Goal: Book appointment/travel/reservation

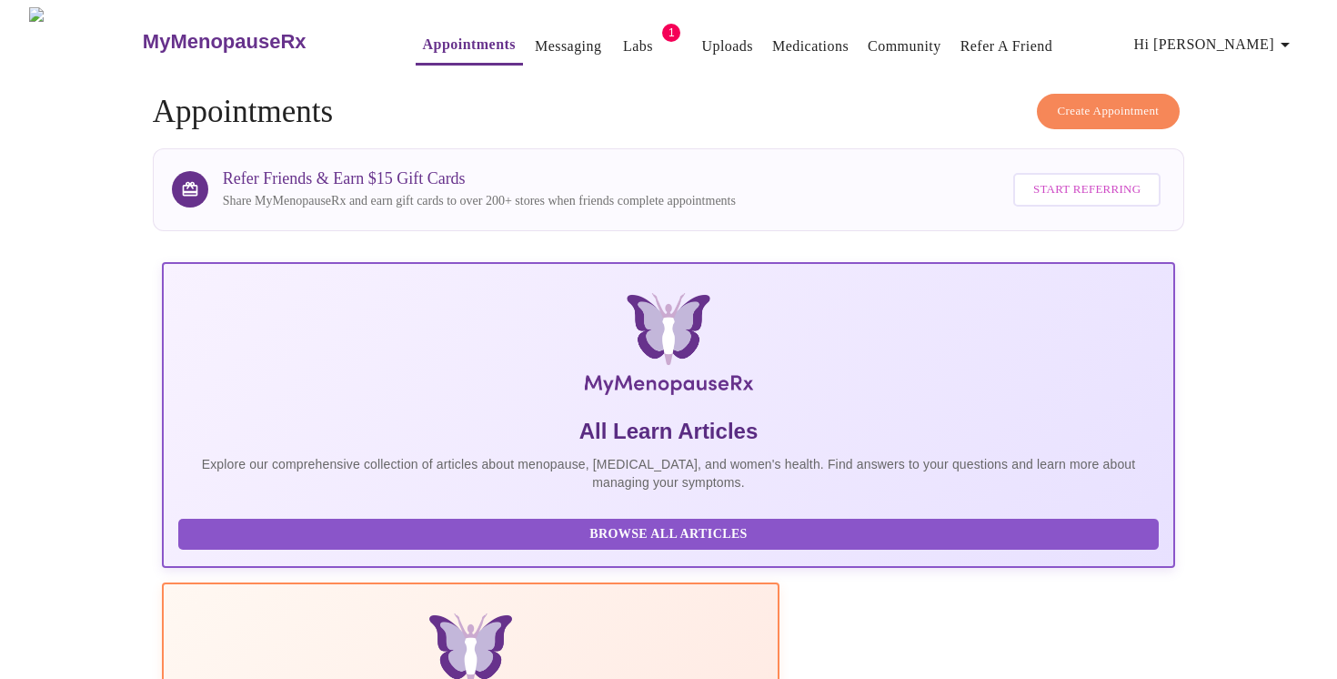
click at [1093, 113] on button "Create Appointment" at bounding box center [1109, 111] width 144 height 35
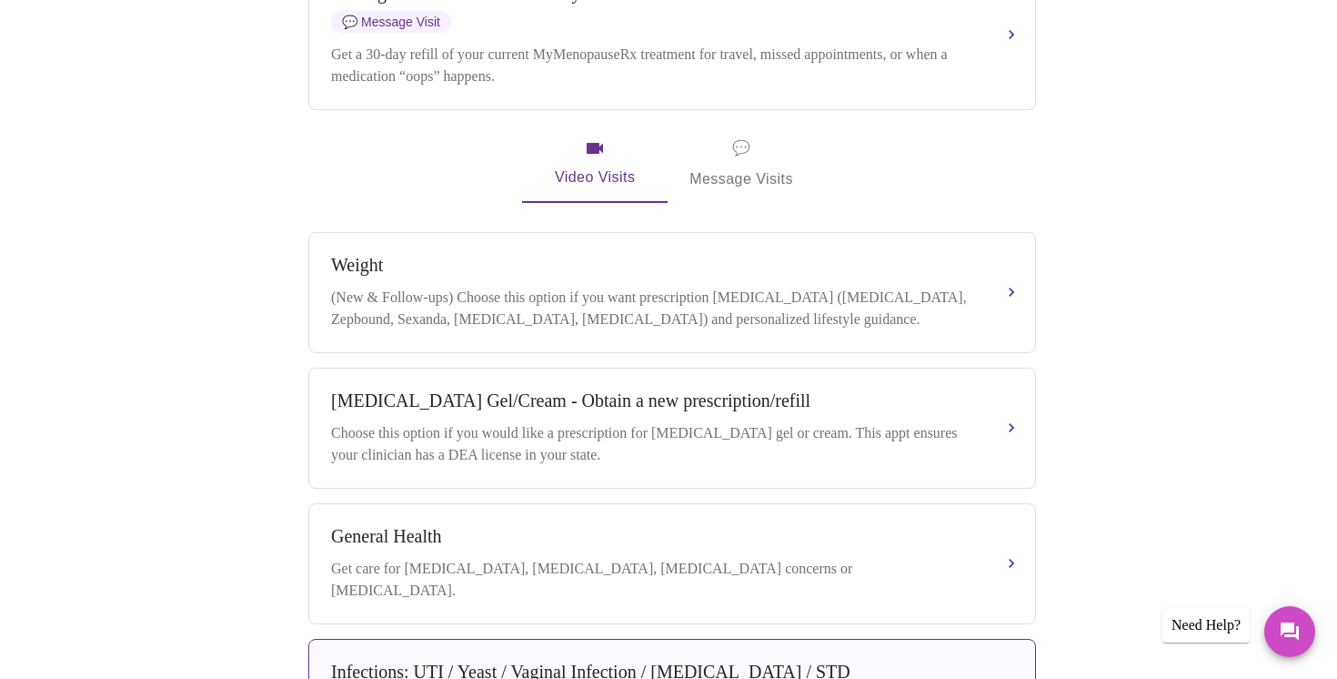
scroll to position [175, 0]
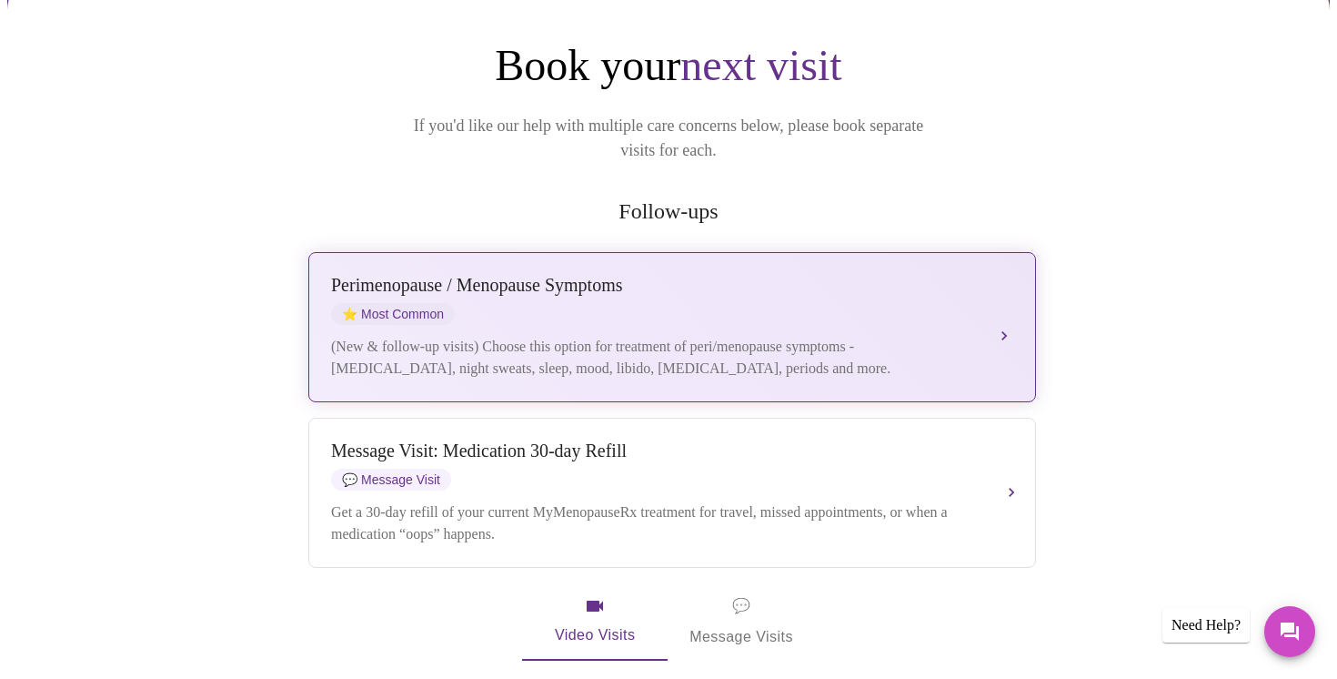
click at [603, 290] on div "[MEDICAL_DATA] / Menopause Symptoms ⭐ Most Common" at bounding box center [654, 300] width 646 height 50
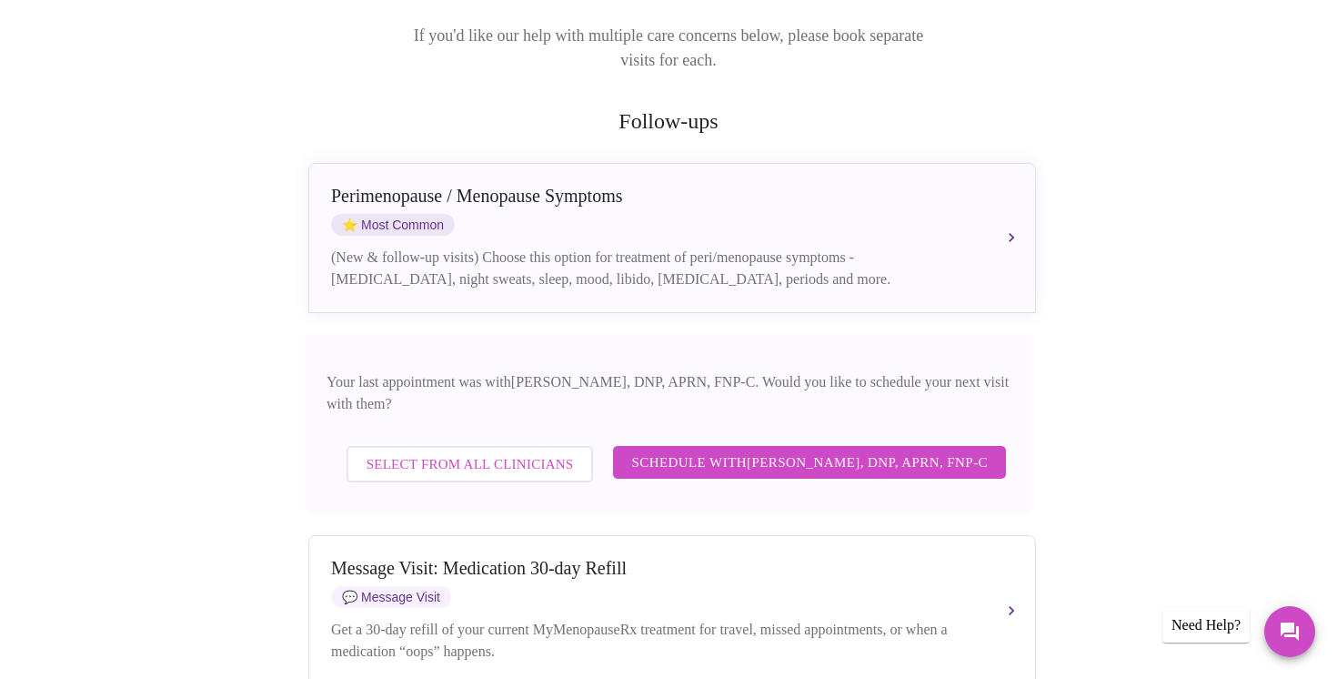
scroll to position [263, 0]
click at [830, 452] on span "Schedule with [PERSON_NAME], DNP, APRN, FNP-C" at bounding box center [809, 464] width 357 height 24
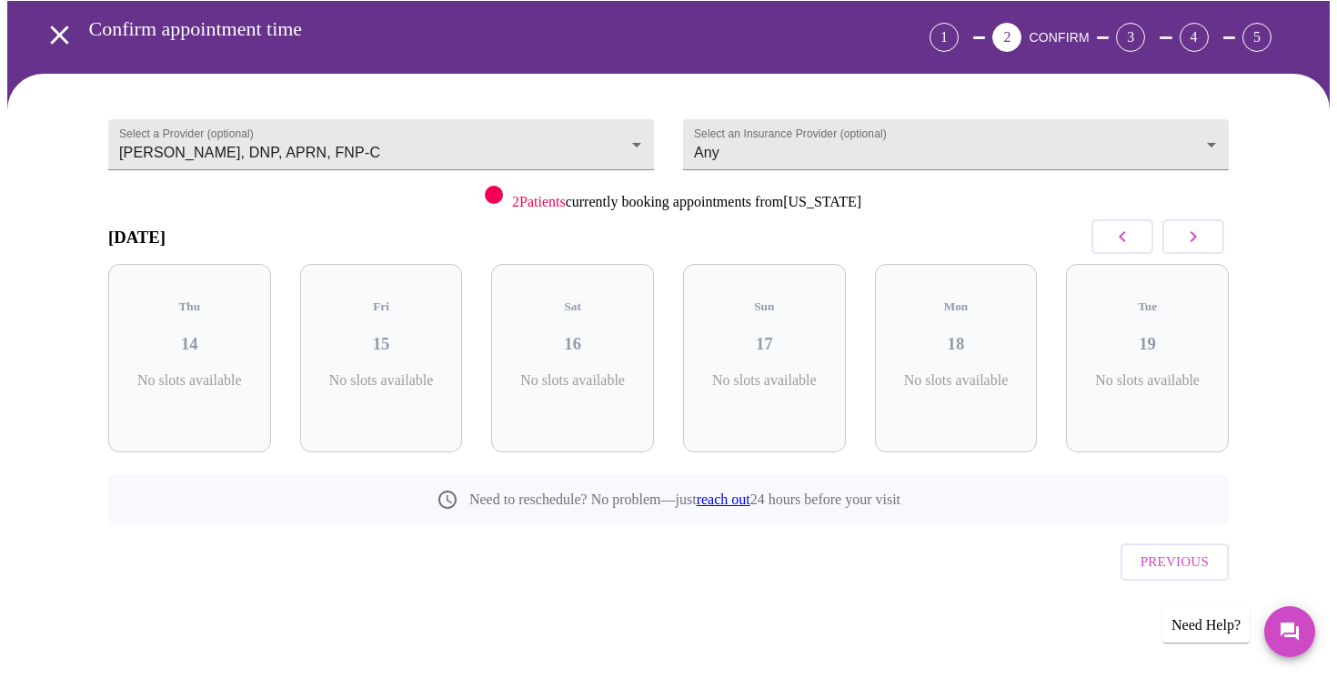
scroll to position [36, 0]
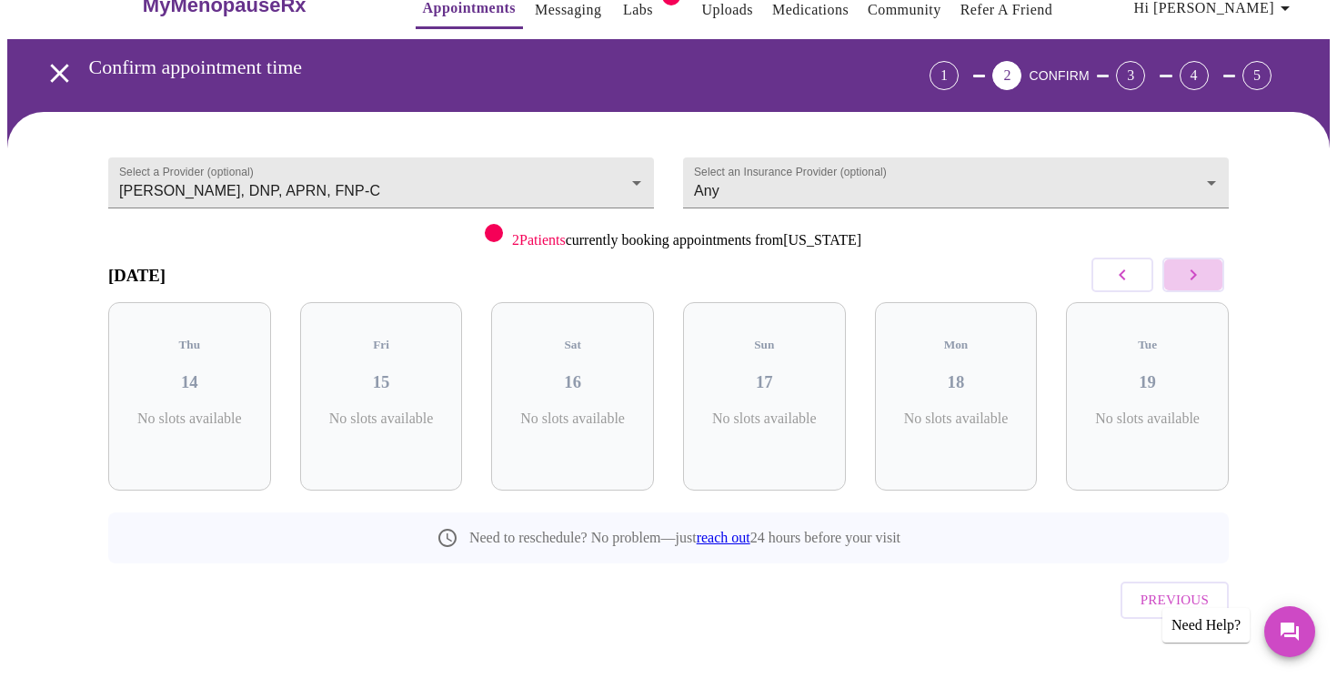
click at [1195, 274] on icon "button" at bounding box center [1194, 274] width 6 height 11
click at [1187, 171] on body "MyMenopauseRx Appointments Messaging Labs 1 Uploads Medications Community Refer…" at bounding box center [668, 340] width 1323 height 739
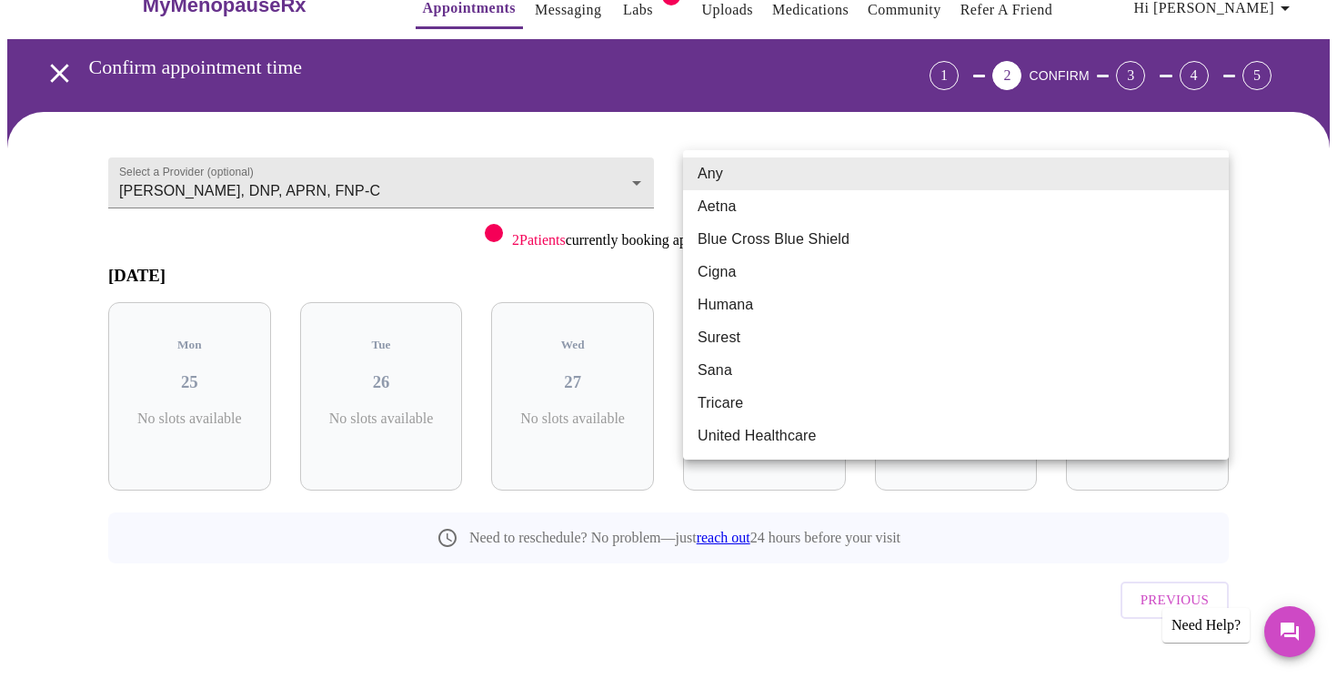
click at [992, 393] on li "Tricare" at bounding box center [956, 403] width 546 height 33
type input "Tricare"
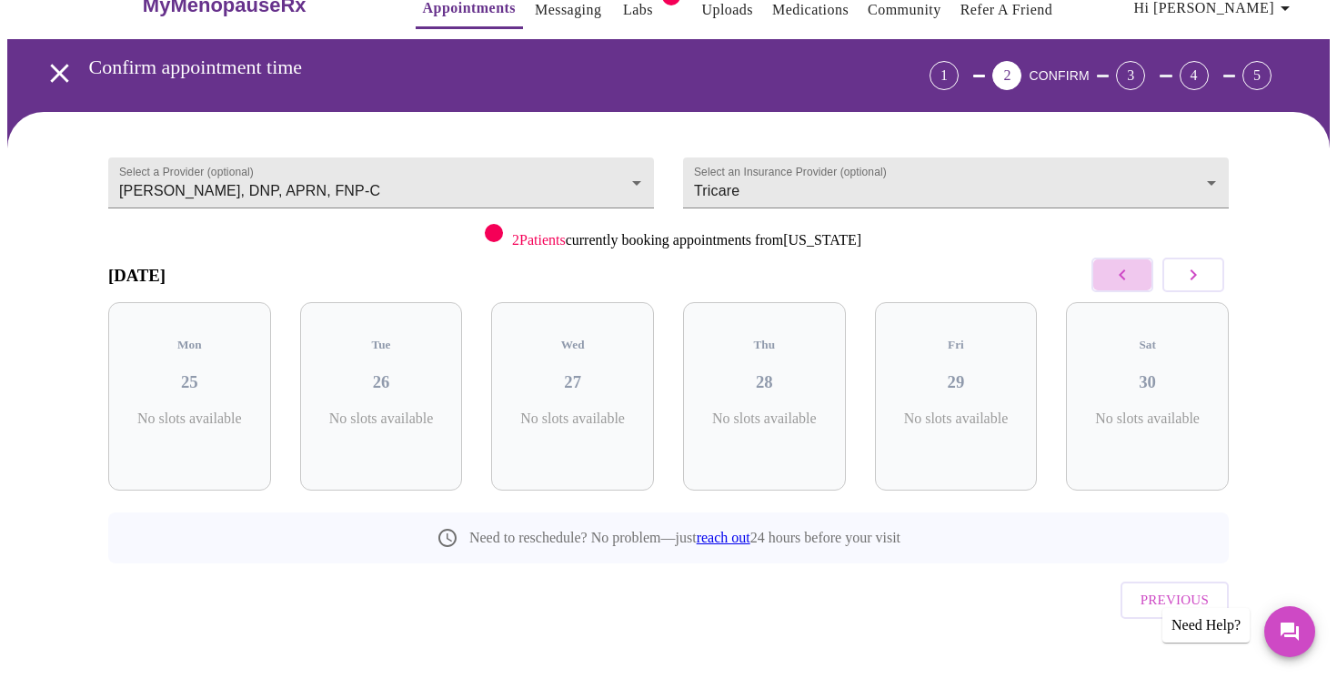
click at [1128, 277] on icon "button" at bounding box center [1123, 275] width 22 height 22
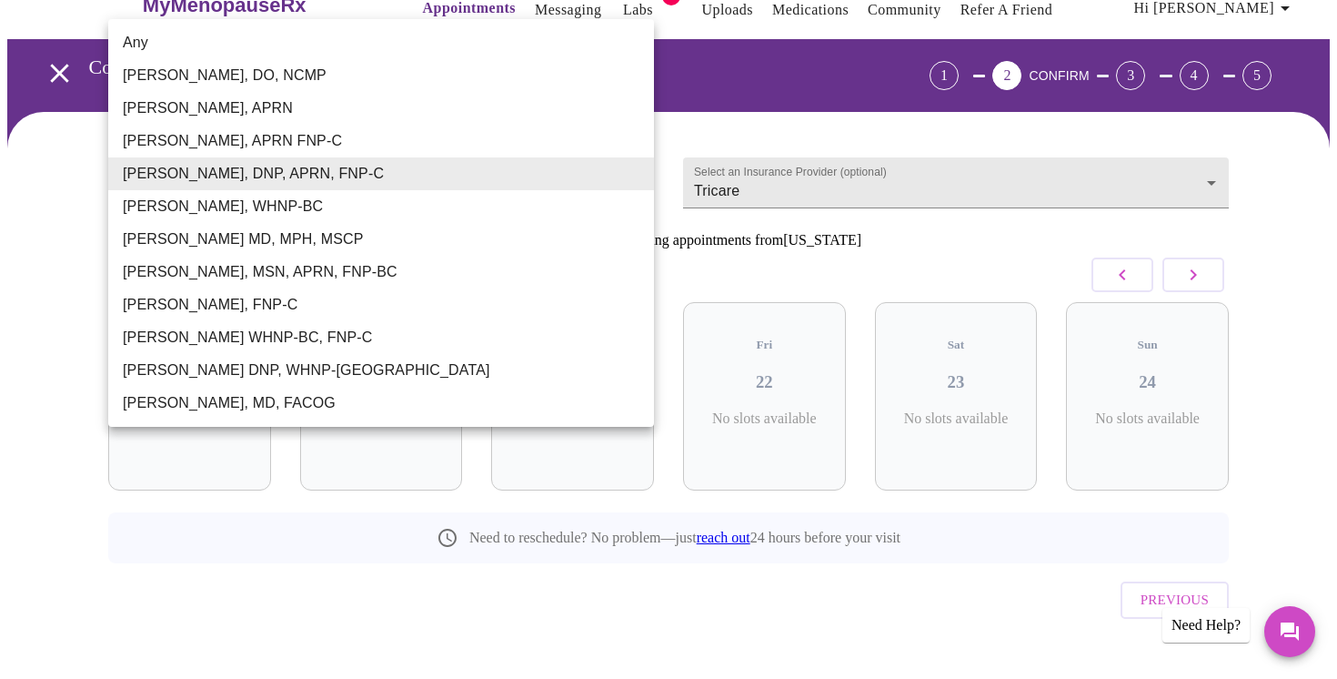
click at [633, 174] on body "MyMenopauseRx Appointments Messaging Labs 1 Uploads Medications Community Refer…" at bounding box center [668, 340] width 1323 height 739
click at [830, 100] on div at bounding box center [668, 339] width 1337 height 679
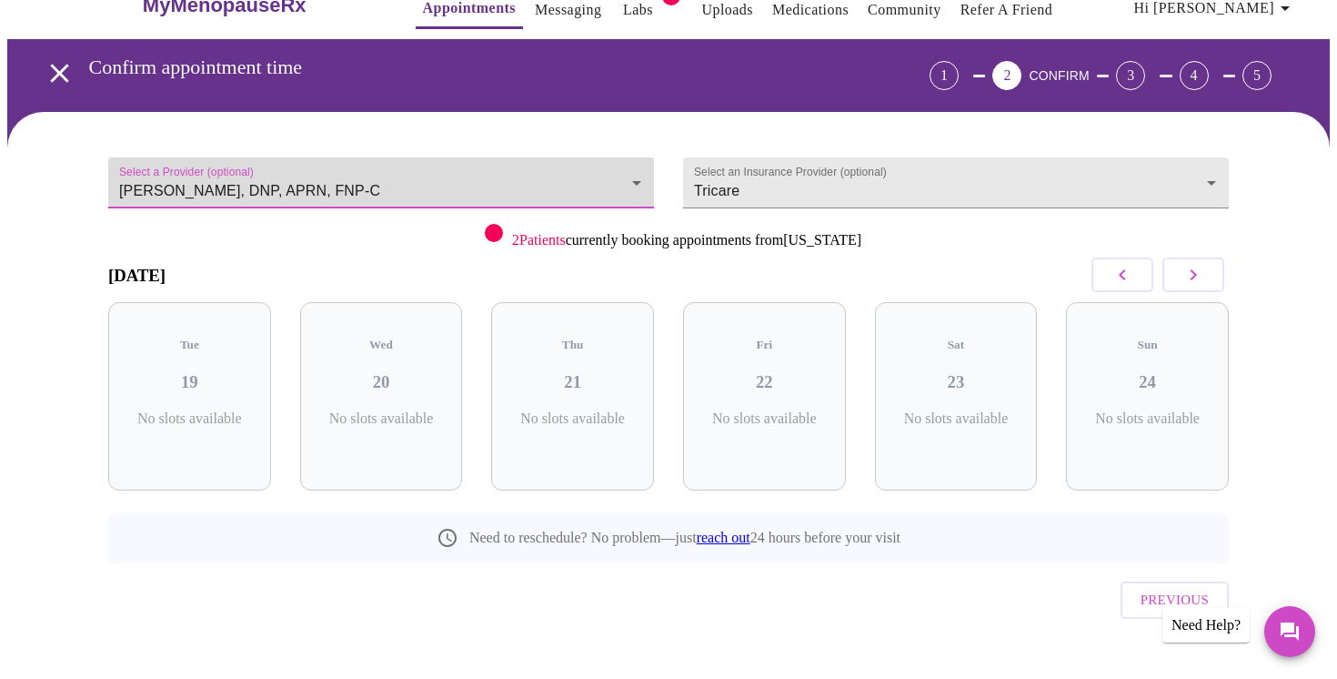
scroll to position [0, 0]
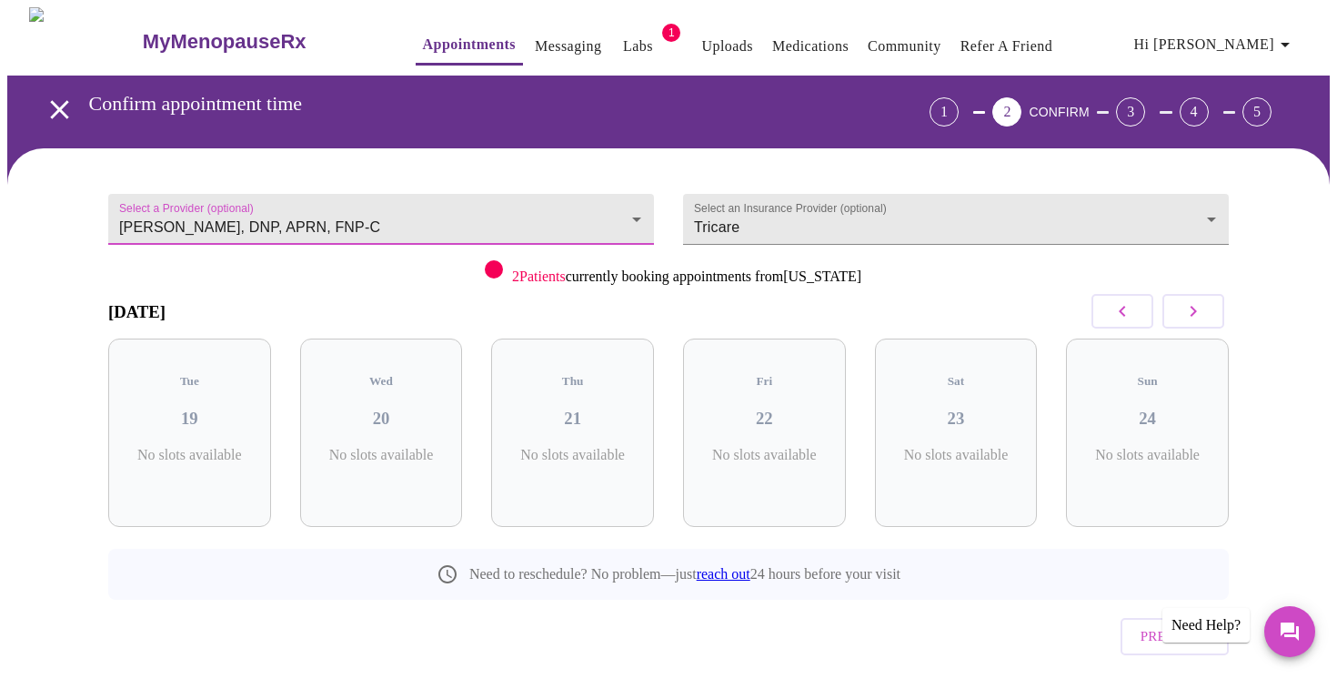
click at [426, 44] on link "Appointments" at bounding box center [469, 44] width 93 height 25
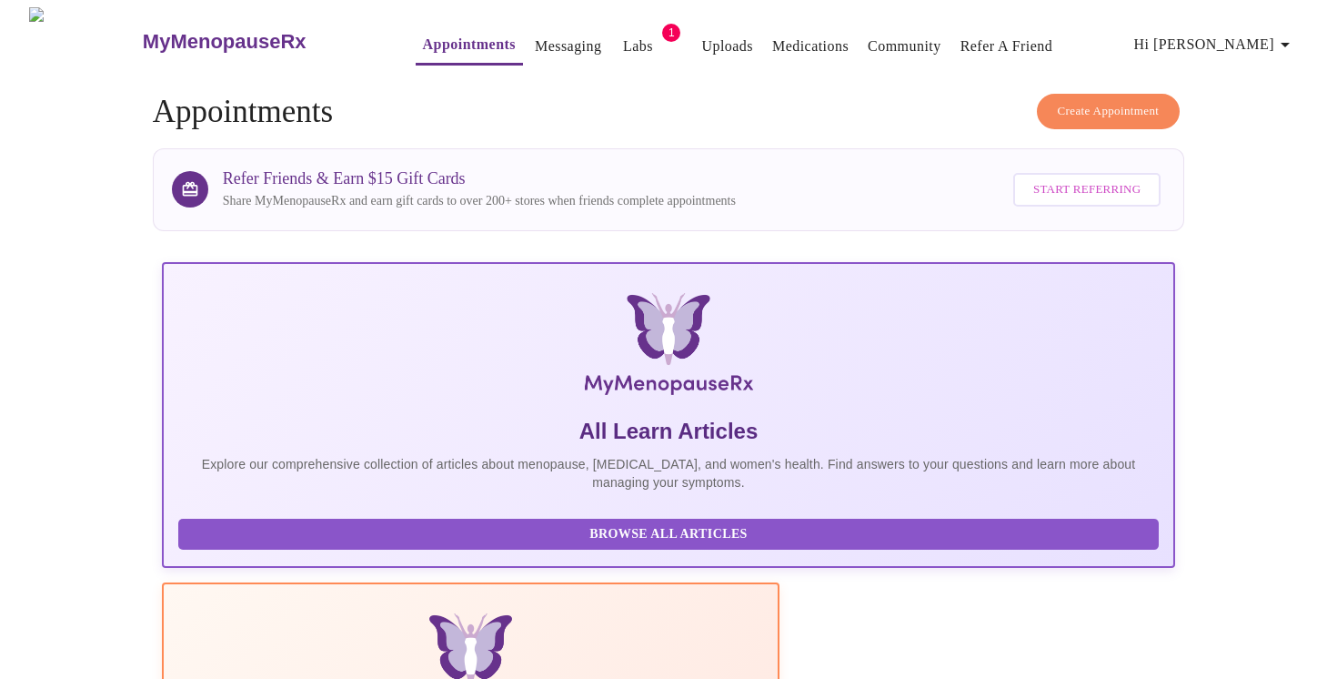
click at [1104, 102] on span "Create Appointment" at bounding box center [1109, 111] width 102 height 21
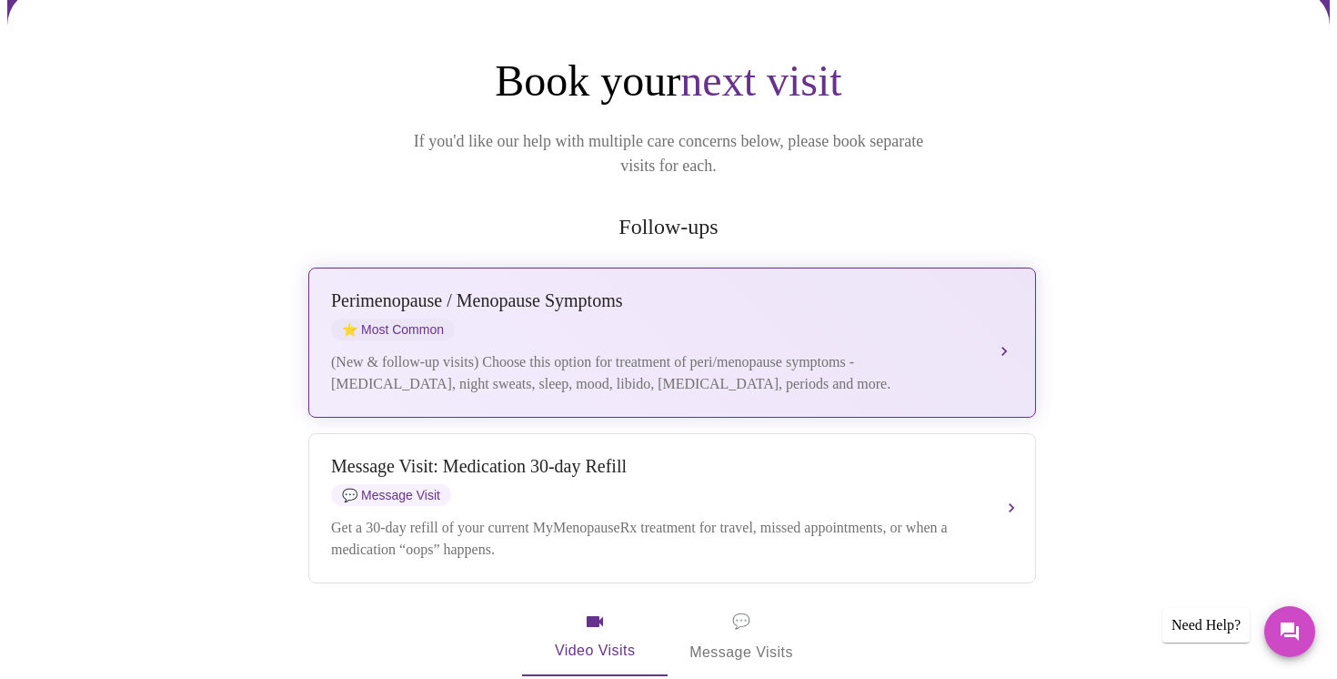
scroll to position [163, 0]
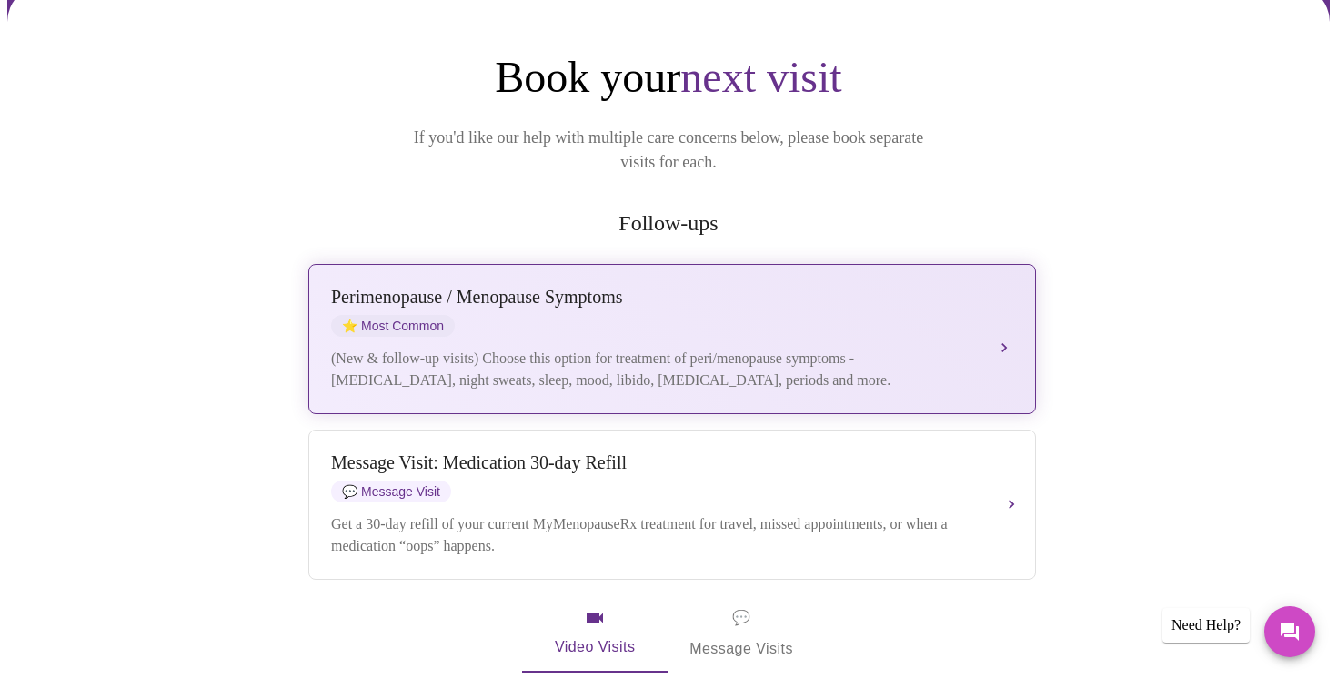
click at [703, 287] on div "[MEDICAL_DATA] / Menopause Symptoms ⭐ Most Common" at bounding box center [654, 312] width 646 height 50
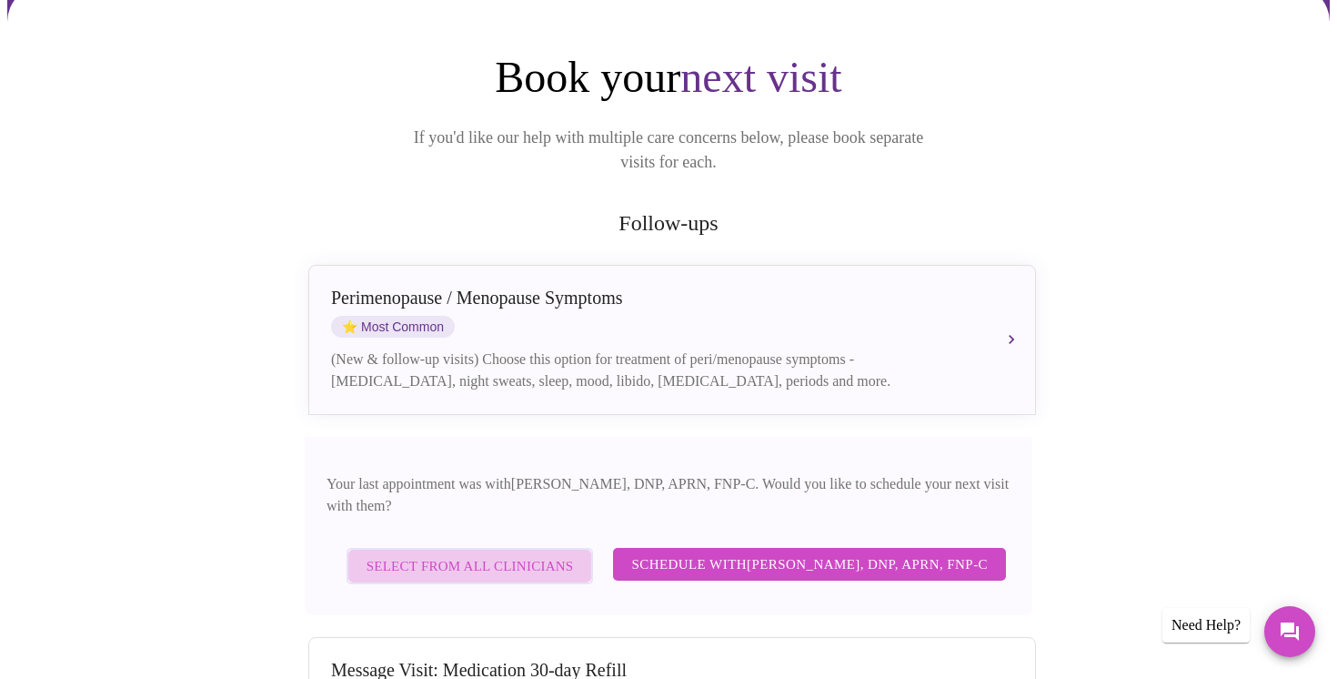
click at [489, 554] on span "Select from All Clinicians" at bounding box center [470, 566] width 207 height 24
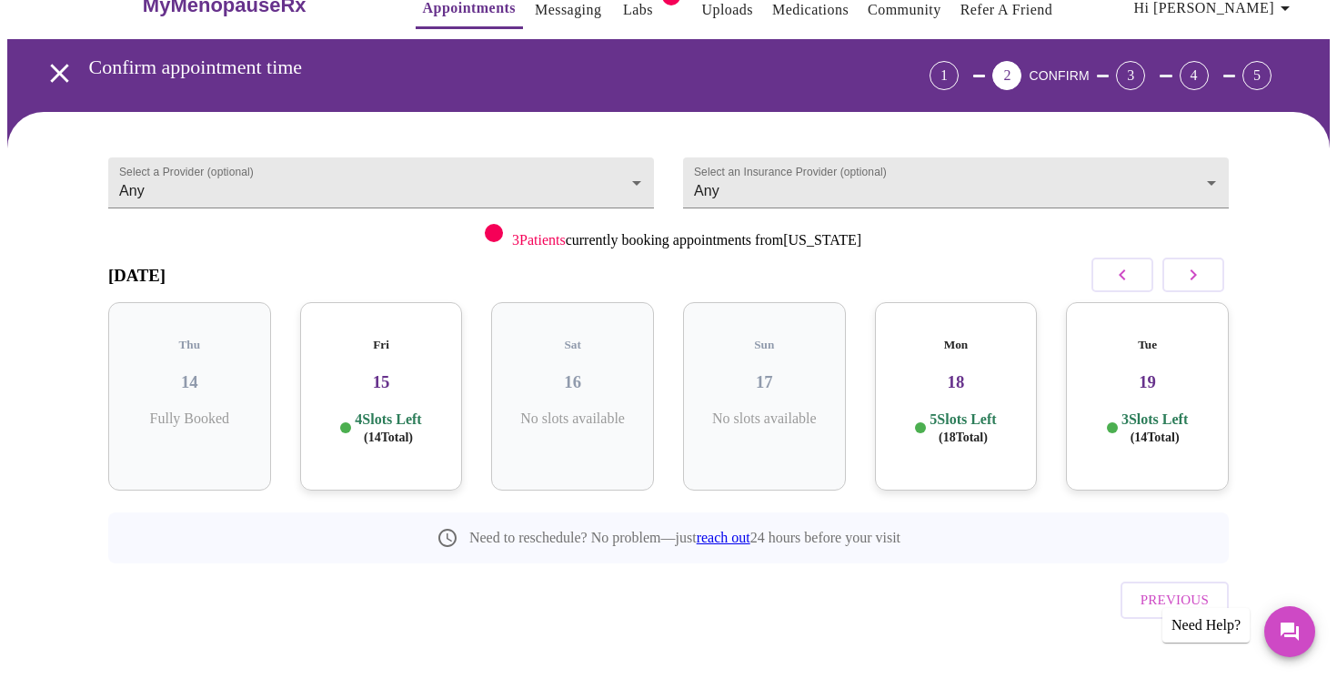
click at [414, 372] on h3 "15" at bounding box center [382, 382] width 134 height 20
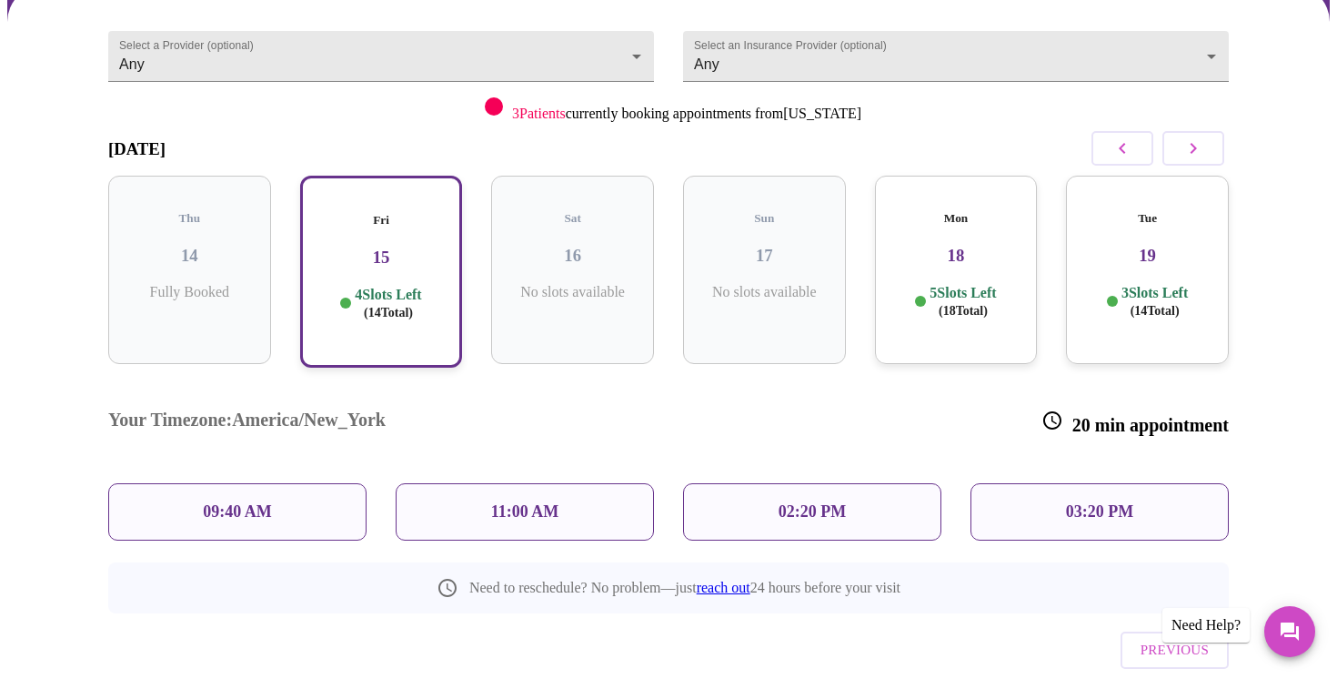
click at [399, 286] on p "4 Slots Left ( 14 Total)" at bounding box center [388, 303] width 66 height 35
click at [245, 502] on p "09:40 AM" at bounding box center [237, 511] width 69 height 19
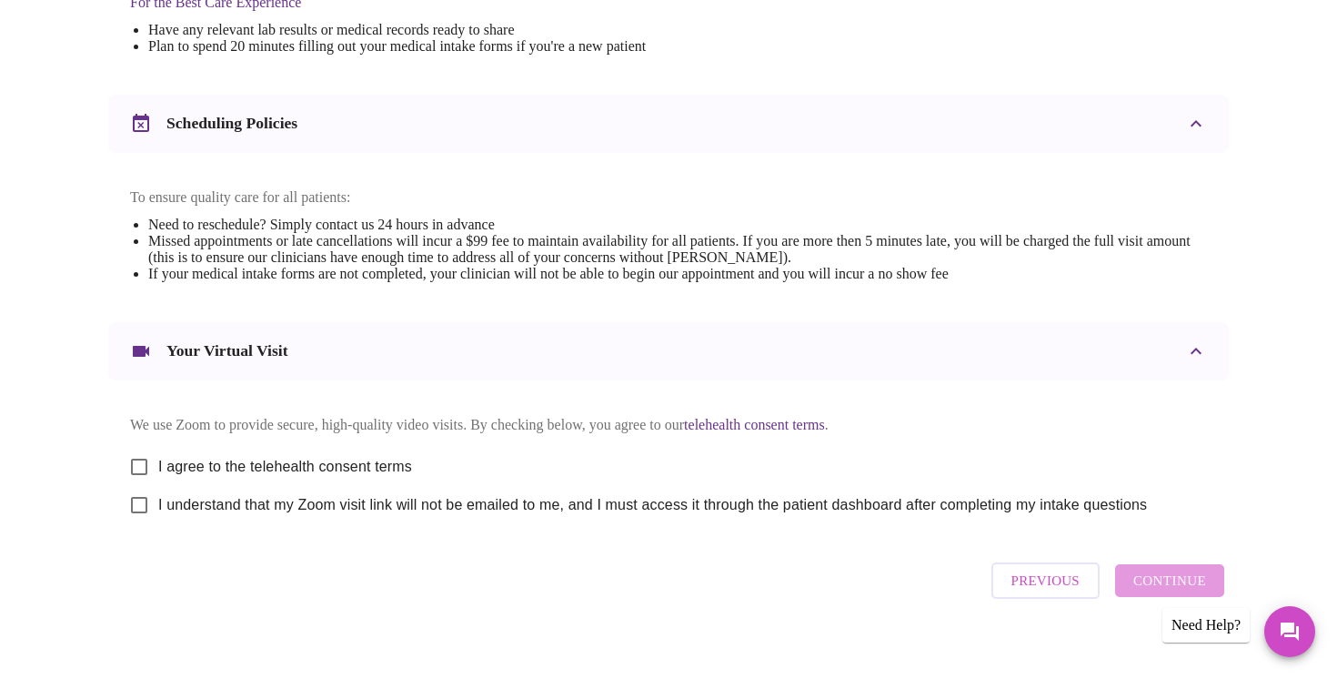
scroll to position [605, 0]
click at [350, 476] on span "I agree to the telehealth consent terms" at bounding box center [285, 465] width 254 height 22
click at [158, 480] on input "I agree to the telehealth consent terms" at bounding box center [139, 465] width 38 height 38
checkbox input "true"
click at [316, 514] on span "I understand that my Zoom visit link will not be emailed to me, and I must acce…" at bounding box center [652, 503] width 989 height 22
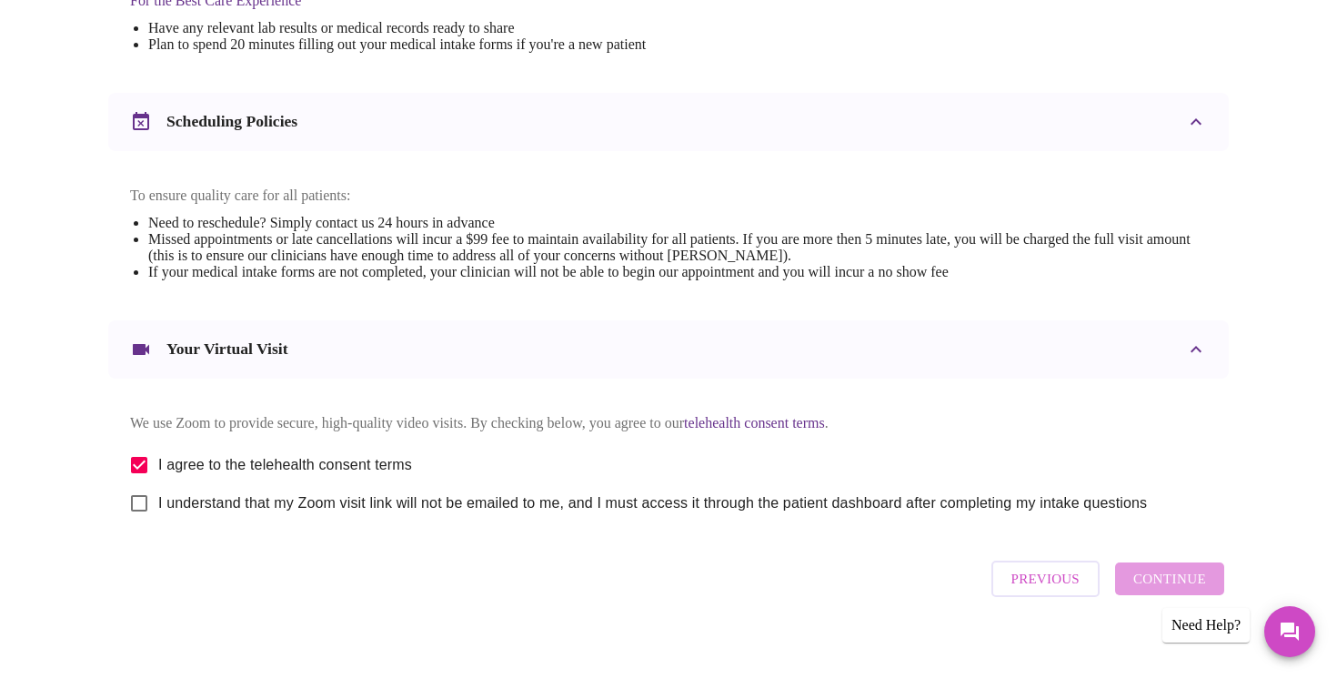
click at [158, 522] on input "I understand that my Zoom visit link will not be emailed to me, and I must acce…" at bounding box center [139, 503] width 38 height 38
checkbox input "true"
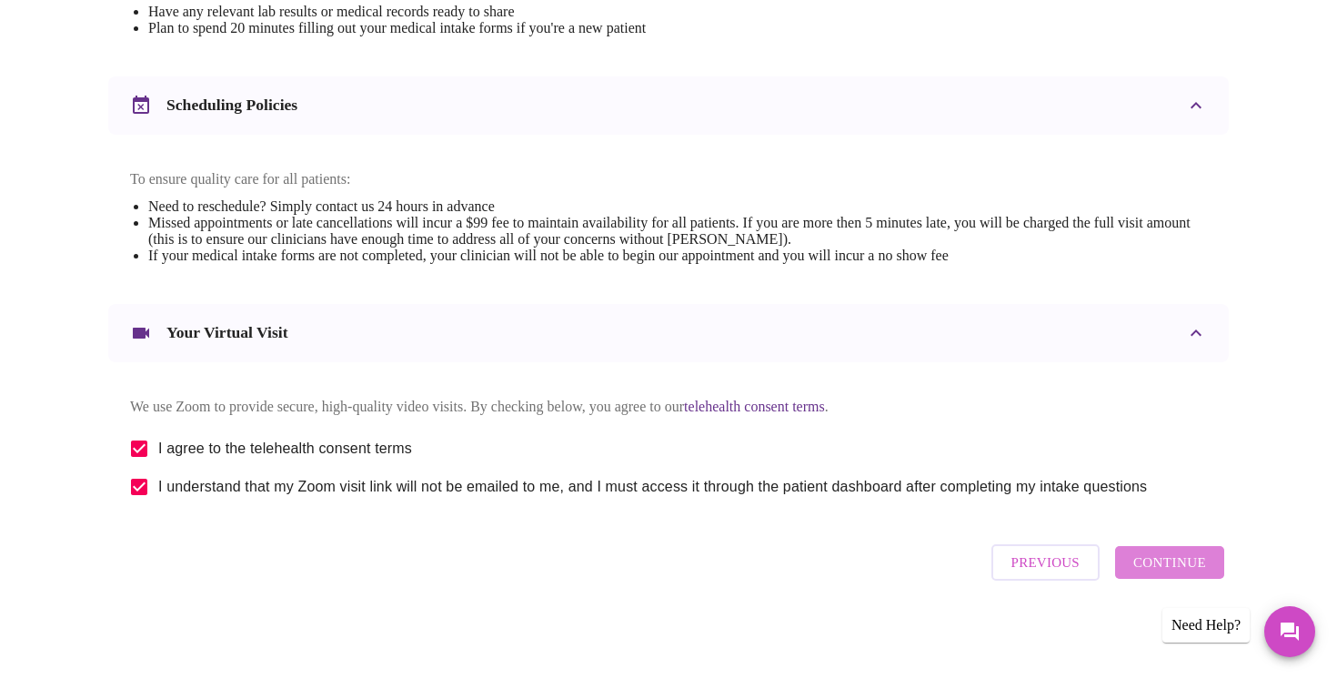
click at [1185, 566] on span "Continue" at bounding box center [1170, 562] width 73 height 24
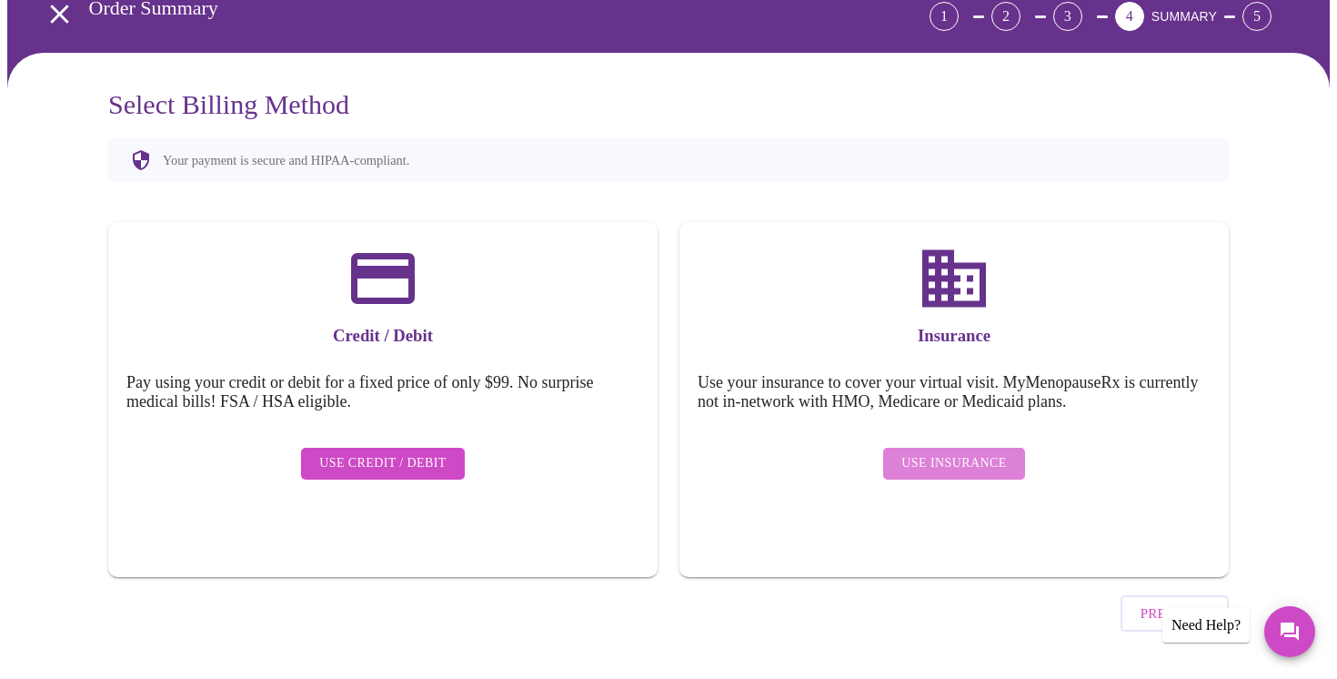
click at [981, 461] on button "Use Insurance" at bounding box center [953, 464] width 141 height 32
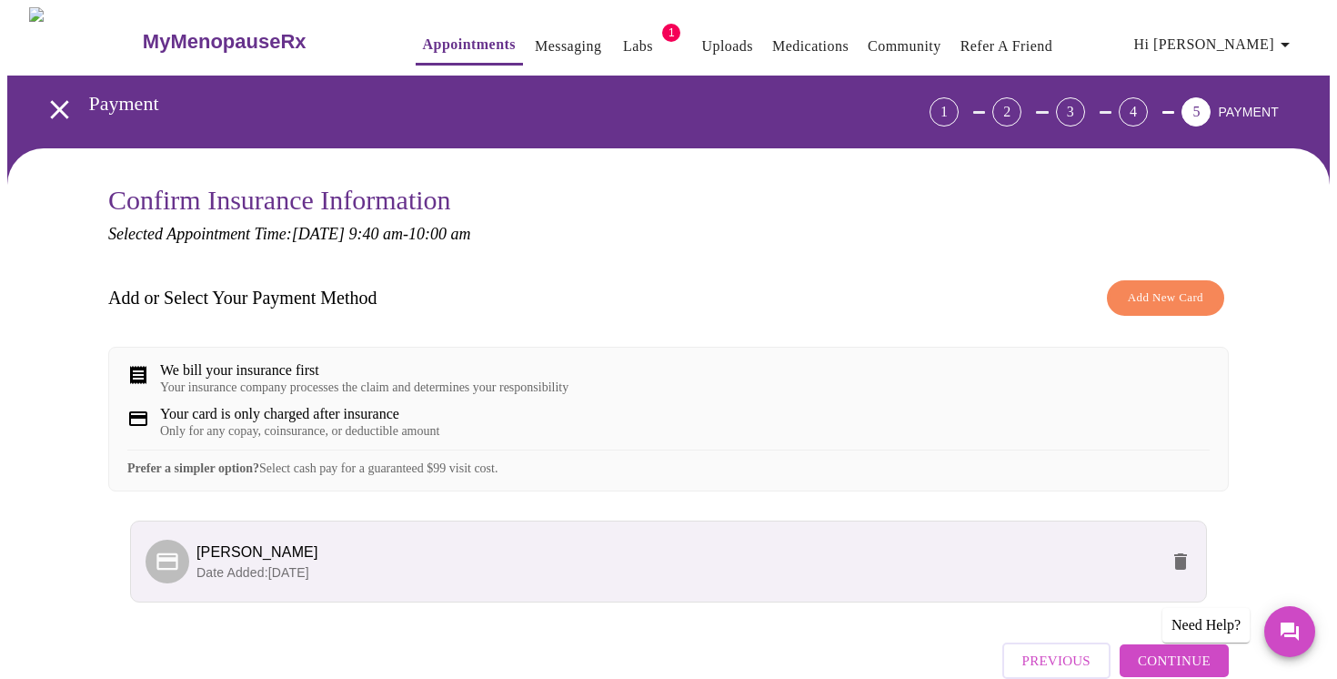
scroll to position [111, 0]
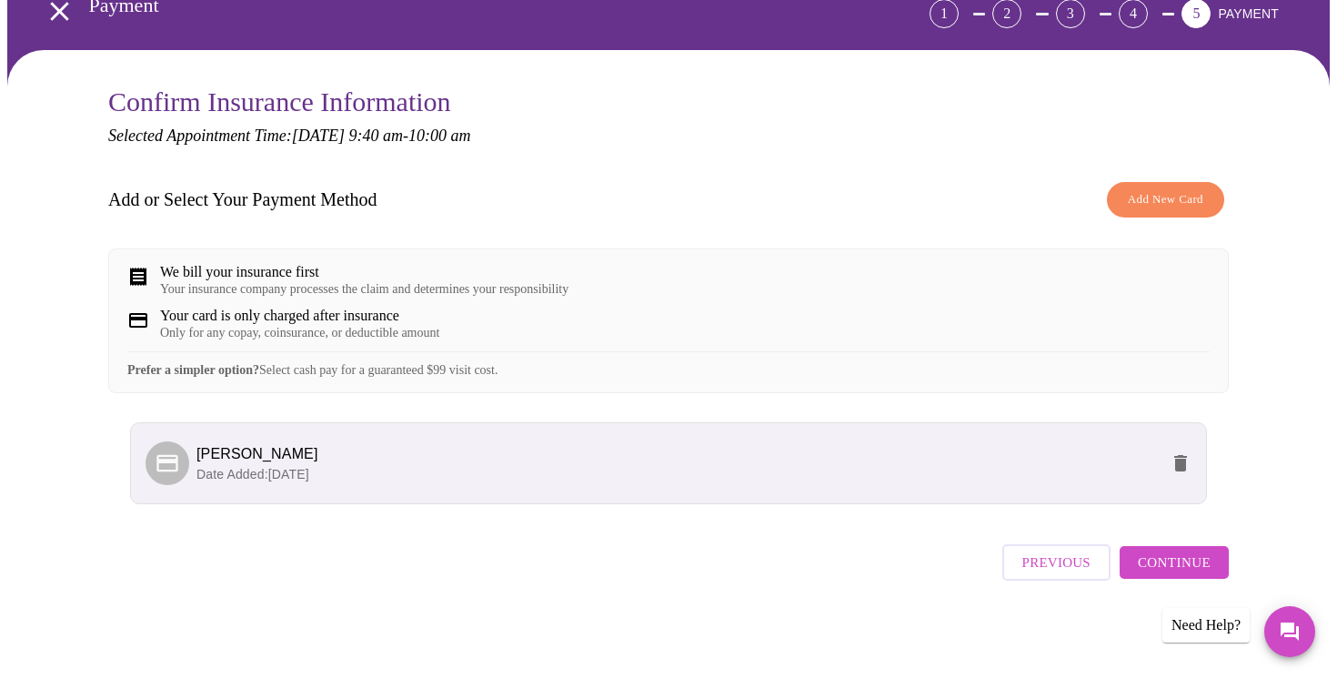
click at [981, 461] on span "[PERSON_NAME]" at bounding box center [678, 454] width 963 height 22
click at [393, 446] on li "[PERSON_NAME] Date Added: [DATE]" at bounding box center [668, 463] width 1077 height 82
click at [1168, 562] on span "Continue" at bounding box center [1174, 562] width 73 height 24
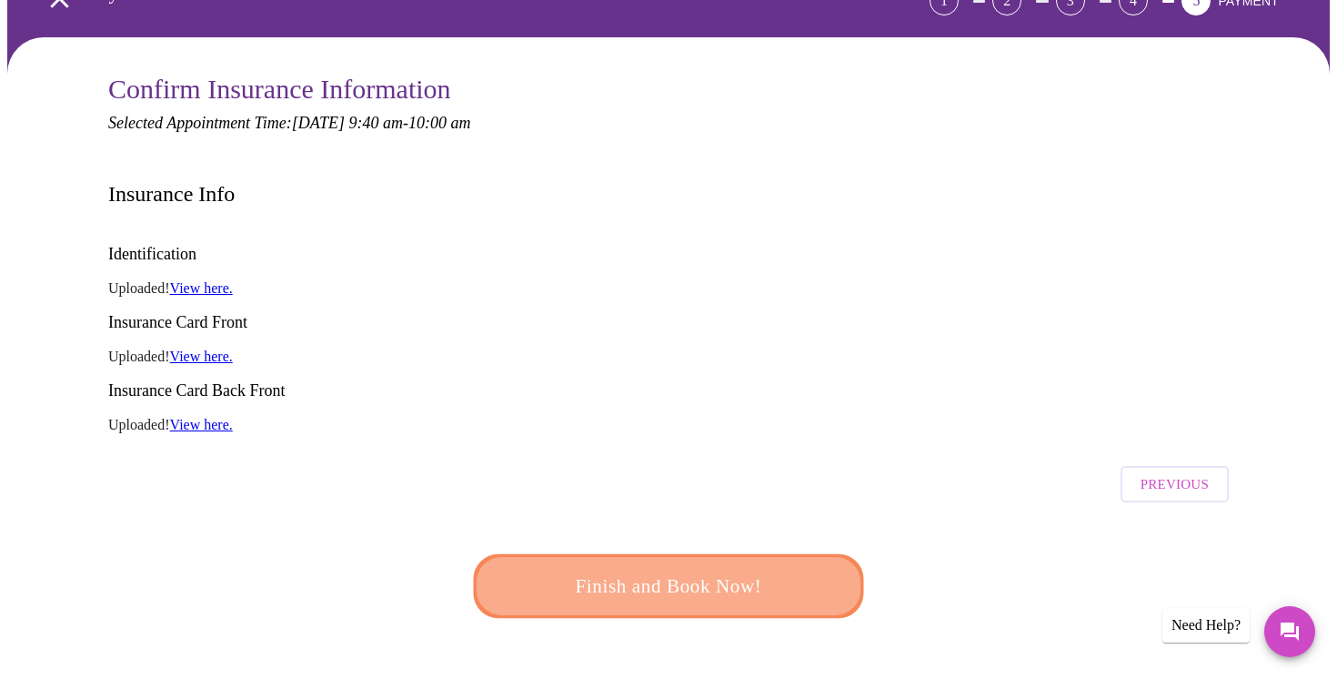
click at [664, 570] on span "Finish and Book Now!" at bounding box center [668, 587] width 337 height 34
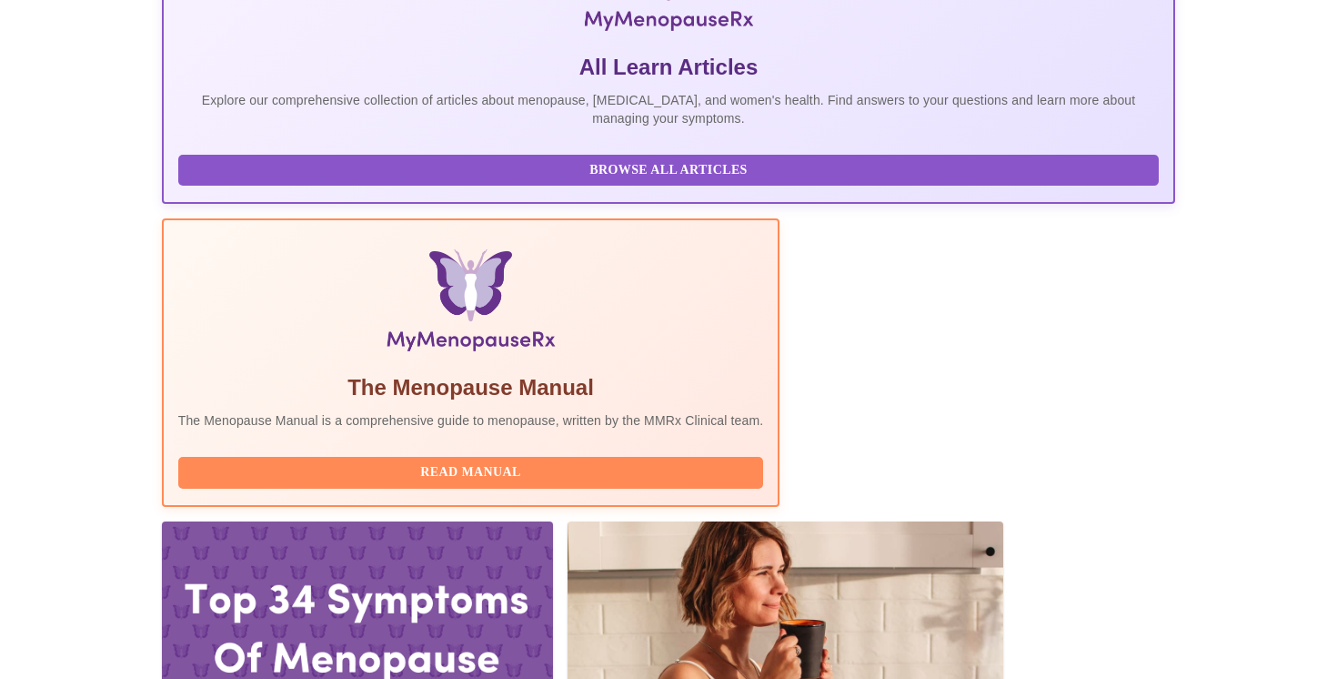
scroll to position [360, 0]
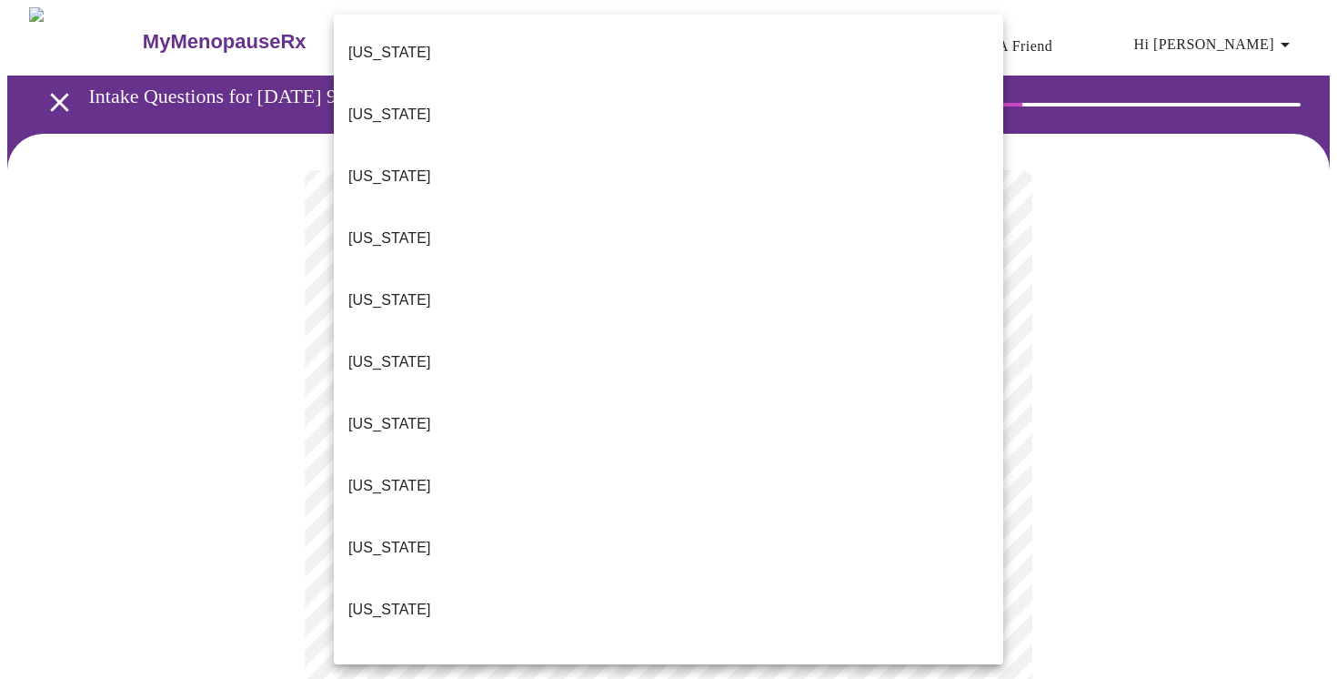
click at [922, 517] on li "[US_STATE]" at bounding box center [669, 548] width 670 height 62
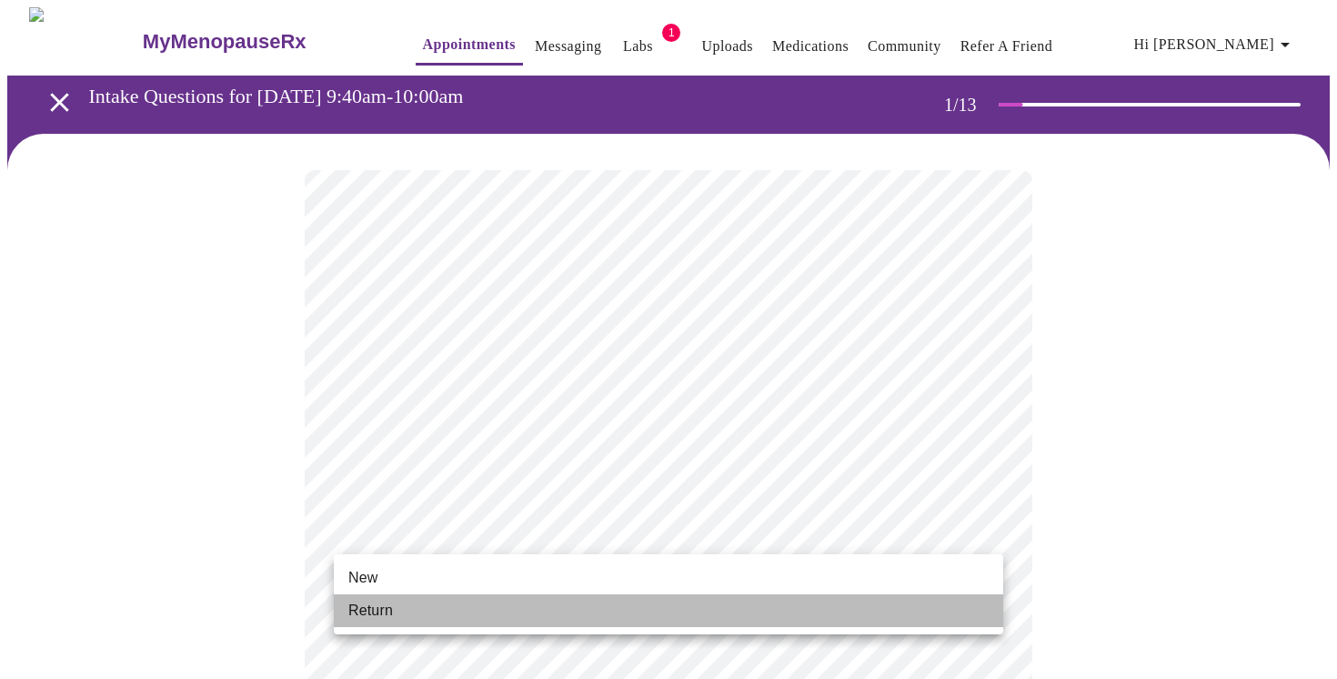
click at [858, 610] on li "Return" at bounding box center [669, 610] width 670 height 33
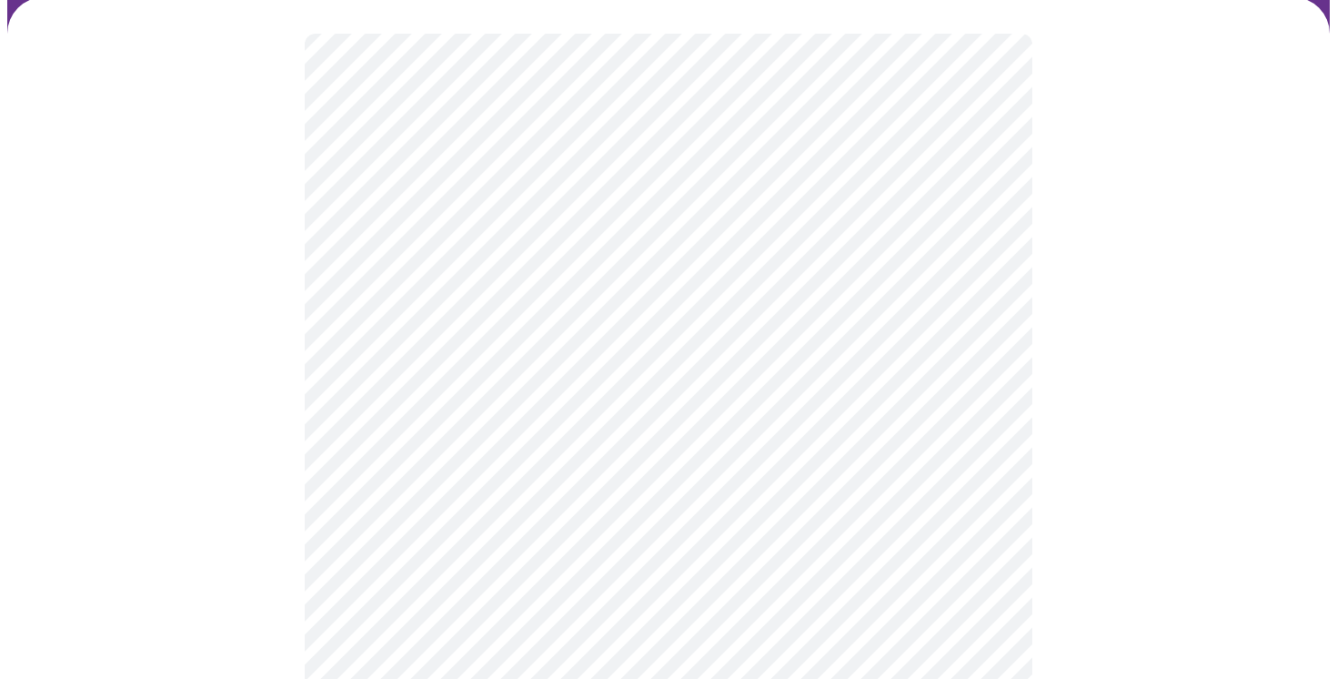
scroll to position [138, 0]
click at [987, 221] on body "MyMenopauseRx Appointments Messaging Labs 1 Uploads Medications Community Refer…" at bounding box center [668, 416] width 1323 height 1094
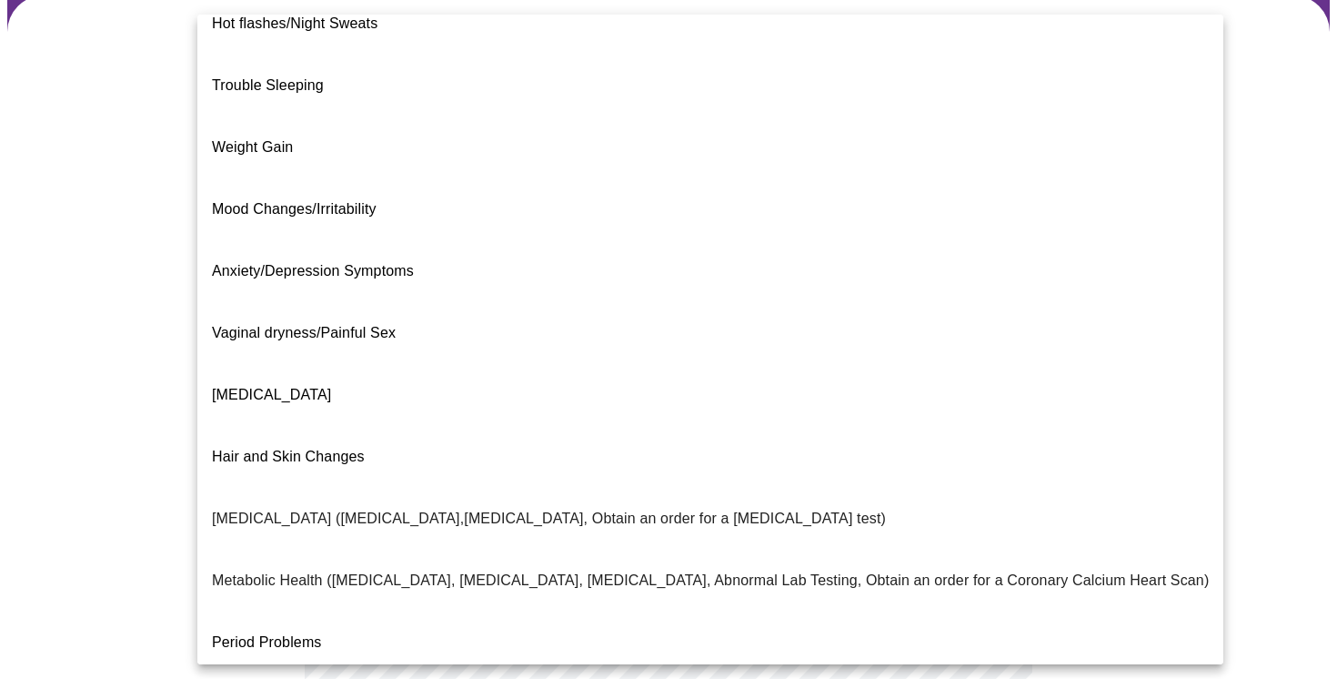
scroll to position [0, 0]
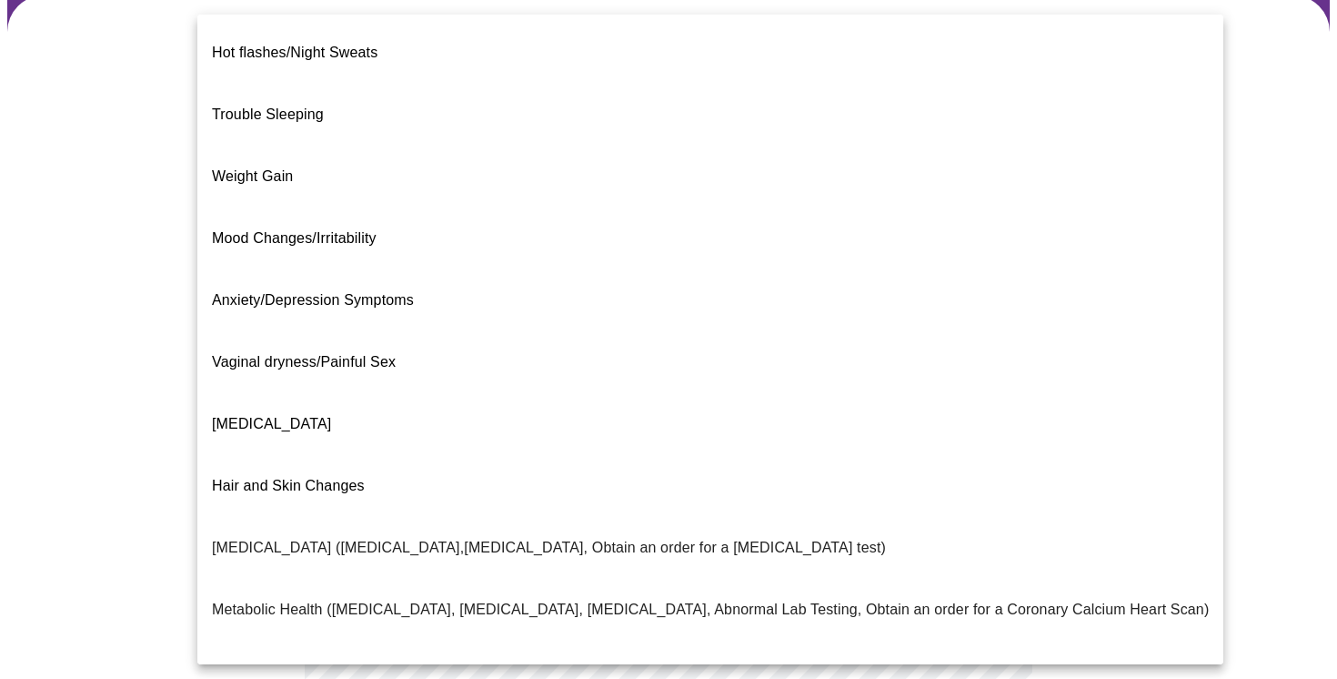
click at [1295, 127] on div at bounding box center [668, 339] width 1337 height 679
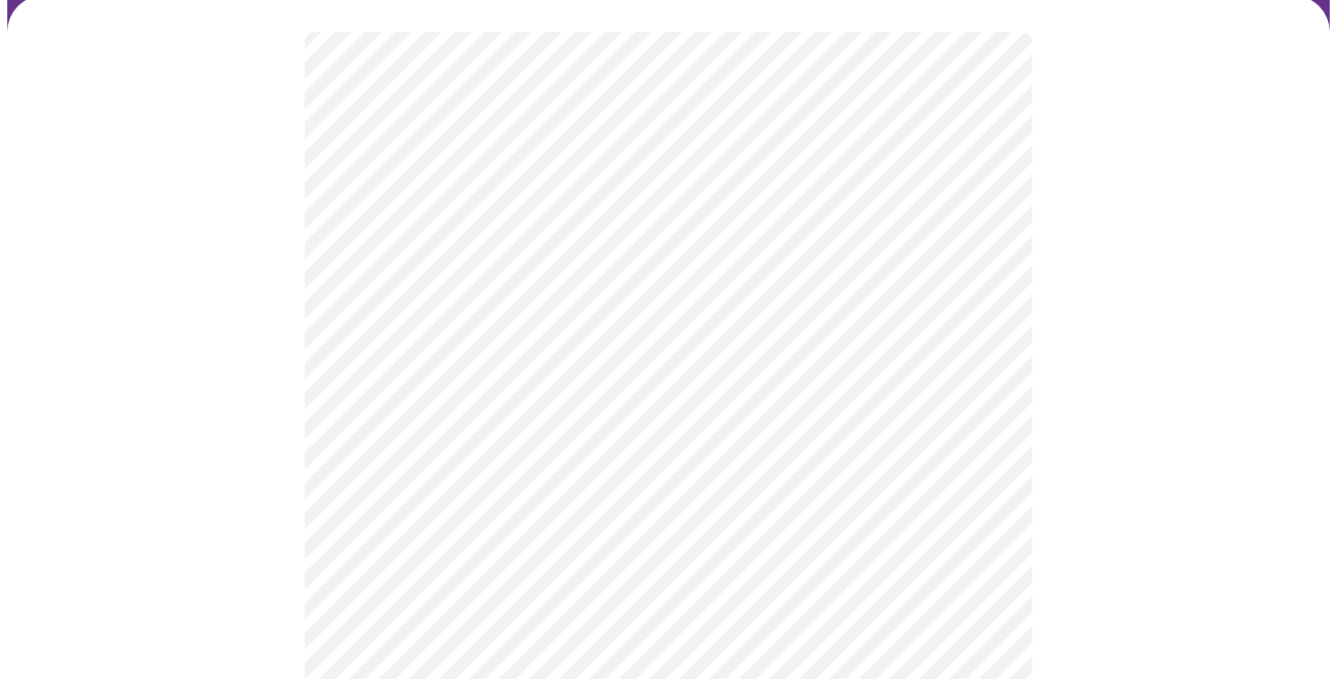
click at [804, 233] on body "MyMenopauseRx Appointments Messaging Labs 1 Uploads Medications Community Refer…" at bounding box center [668, 416] width 1323 height 1094
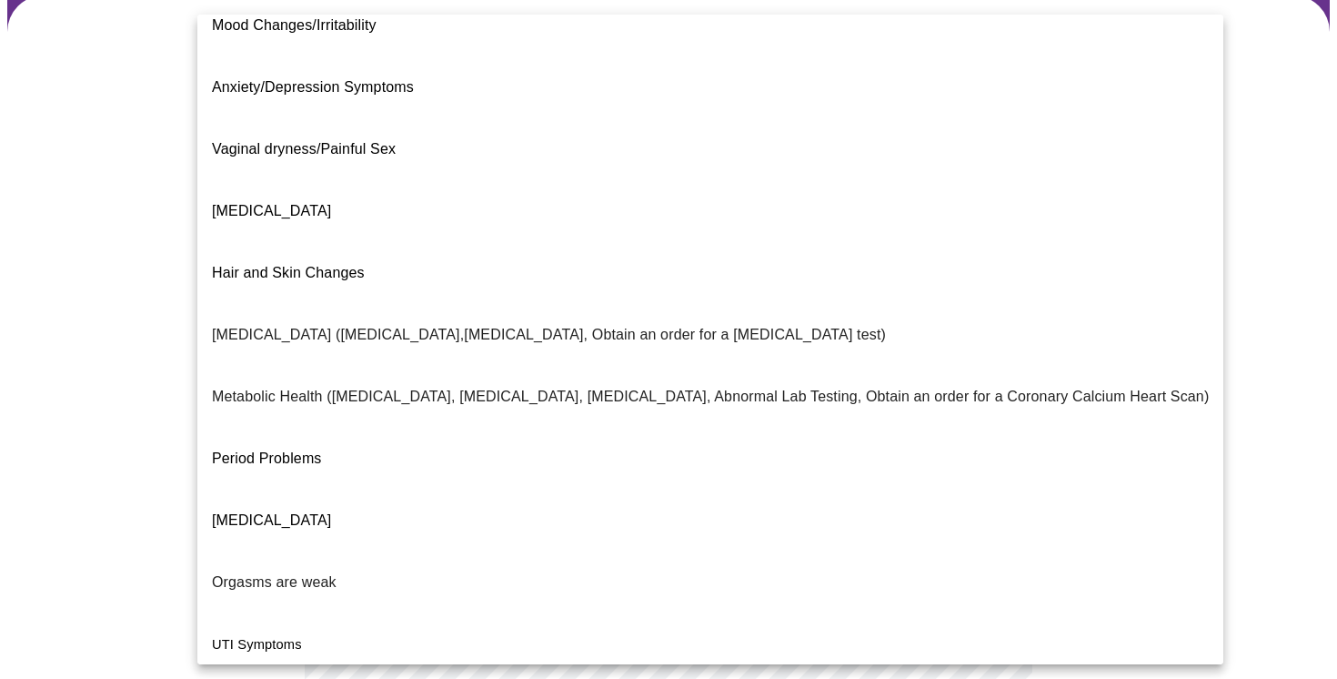
scroll to position [264, 0]
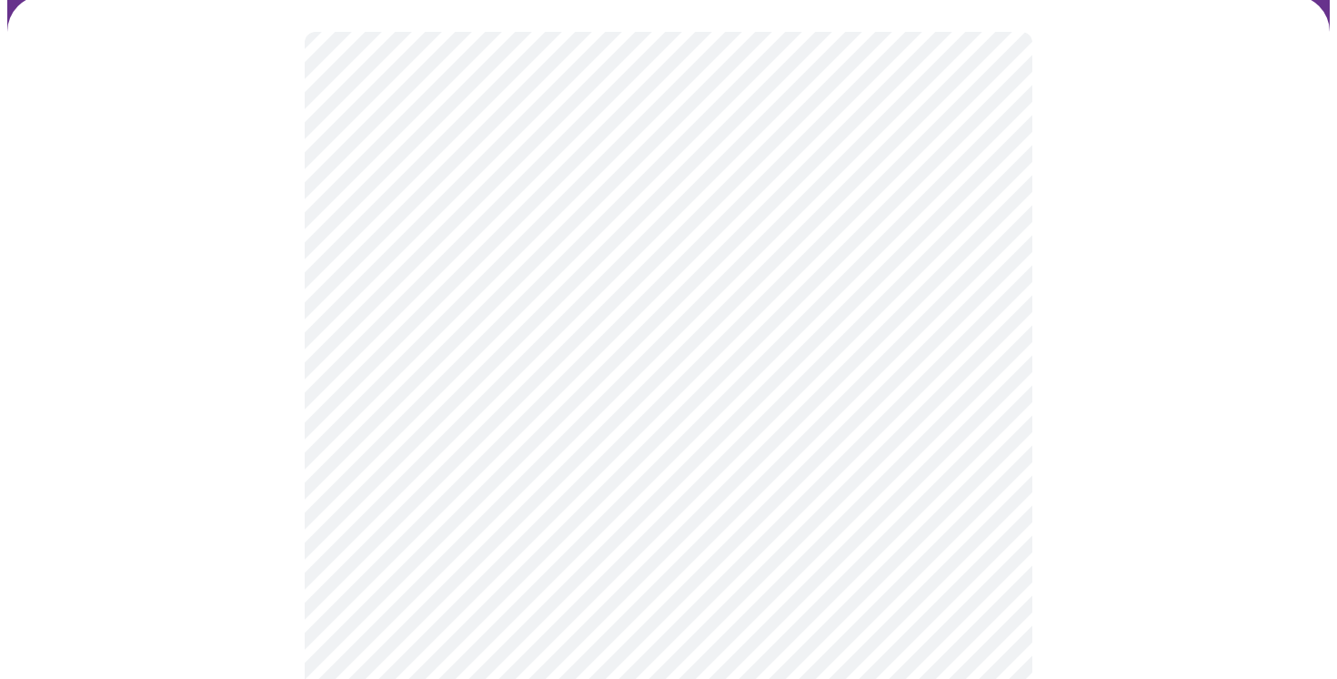
click at [668, 424] on body "MyMenopauseRx Appointments Messaging Labs 1 Uploads Medications Community Refer…" at bounding box center [668, 410] width 1323 height 1083
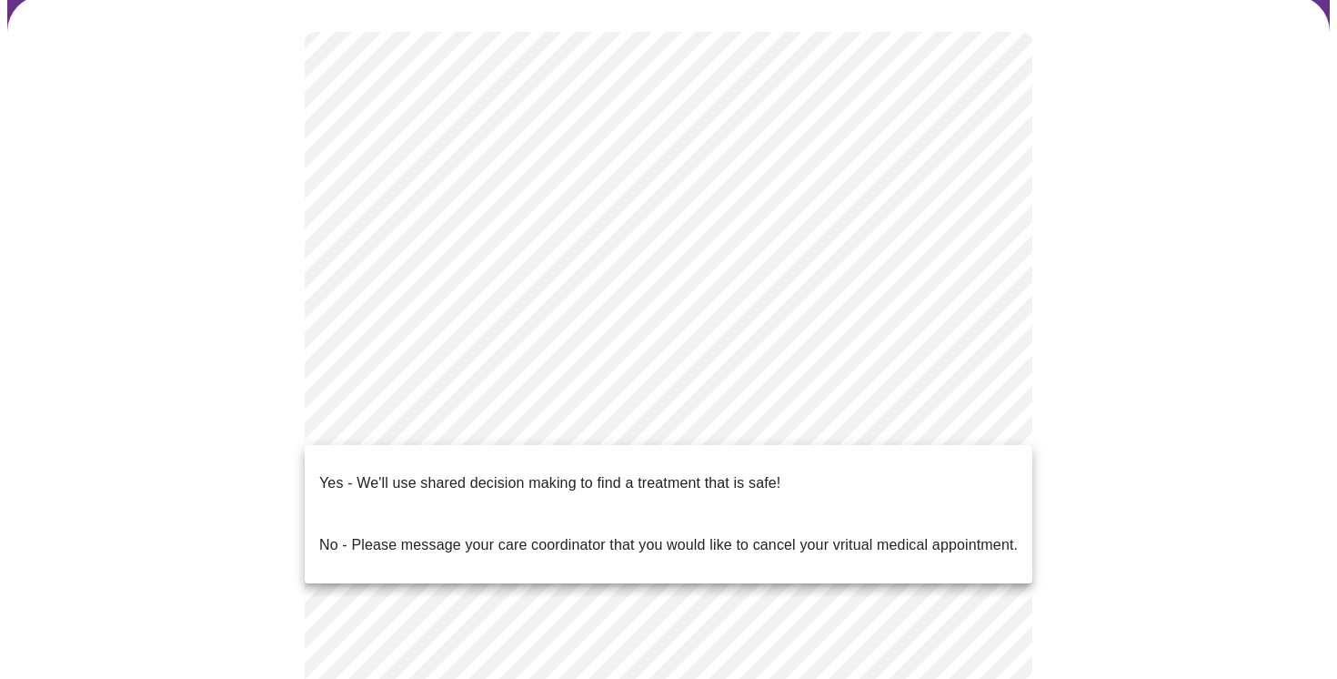
click at [1197, 434] on div at bounding box center [668, 339] width 1337 height 679
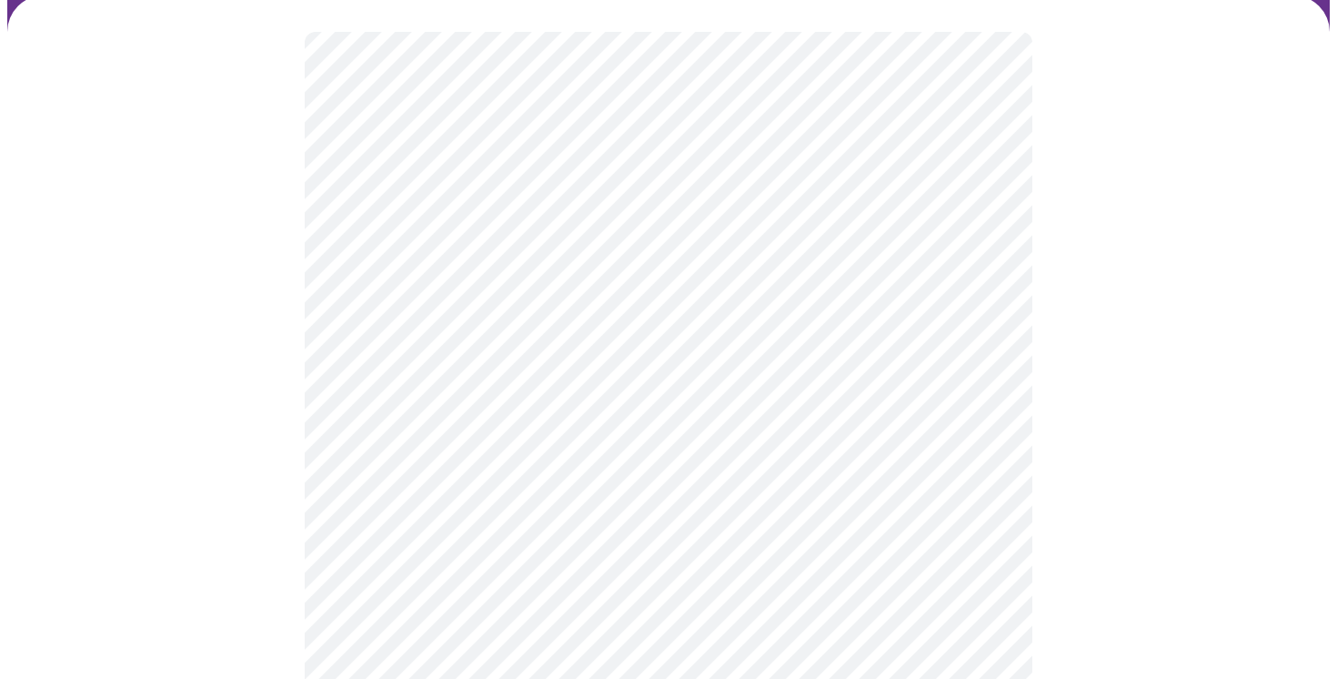
click at [862, 421] on body "MyMenopauseRx Appointments Messaging Labs 1 Uploads Medications Community Refer…" at bounding box center [668, 410] width 1323 height 1083
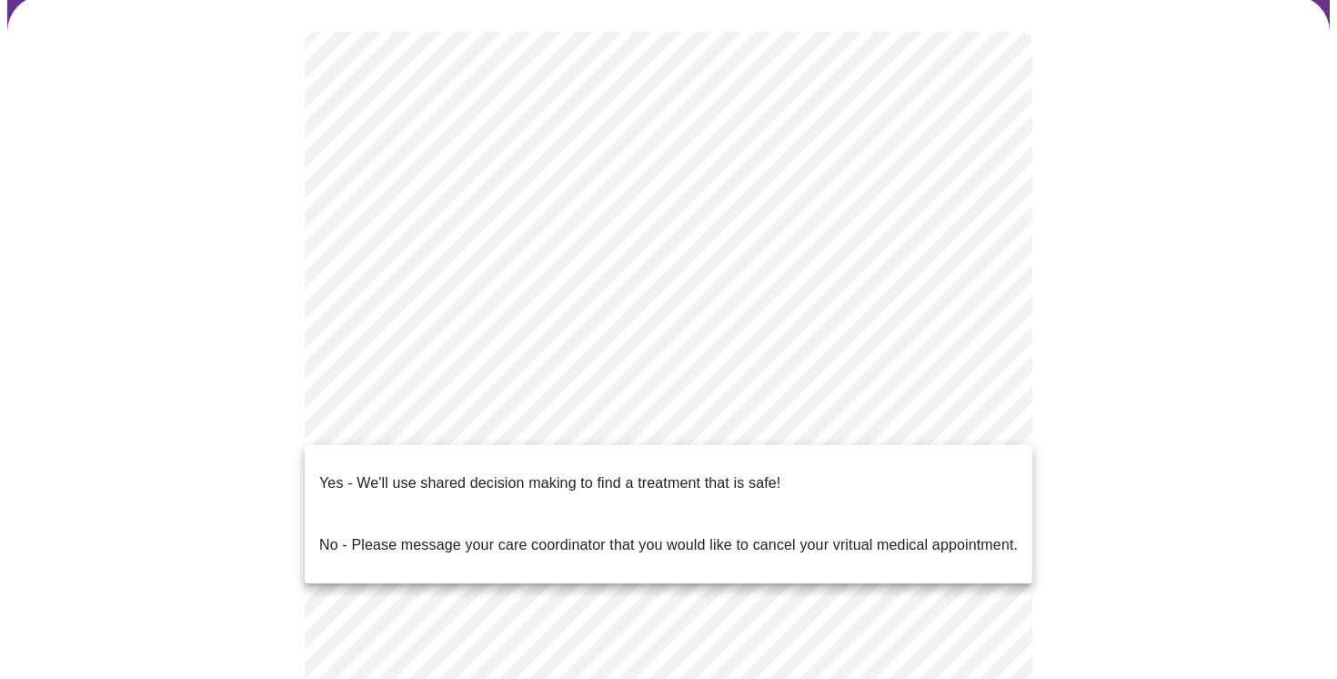
click at [754, 472] on p "Yes - We'll use shared decision making to find a treatment that is safe!" at bounding box center [549, 483] width 461 height 22
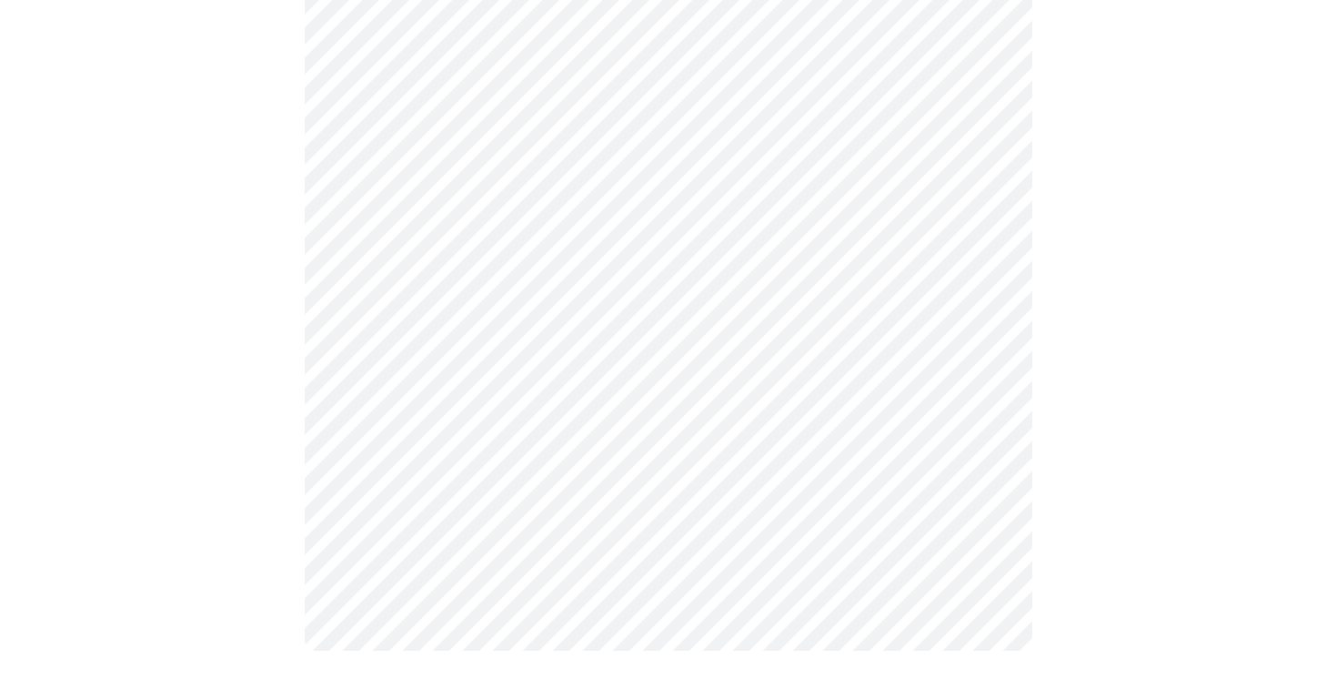
scroll to position [0, 0]
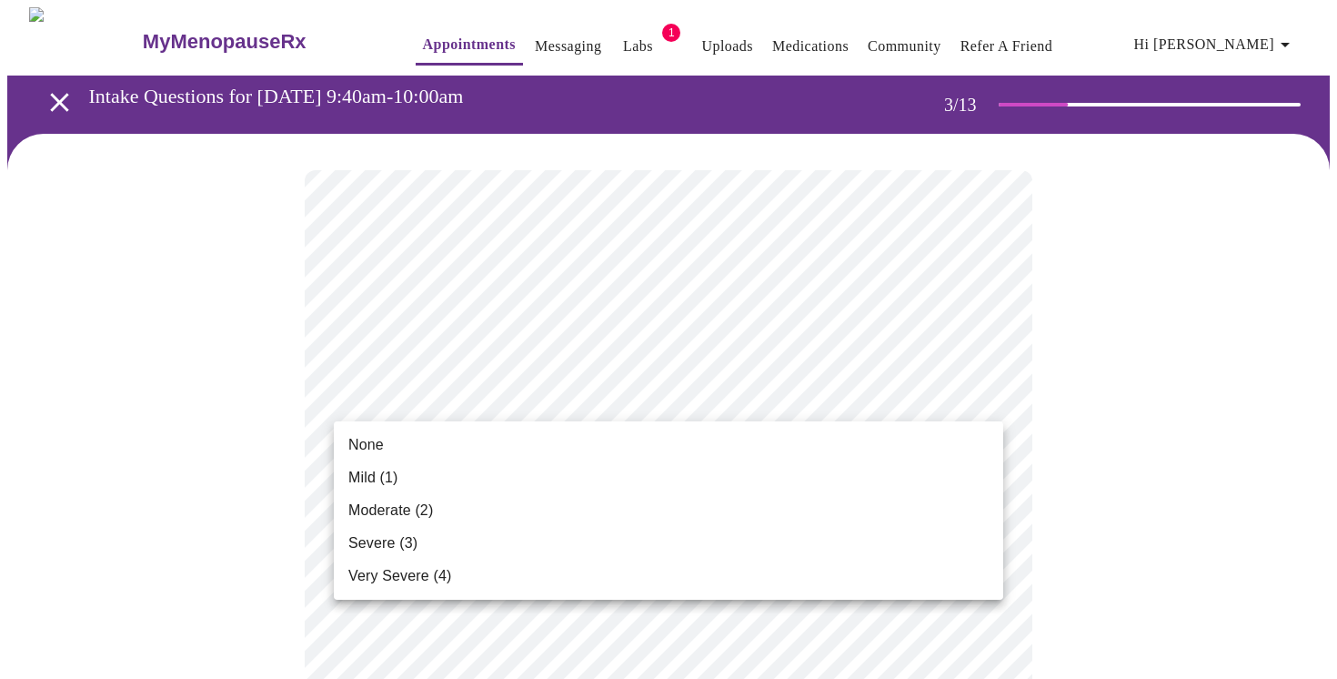
click at [665, 474] on li "Mild (1)" at bounding box center [669, 477] width 670 height 33
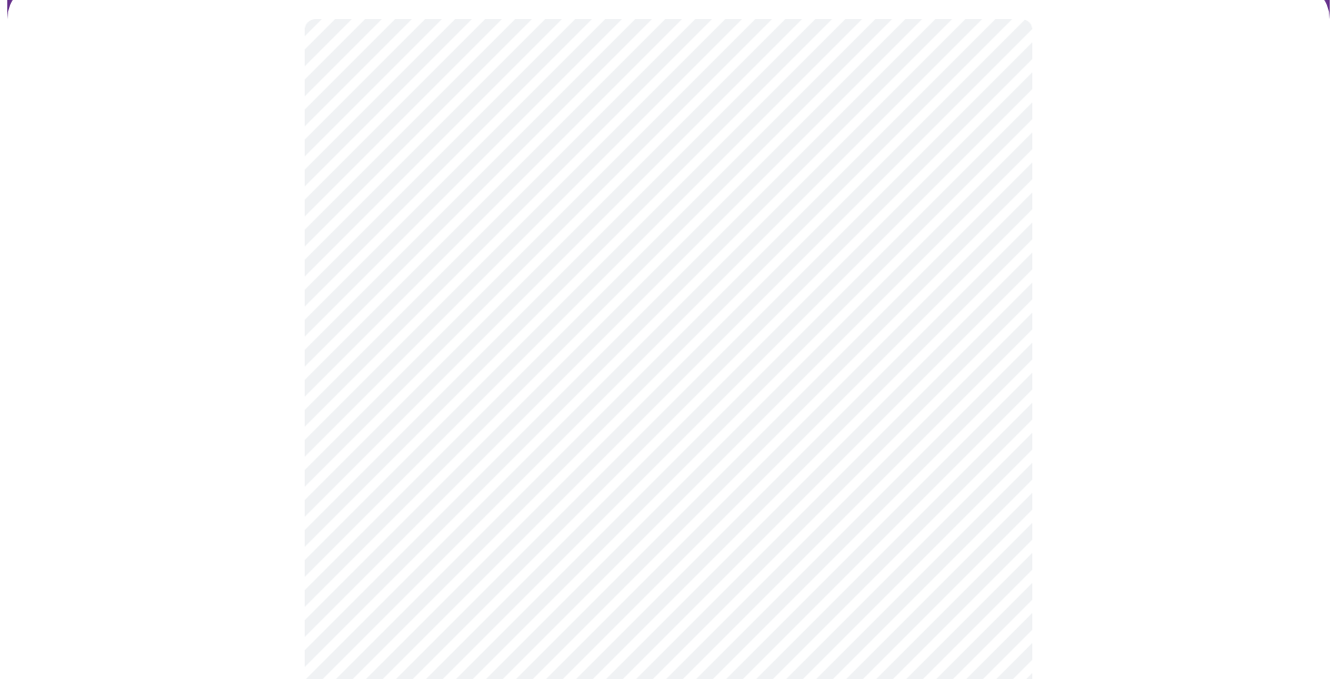
scroll to position [153, 0]
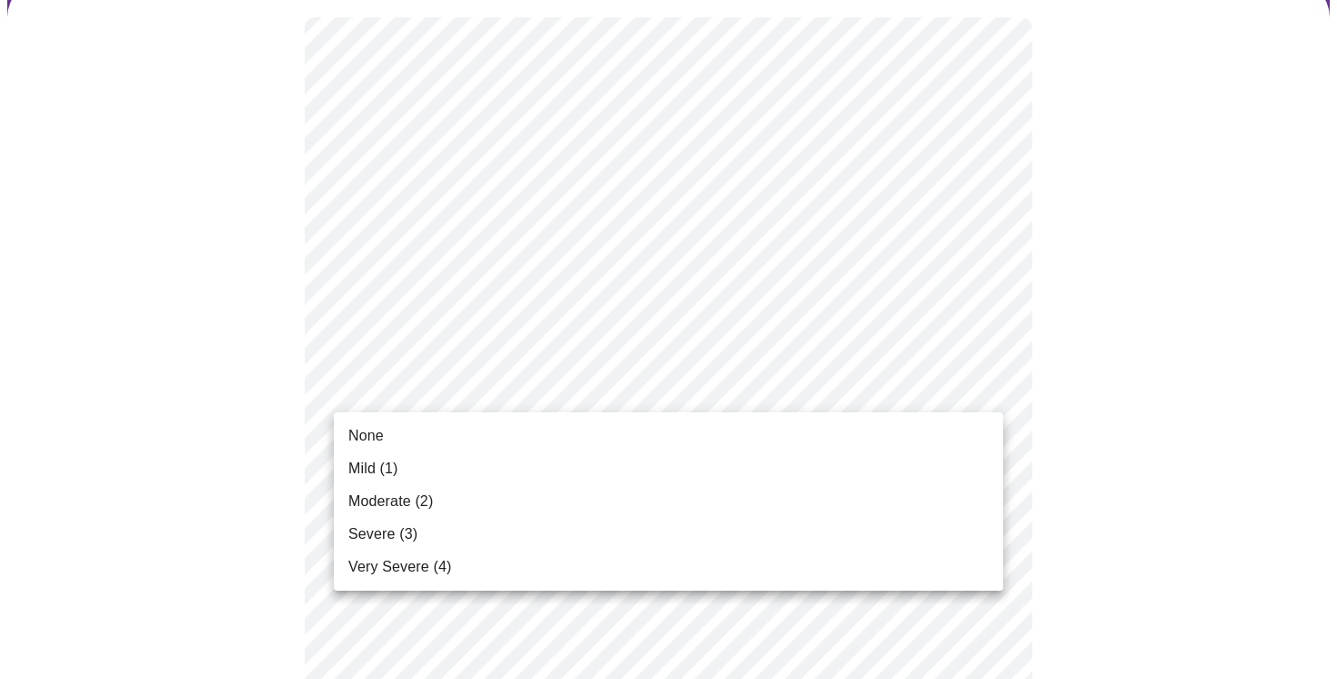
click at [620, 431] on li "None" at bounding box center [669, 435] width 670 height 33
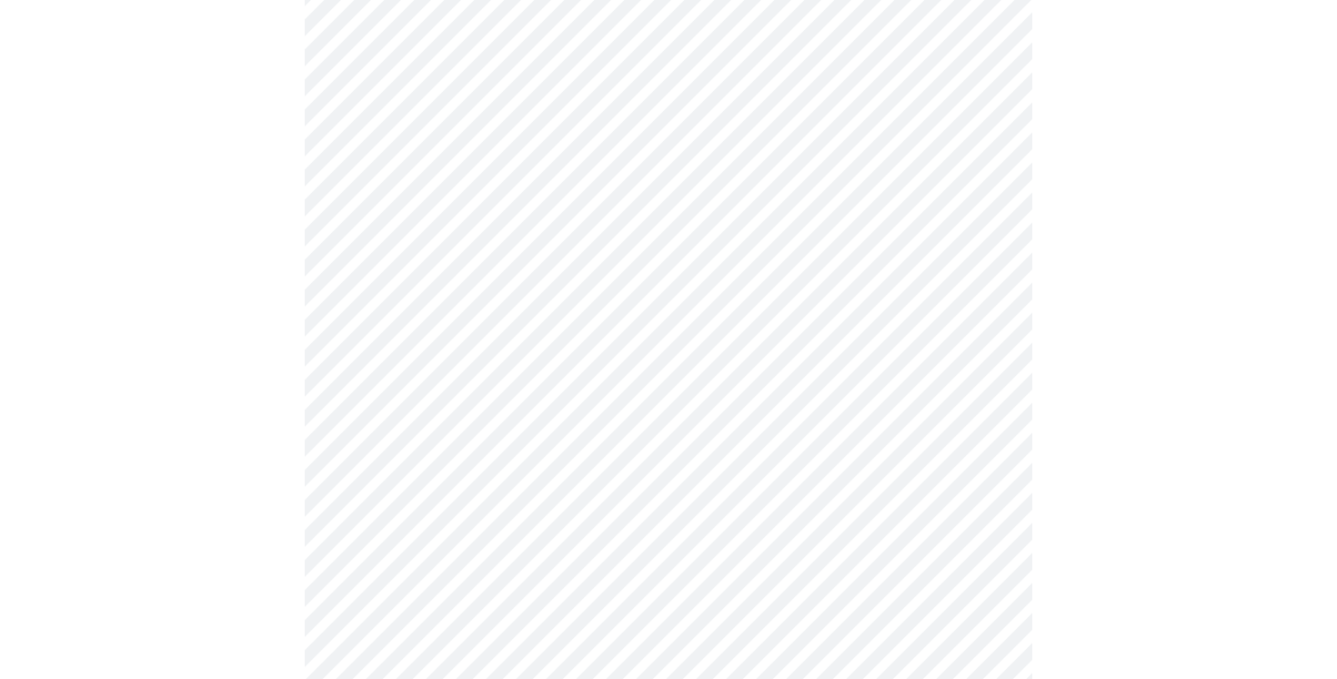
scroll to position [248, 0]
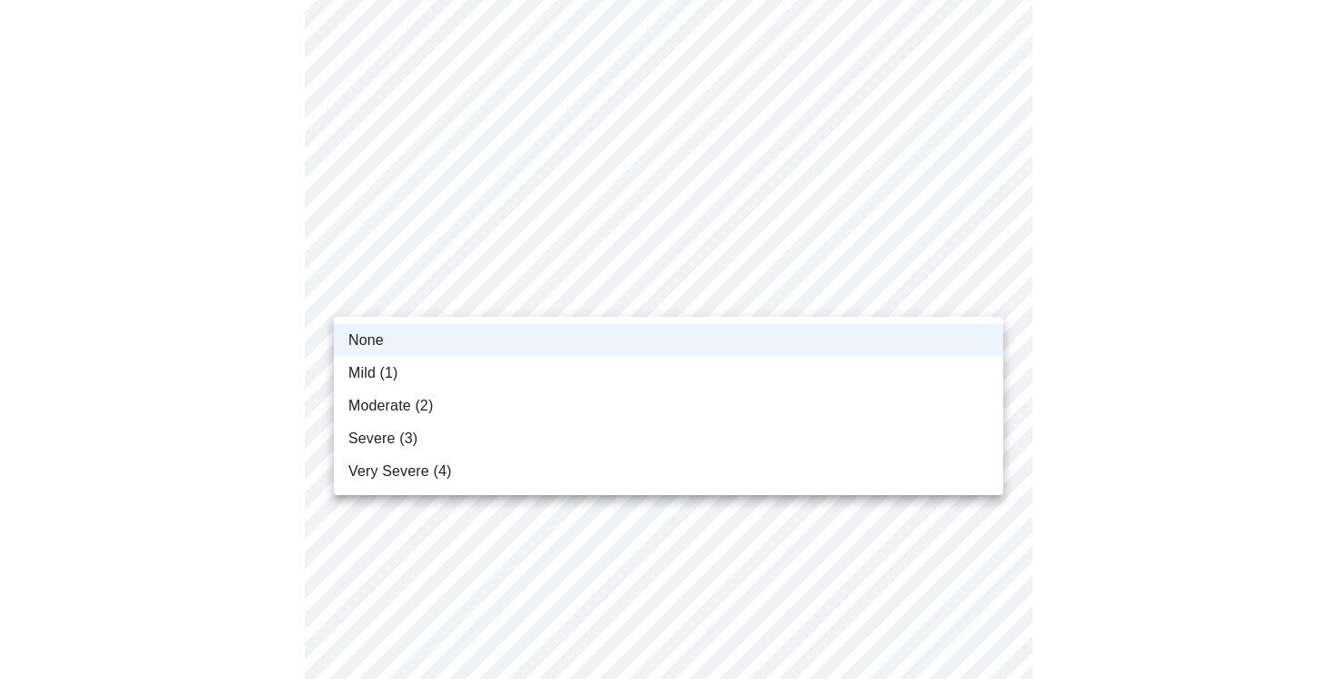
click at [589, 368] on li "Mild (1)" at bounding box center [669, 373] width 670 height 33
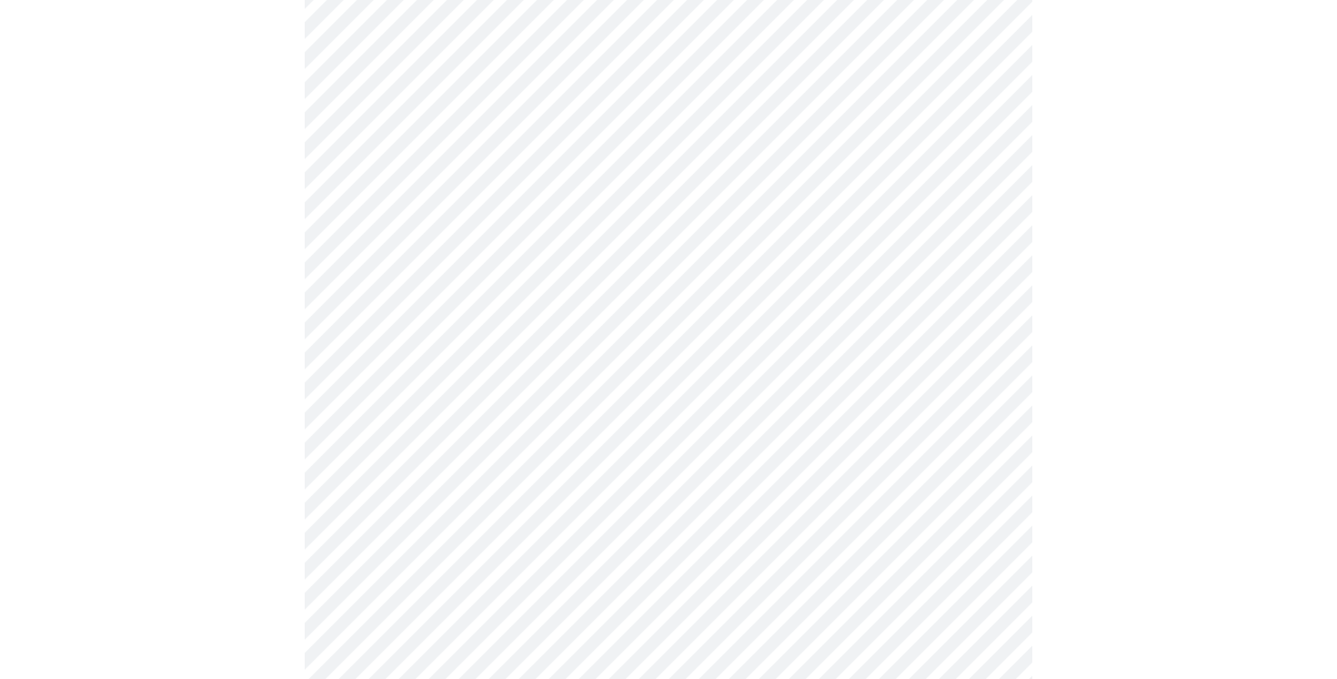
scroll to position [363, 0]
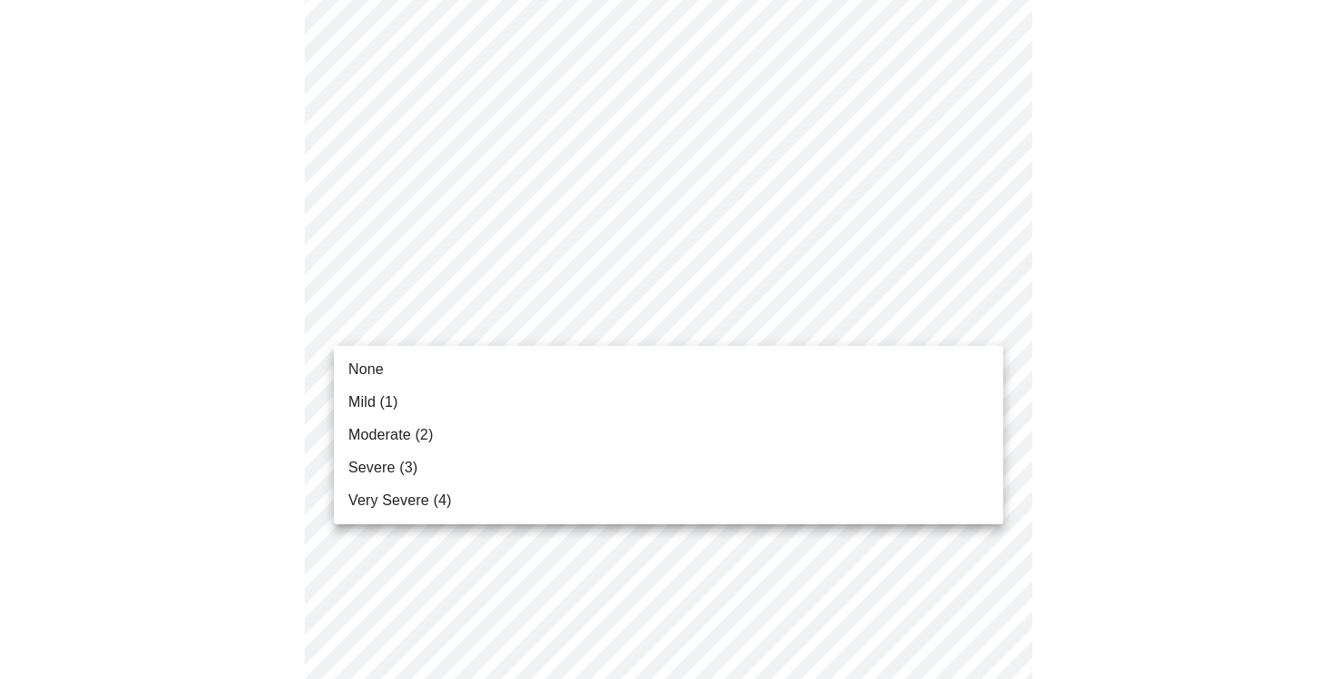
click at [559, 398] on li "Mild (1)" at bounding box center [669, 402] width 670 height 33
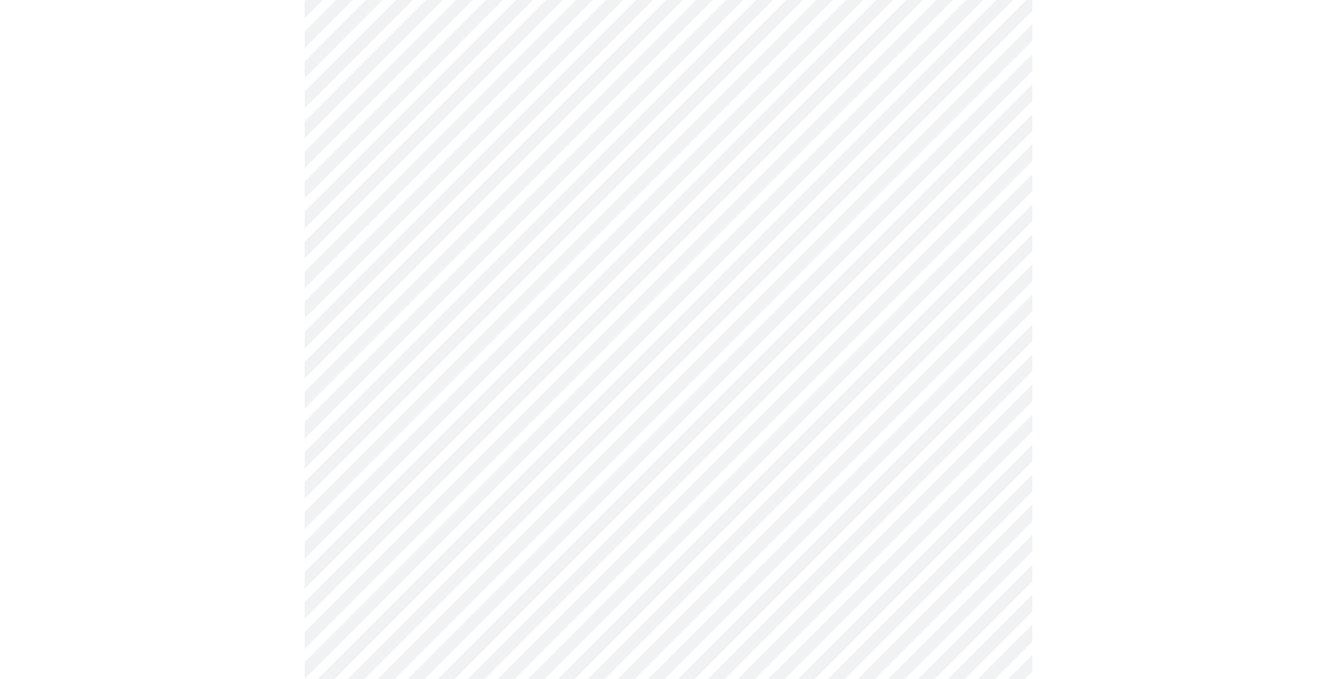
scroll to position [509, 0]
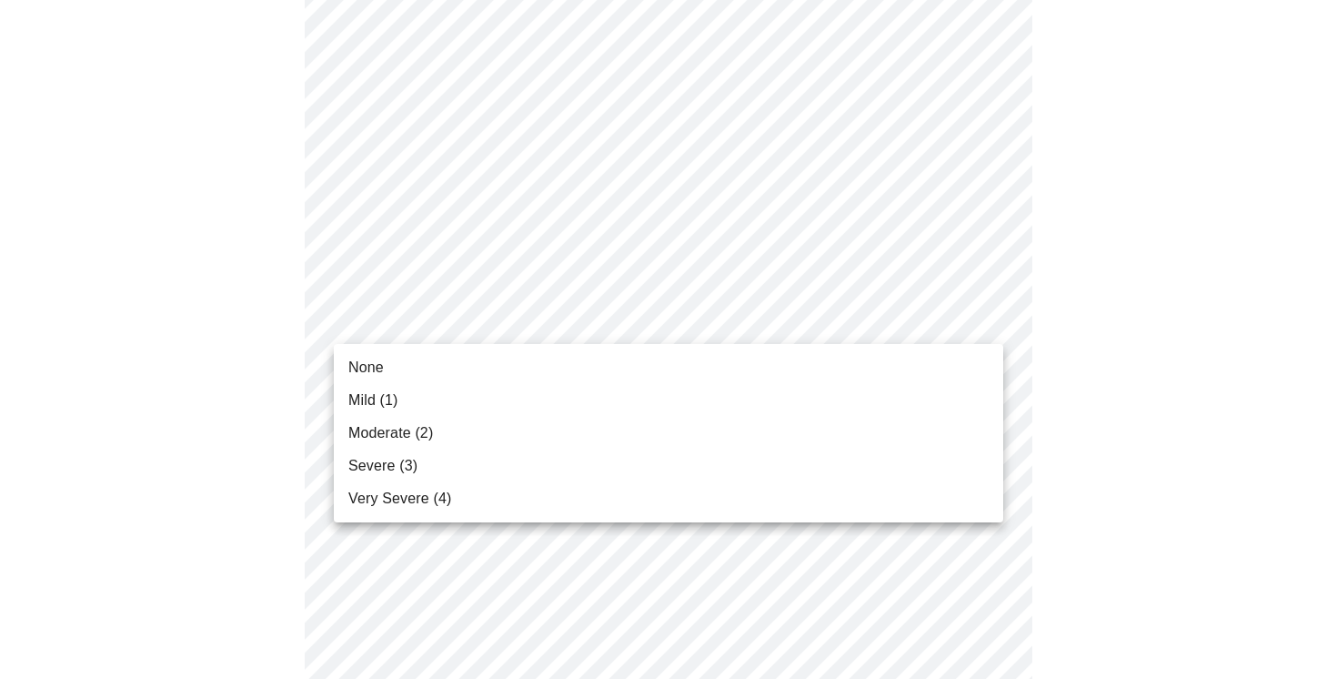
click at [545, 331] on body "MyMenopauseRx Appointments Messaging Labs 1 Uploads Medications Community Refer…" at bounding box center [668, 671] width 1323 height 2344
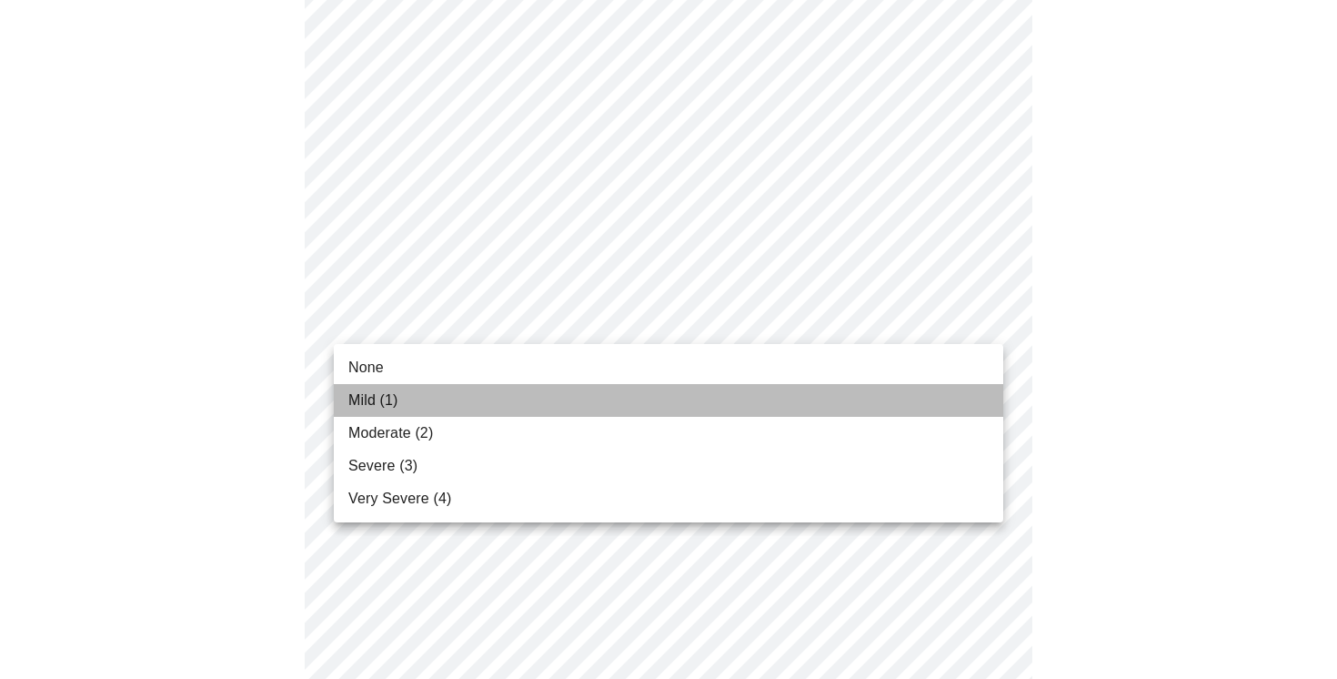
click at [530, 393] on li "Mild (1)" at bounding box center [669, 400] width 670 height 33
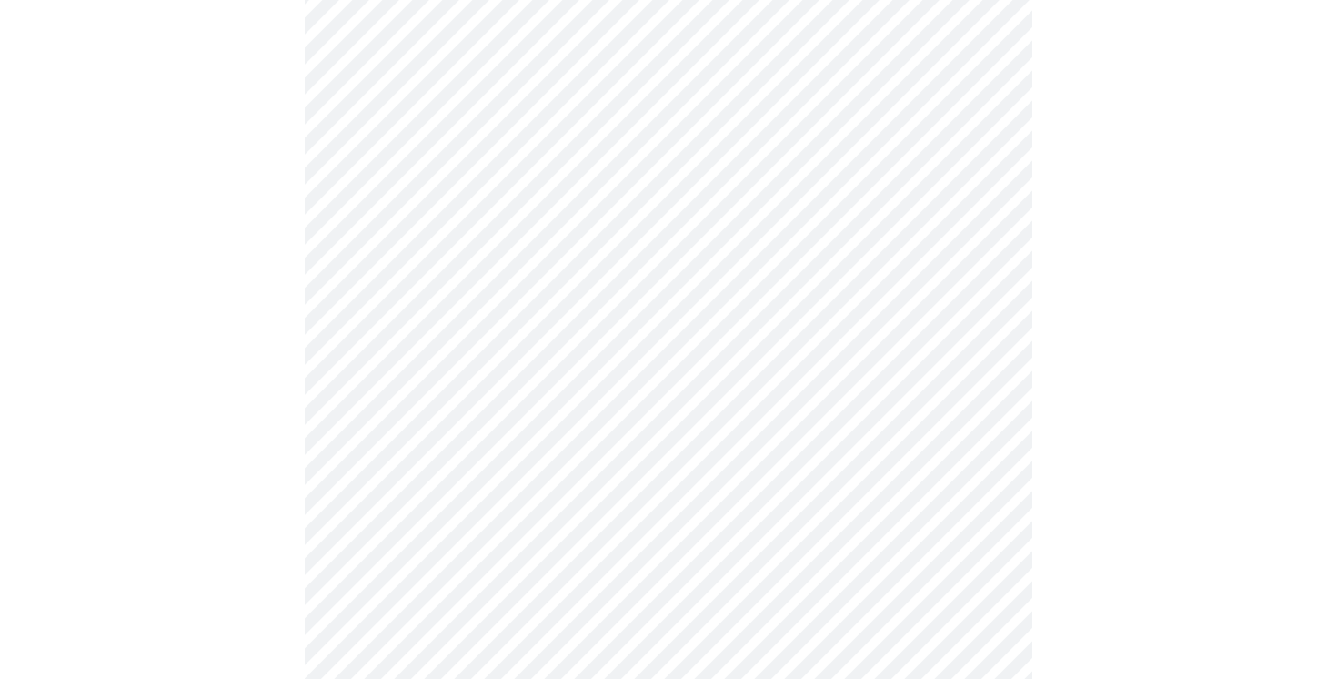
scroll to position [636, 0]
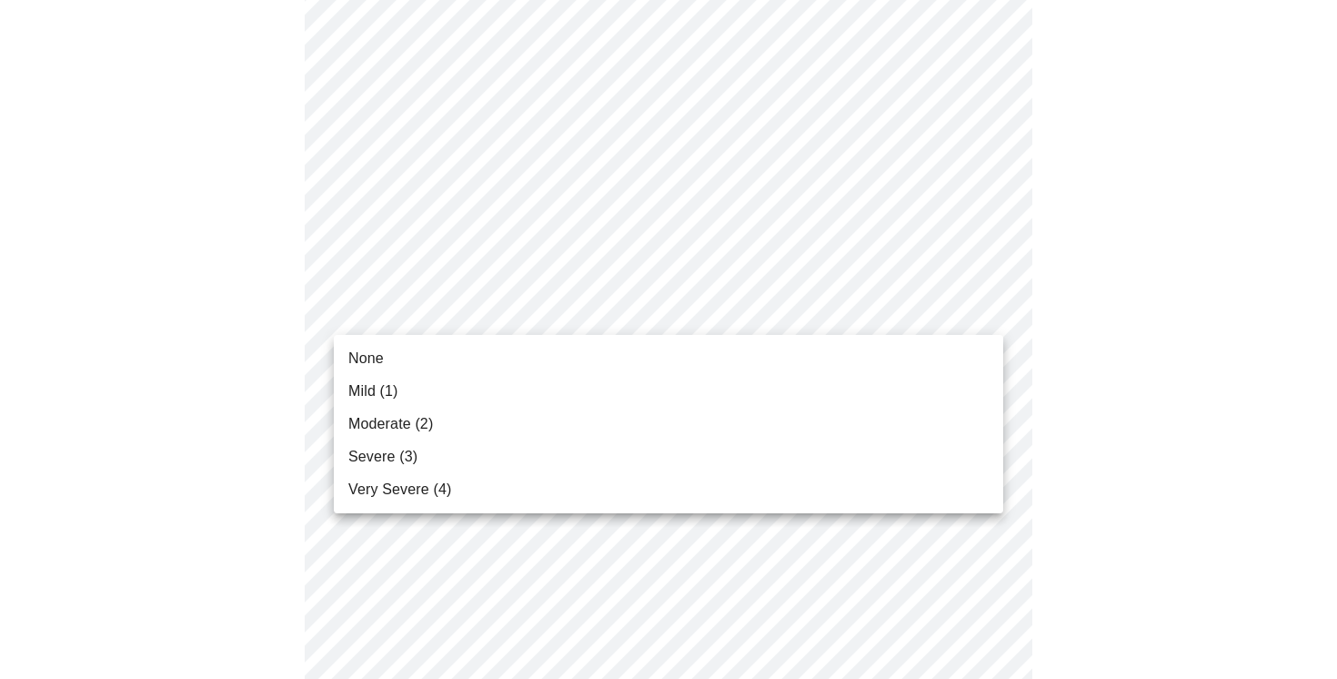
click at [540, 328] on body "MyMenopauseRx Appointments Messaging Labs 1 Uploads Medications Community Refer…" at bounding box center [668, 530] width 1323 height 2318
click at [524, 394] on li "Mild (1)" at bounding box center [669, 391] width 670 height 33
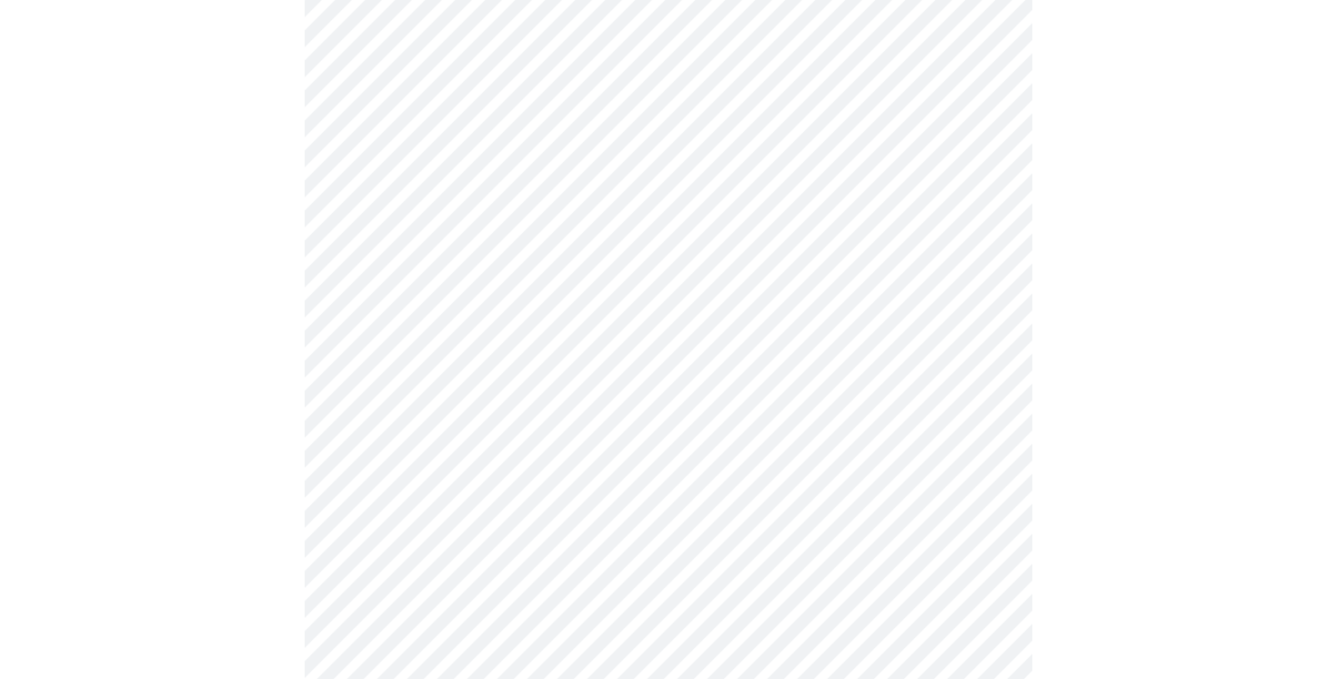
scroll to position [716, 0]
click at [522, 358] on body "MyMenopauseRx Appointments Messaging Labs 1 Uploads Medications Community Refer…" at bounding box center [668, 437] width 1323 height 2293
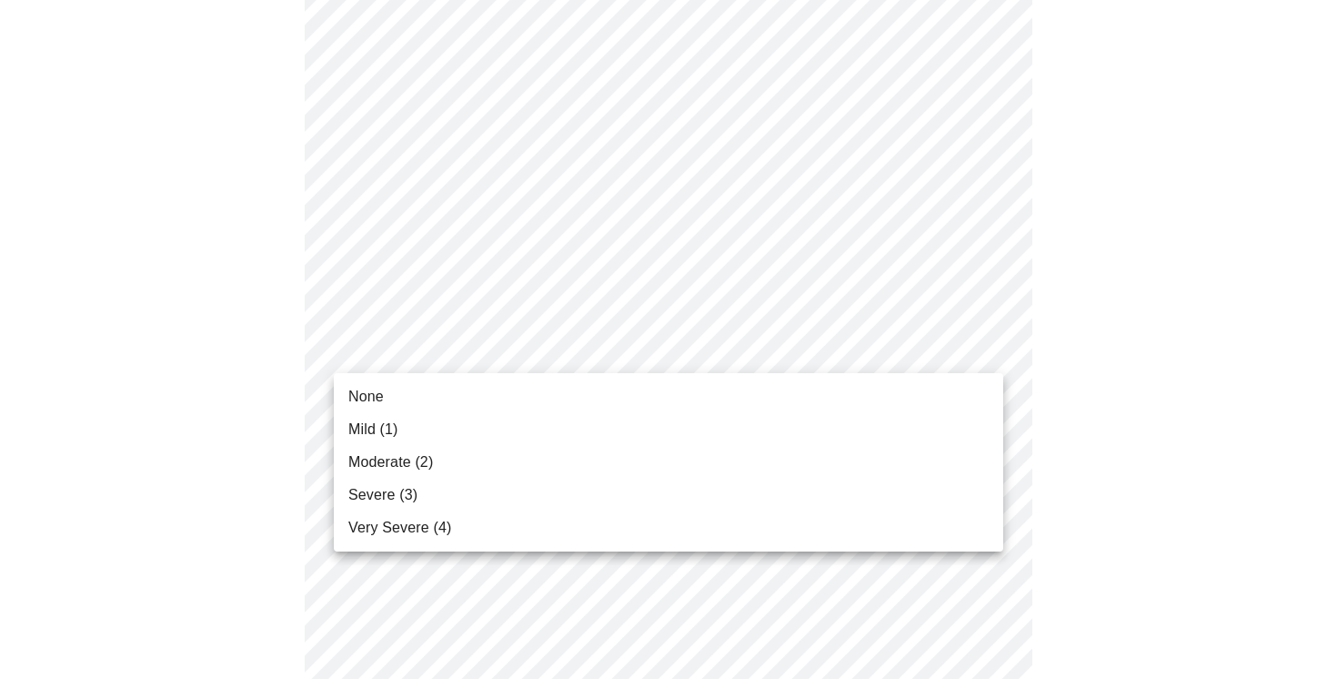
click at [513, 403] on li "None" at bounding box center [669, 396] width 670 height 33
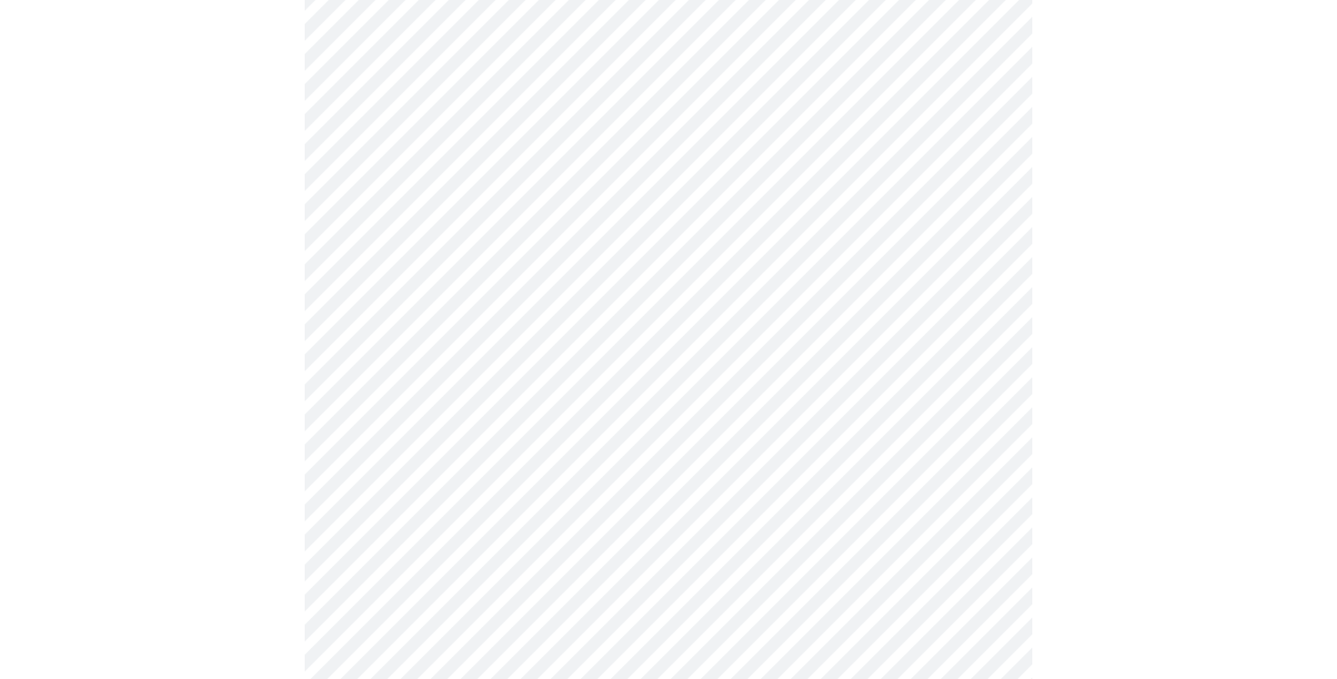
scroll to position [847, 0]
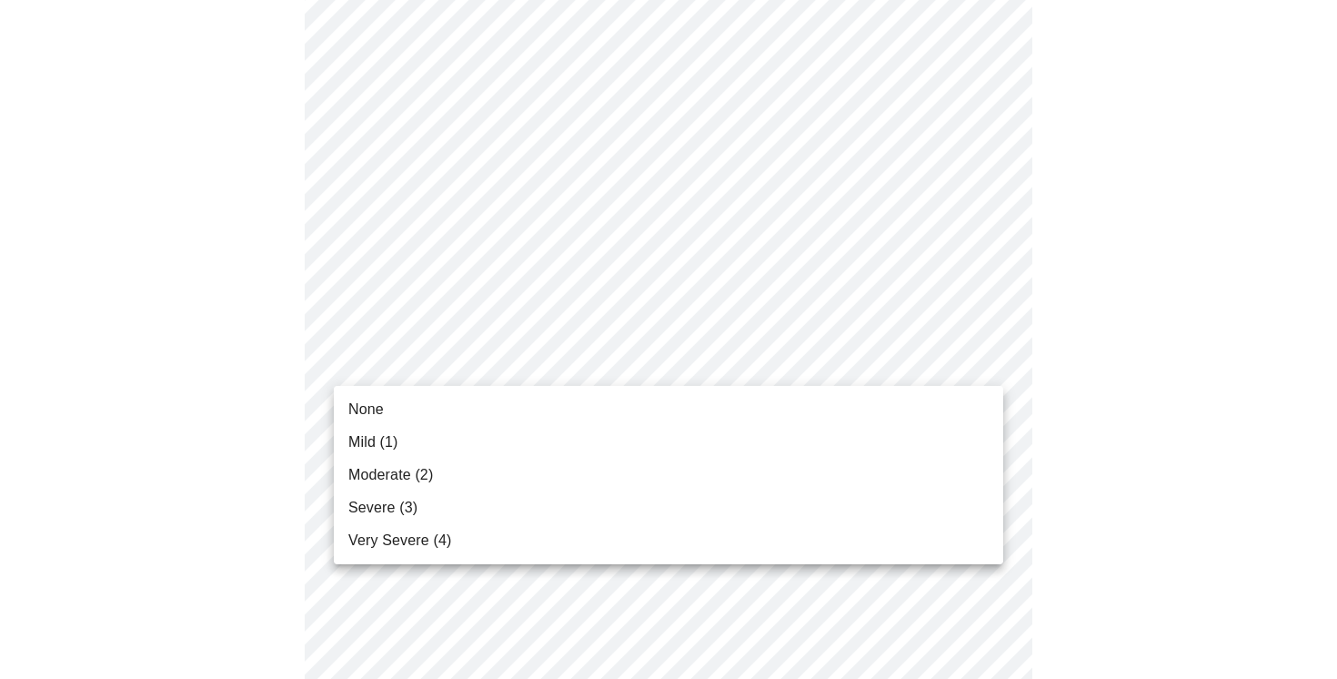
click at [507, 368] on body "MyMenopauseRx Appointments Messaging Labs 1 Uploads Medications Community Refer…" at bounding box center [668, 293] width 1323 height 2267
click at [496, 429] on li "Mild (1)" at bounding box center [669, 442] width 670 height 33
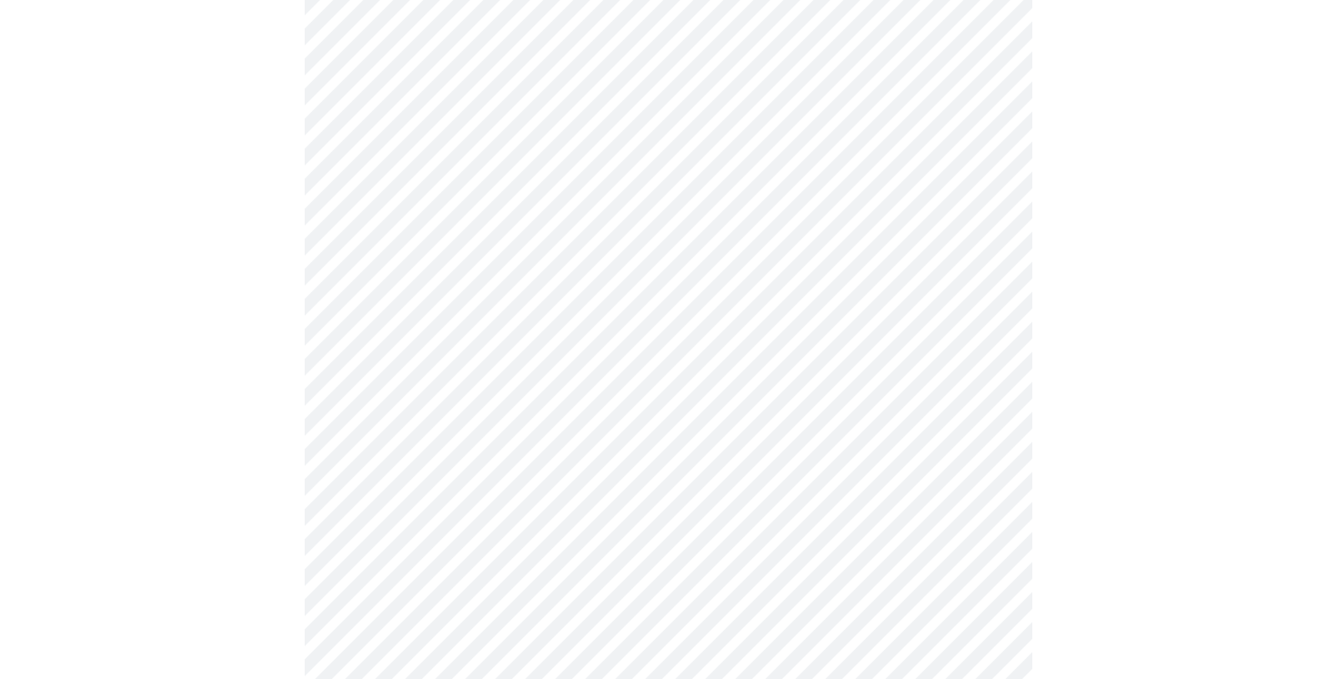
scroll to position [953, 0]
click at [485, 408] on body "MyMenopauseRx Appointments Messaging Labs 1 Uploads Medications Community Refer…" at bounding box center [668, 175] width 1323 height 2242
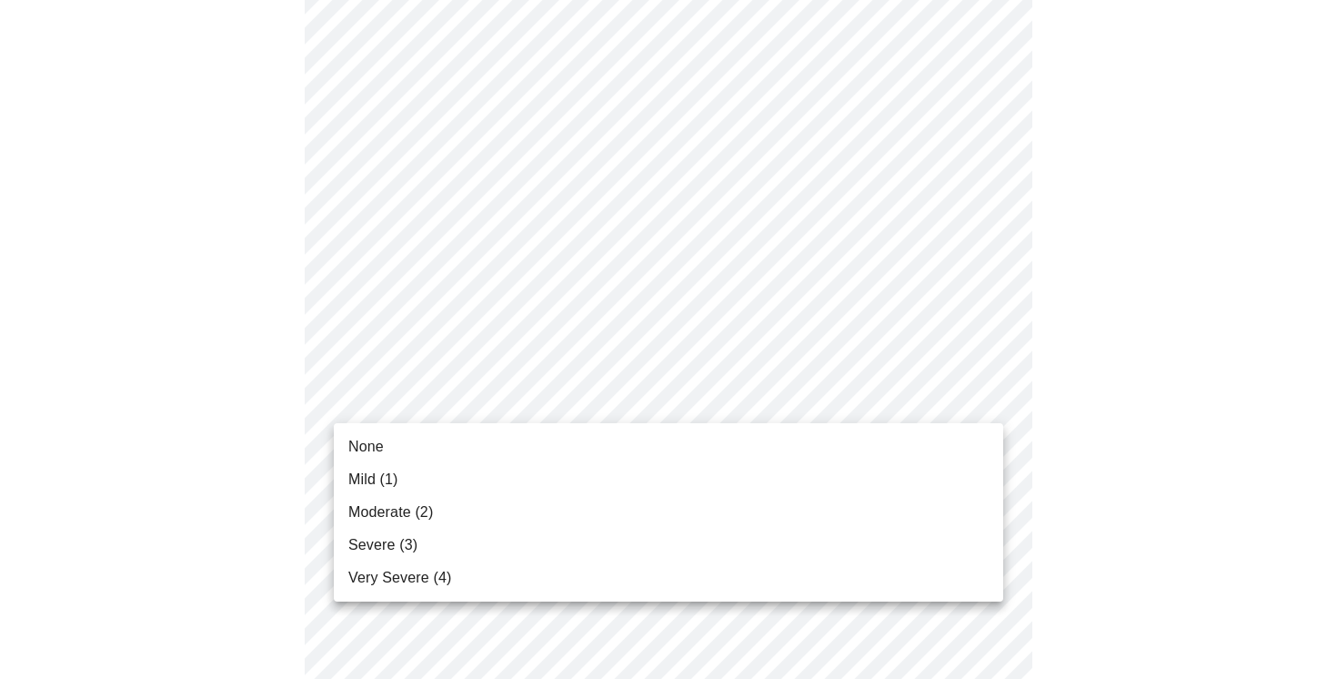
click at [488, 479] on li "Mild (1)" at bounding box center [669, 479] width 670 height 33
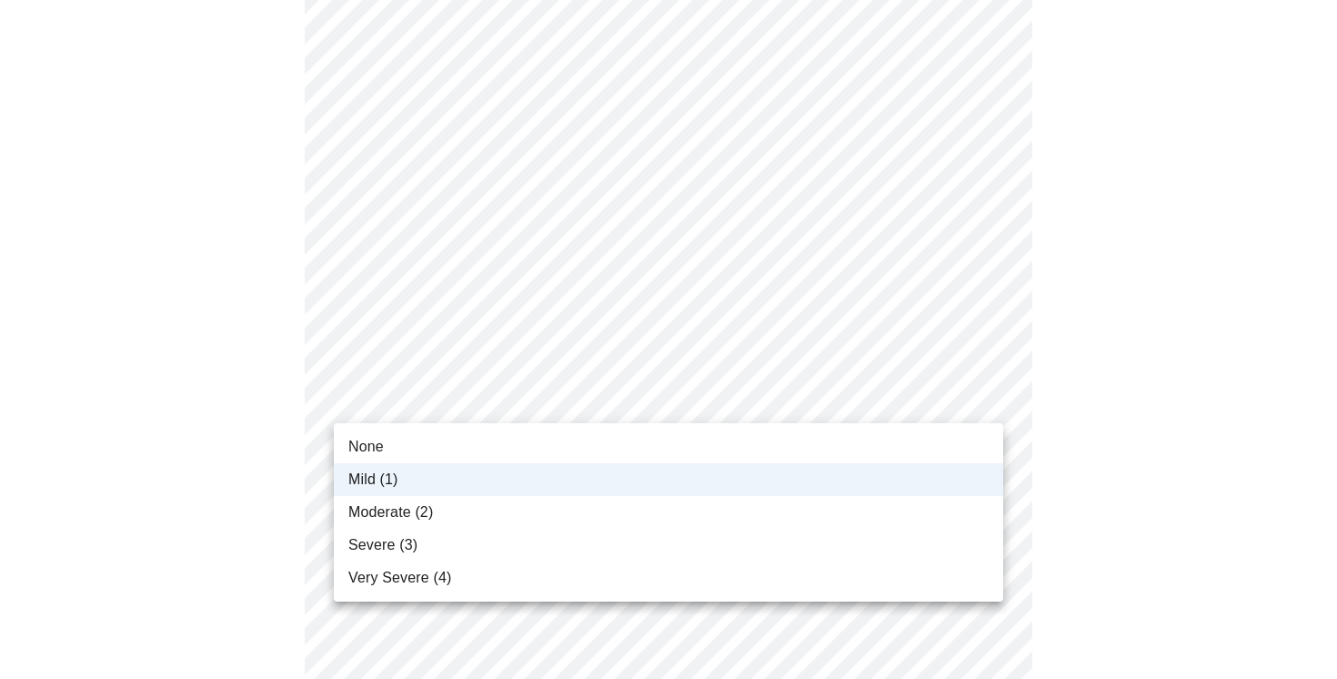
click at [506, 405] on body "MyMenopauseRx Appointments Messaging Labs 1 Uploads Medications Community Refer…" at bounding box center [668, 162] width 1323 height 2216
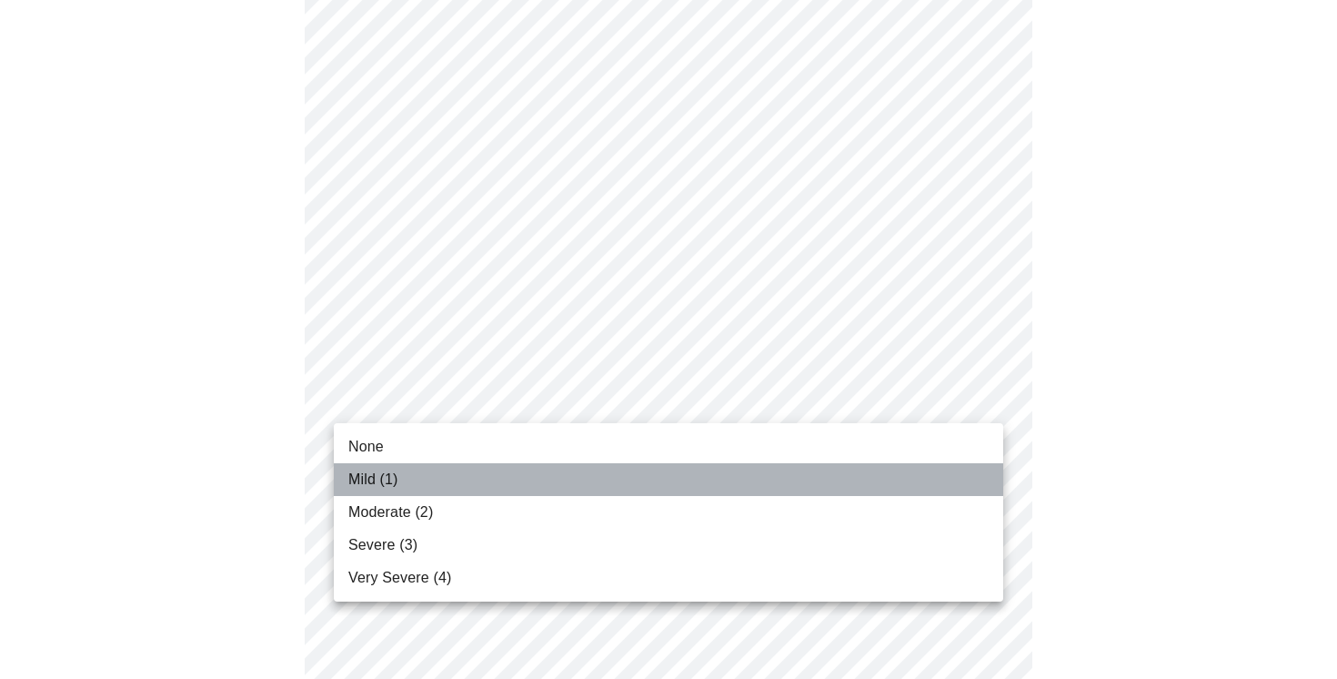
click at [500, 484] on li "Mild (1)" at bounding box center [669, 479] width 670 height 33
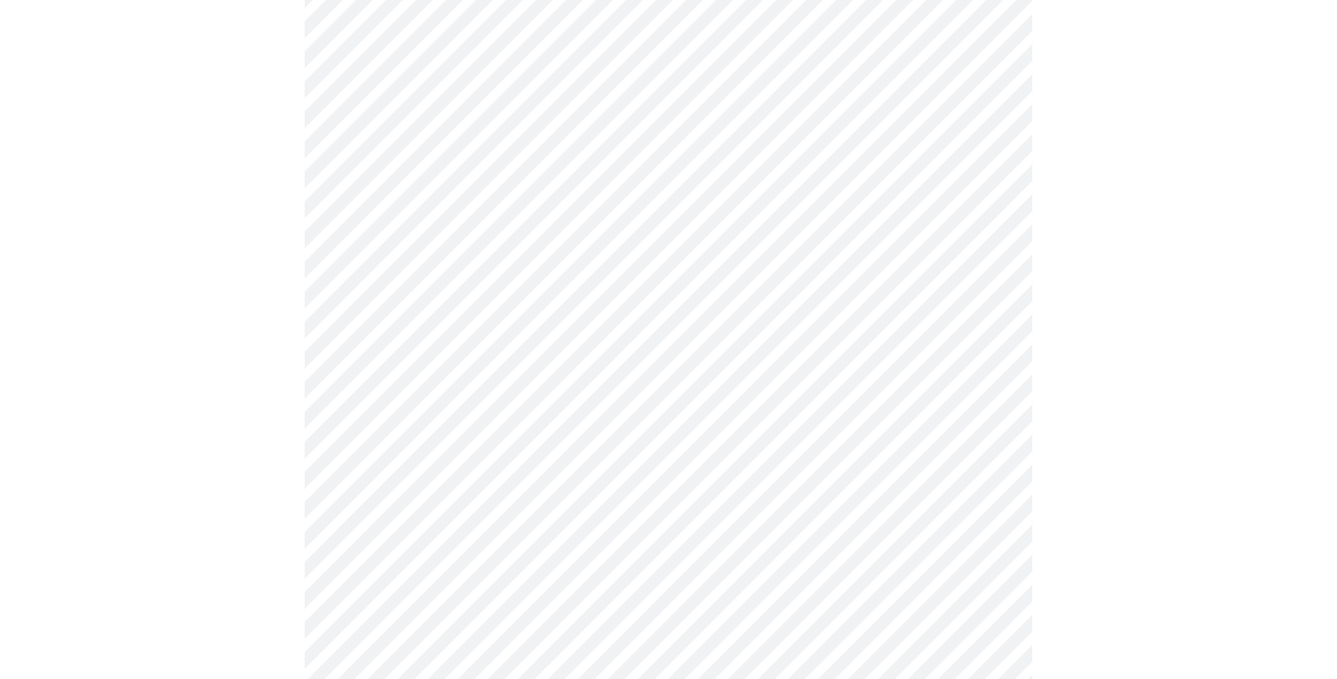
scroll to position [1081, 0]
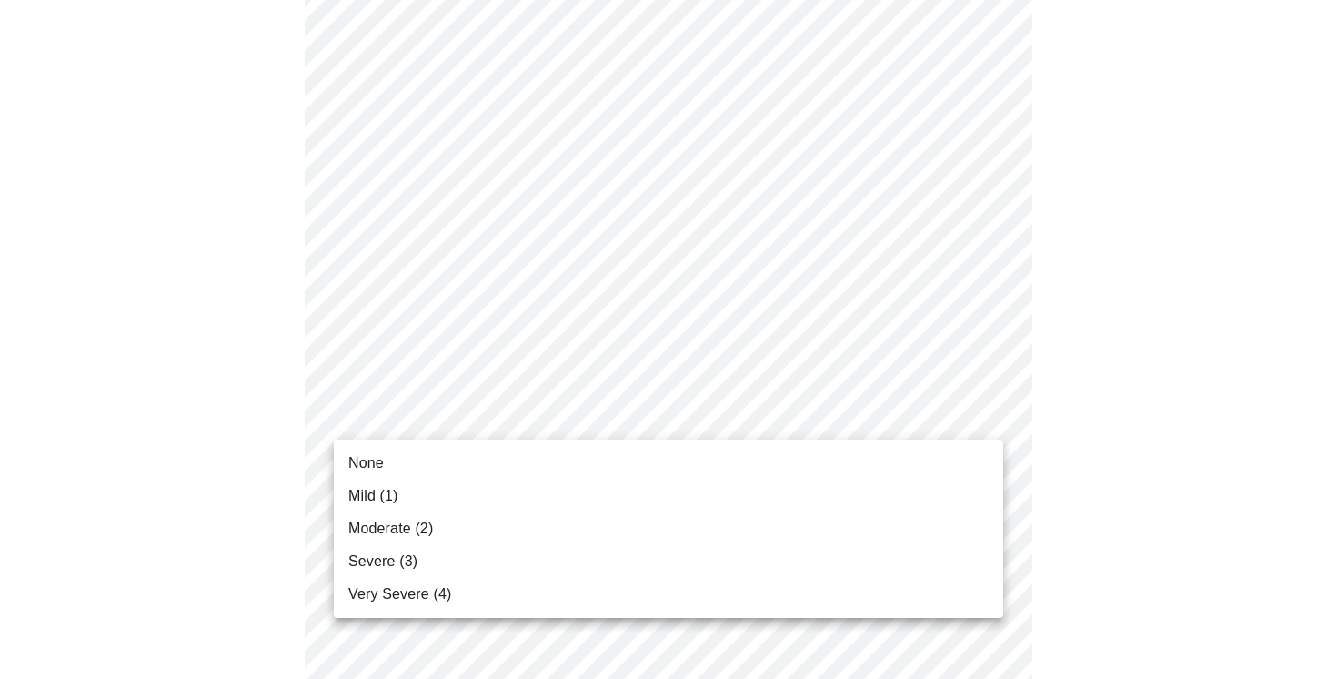
click at [504, 423] on body "MyMenopauseRx Appointments Messaging Labs 1 Uploads Medications Community Refer…" at bounding box center [668, 34] width 1323 height 2216
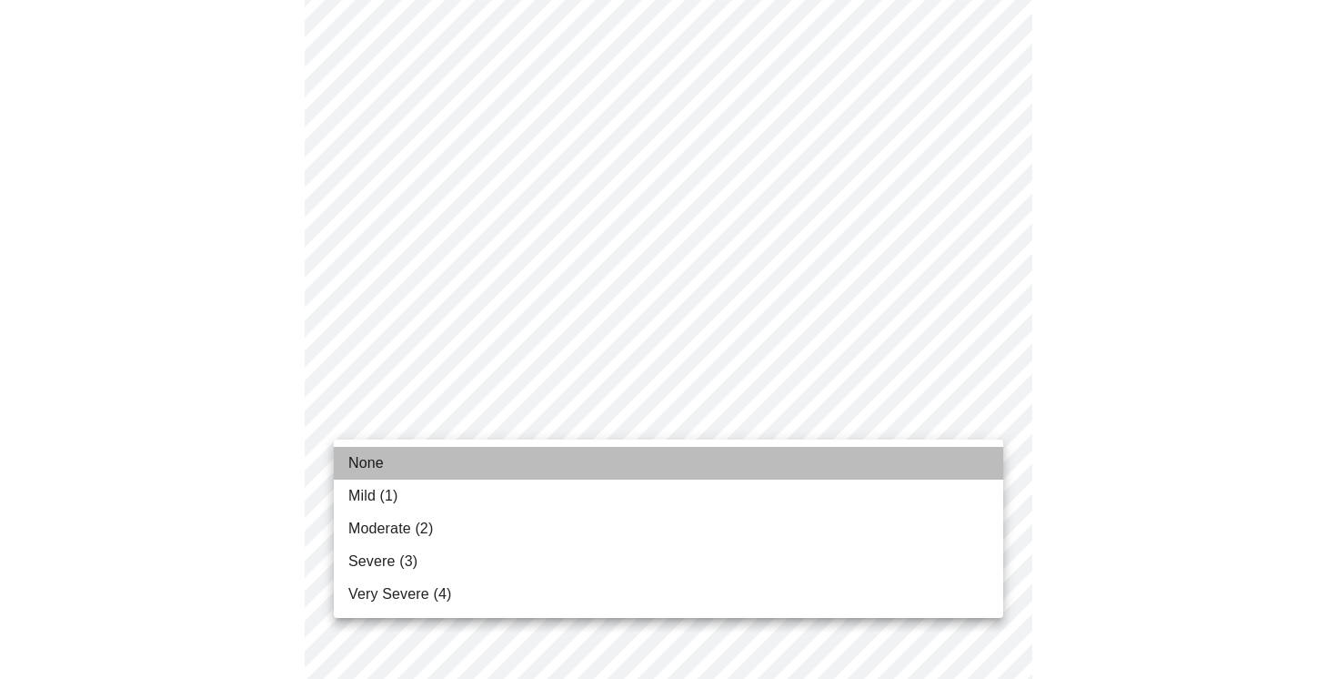
click at [498, 459] on li "None" at bounding box center [669, 463] width 670 height 33
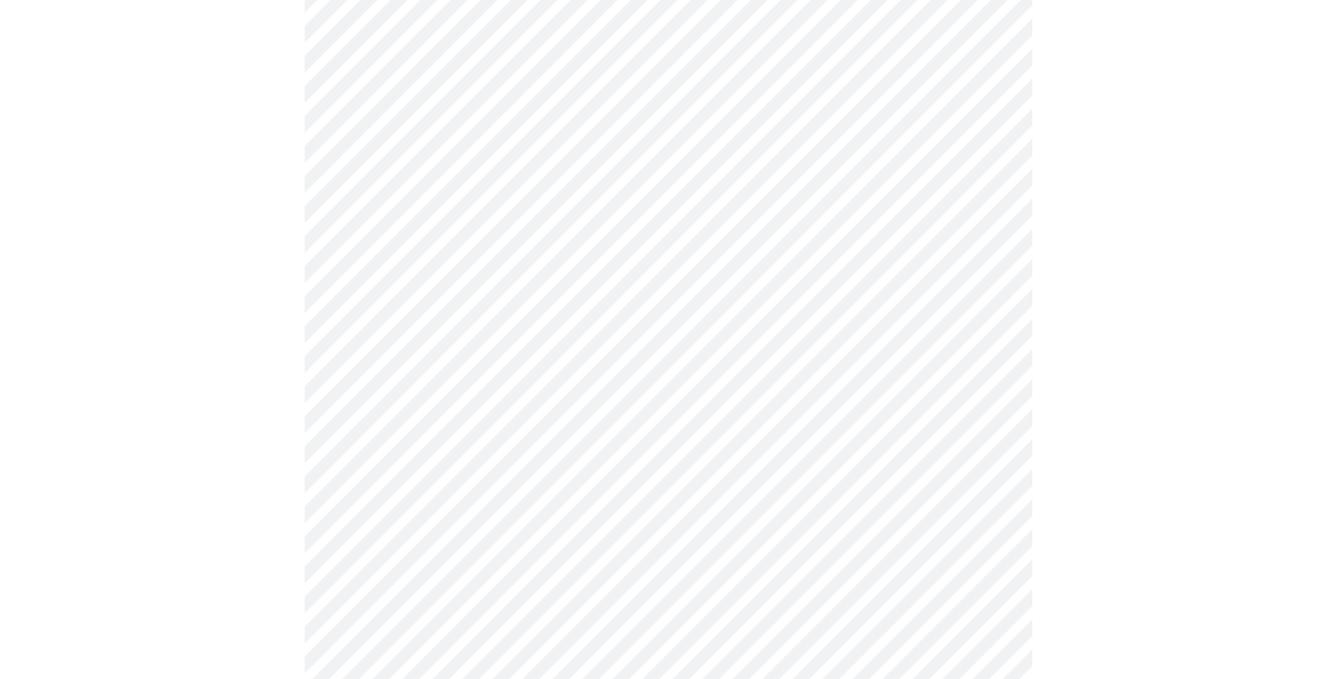
scroll to position [1197, 0]
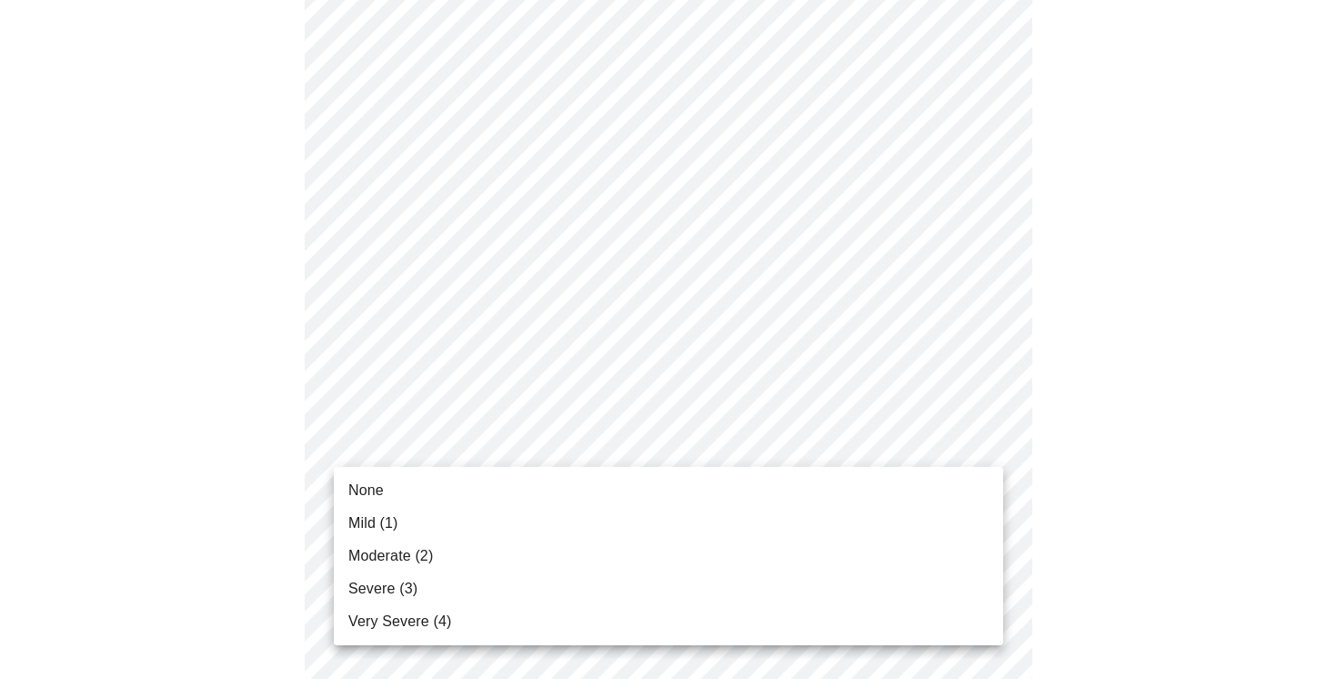
click at [494, 480] on li "None" at bounding box center [669, 490] width 670 height 33
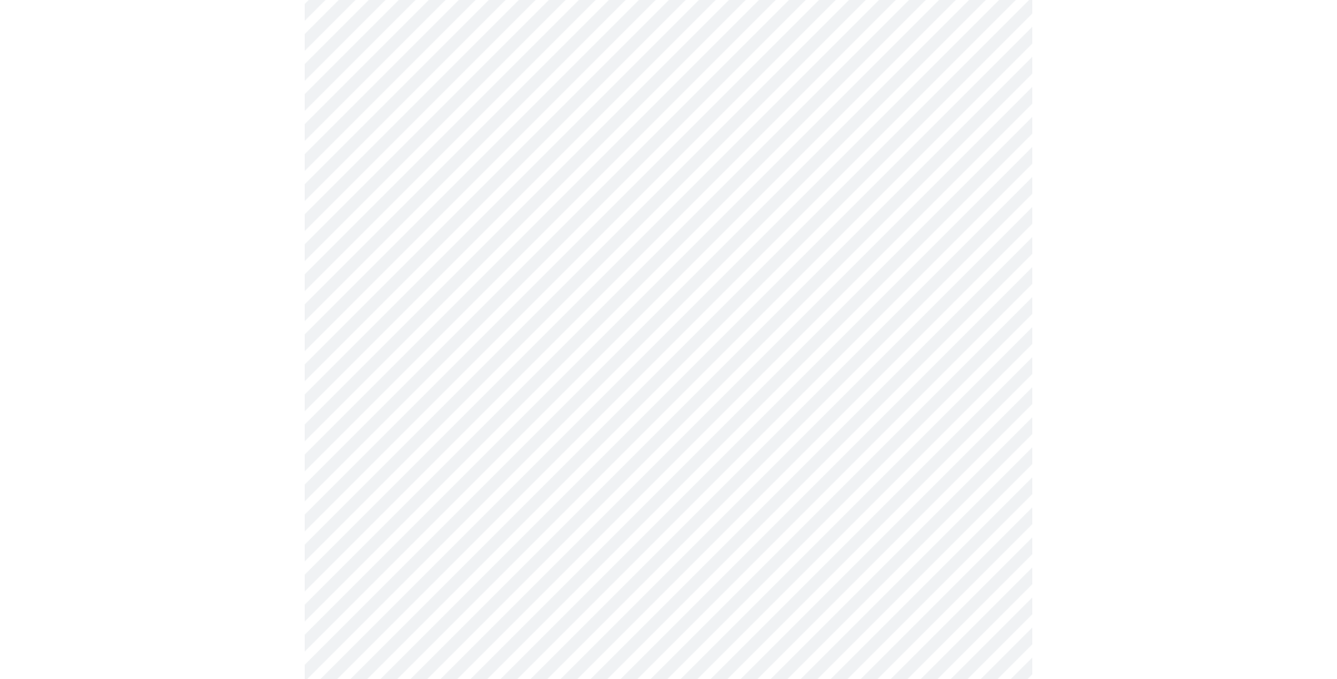
scroll to position [1312, 0]
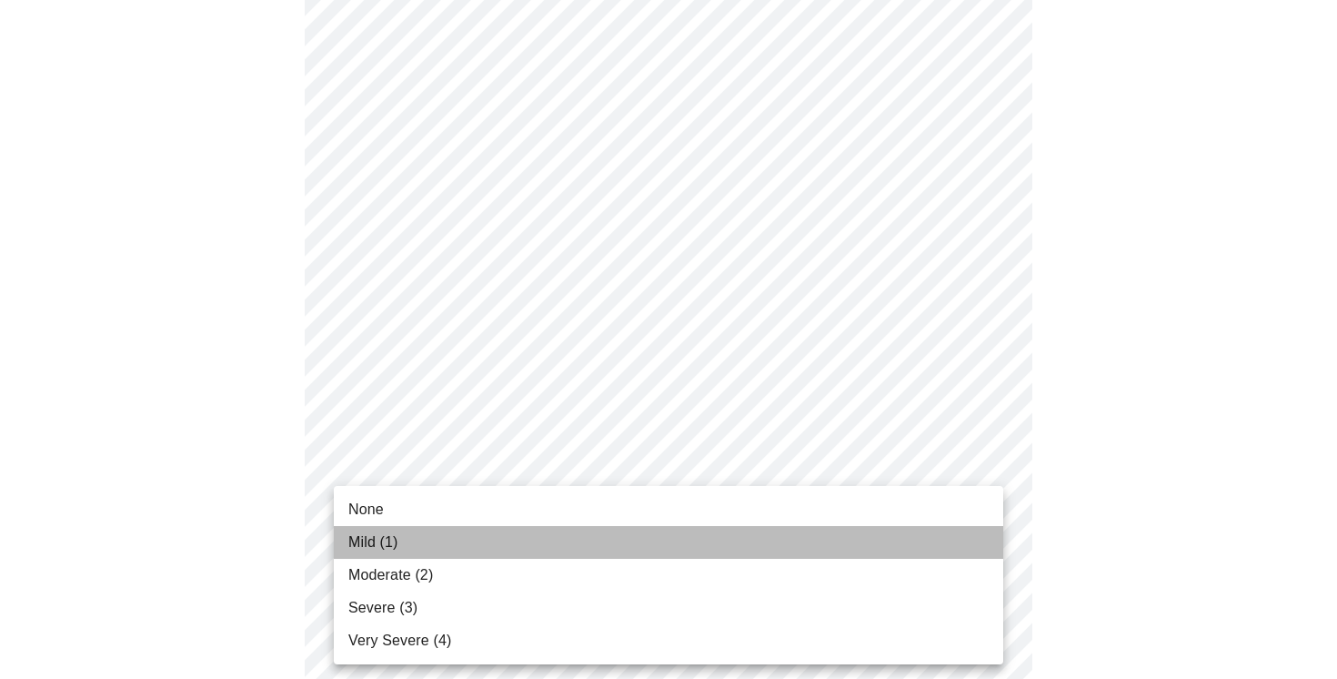
click at [489, 527] on li "Mild (1)" at bounding box center [669, 542] width 670 height 33
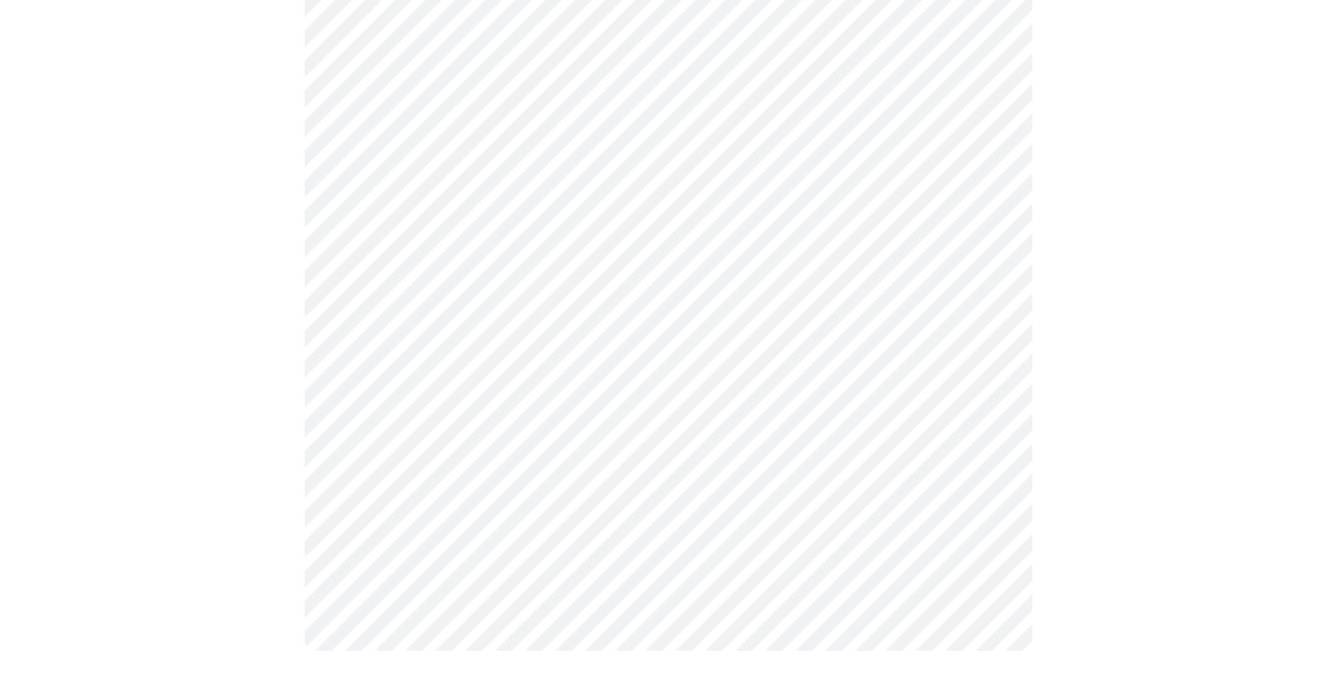
scroll to position [0, 0]
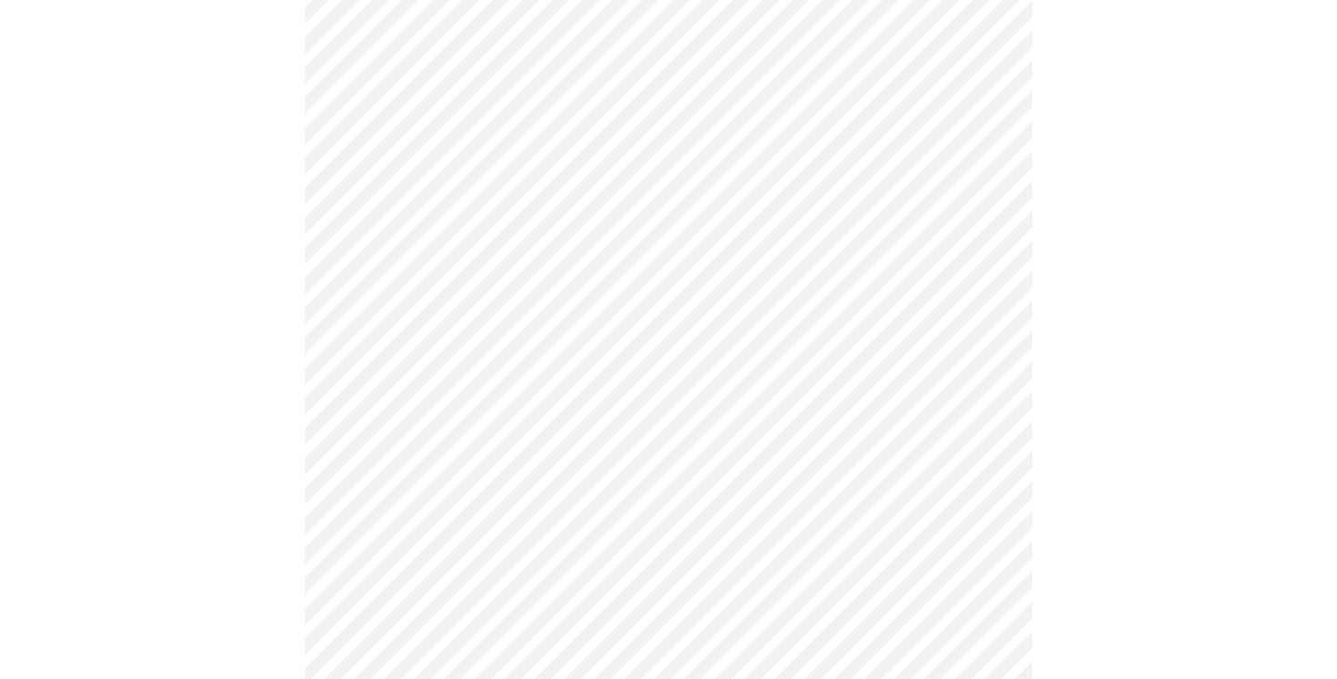
scroll to position [501, 0]
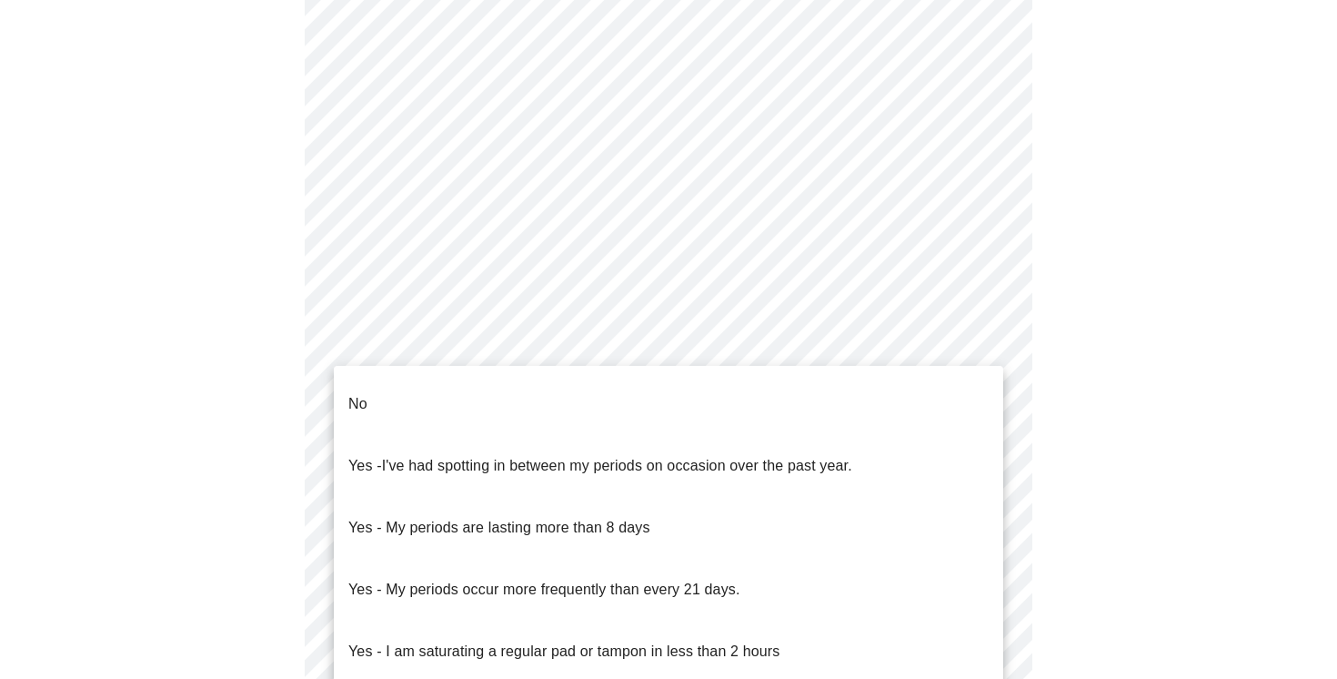
click at [463, 547] on body "MyMenopauseRx Appointments Messaging Labs 1 Uploads Medications Community Refer…" at bounding box center [668, 367] width 1323 height 1722
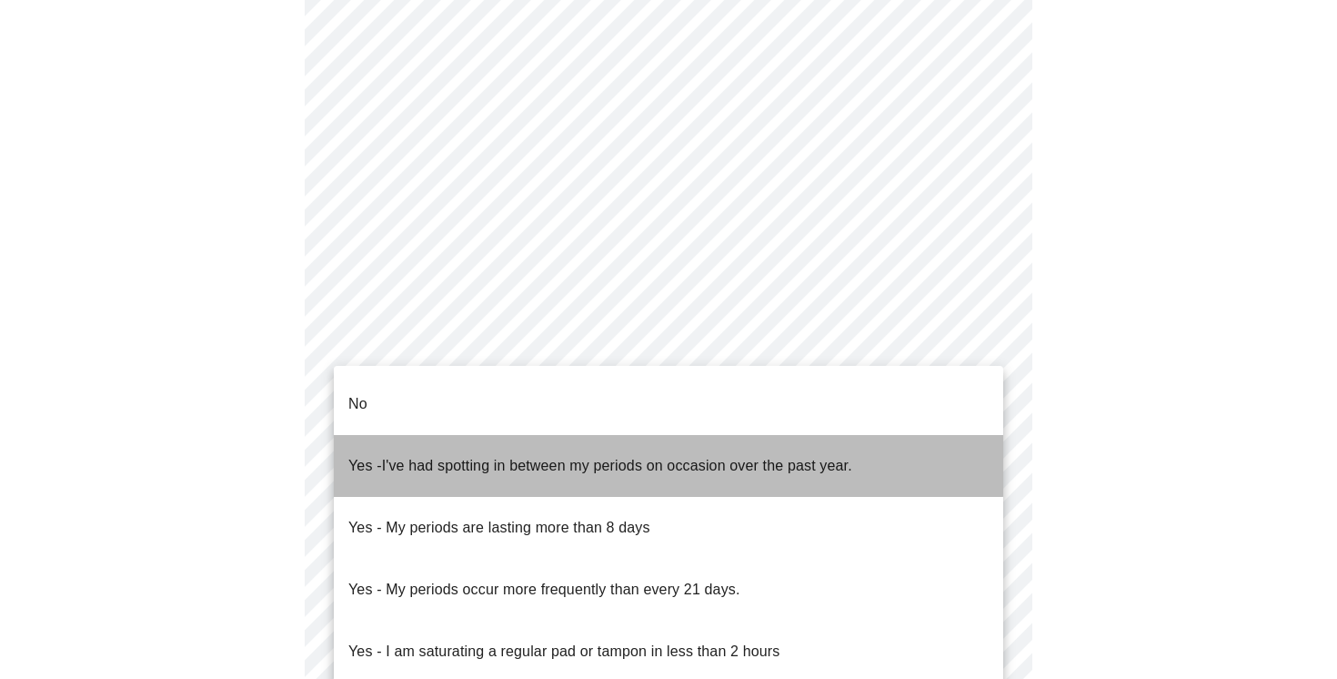
click at [531, 458] on span "I've had spotting in between my periods on occasion over the past year." at bounding box center [617, 465] width 470 height 15
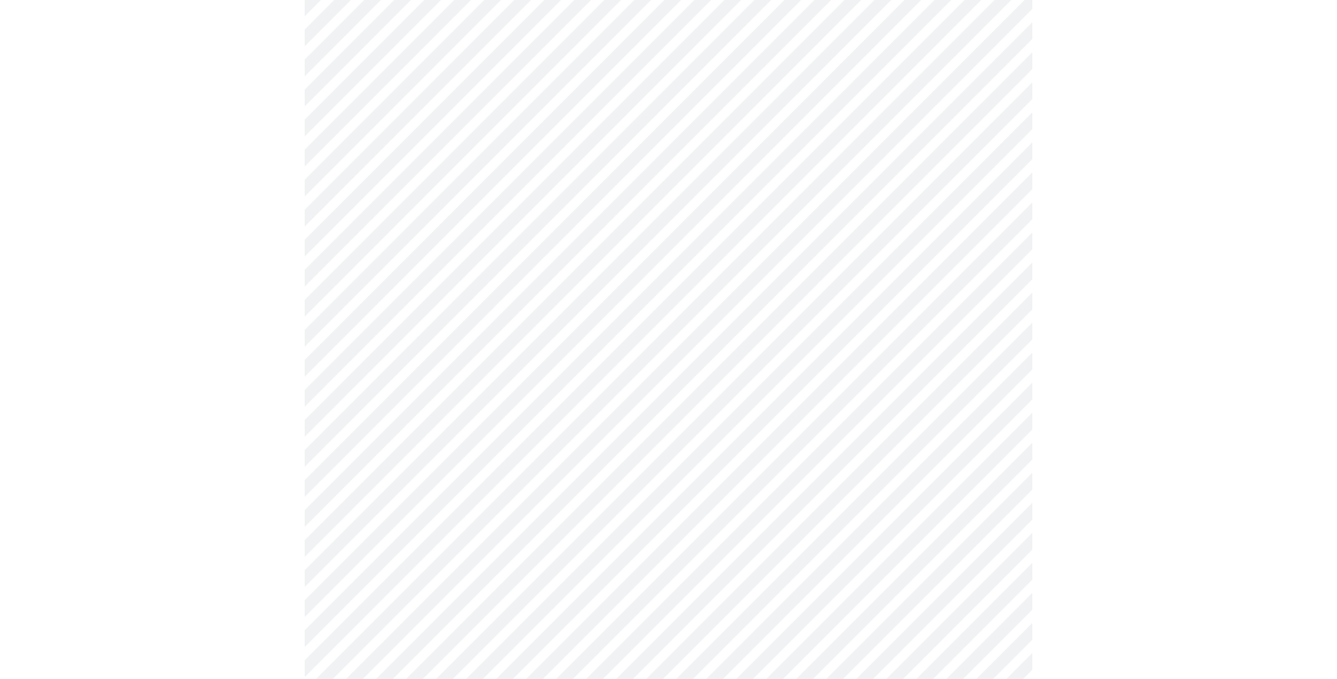
click at [560, 539] on body "MyMenopauseRx Appointments Messaging Labs 1 Uploads Medications Community Refer…" at bounding box center [668, 361] width 1323 height 1711
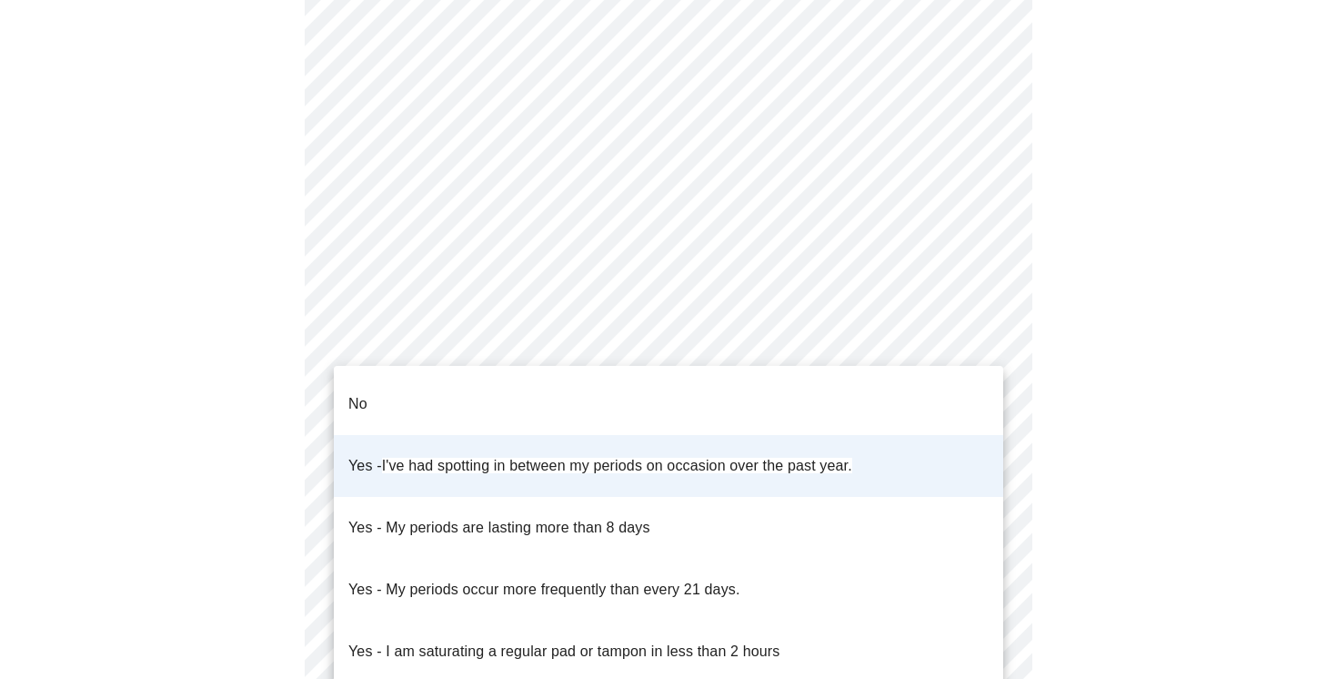
click at [518, 448] on span "Yes - I've had spotting in between my periods on occasion over the past year." at bounding box center [600, 465] width 504 height 51
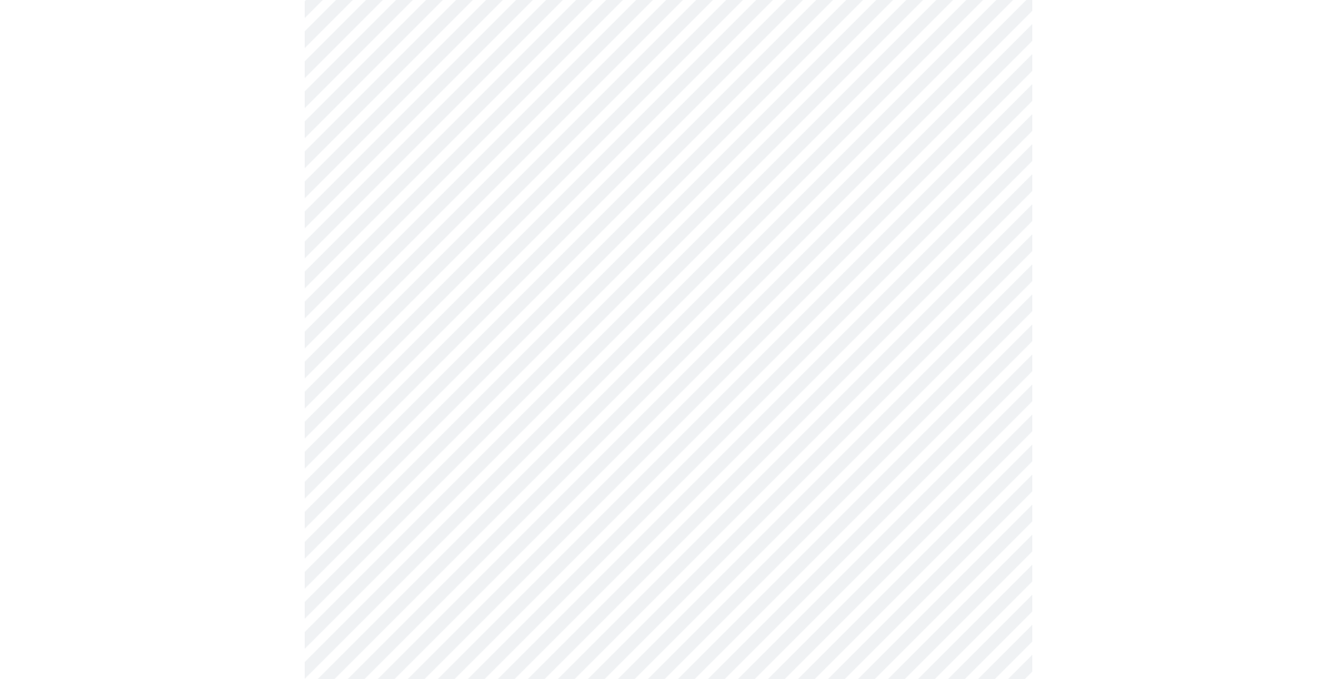
scroll to position [875, 0]
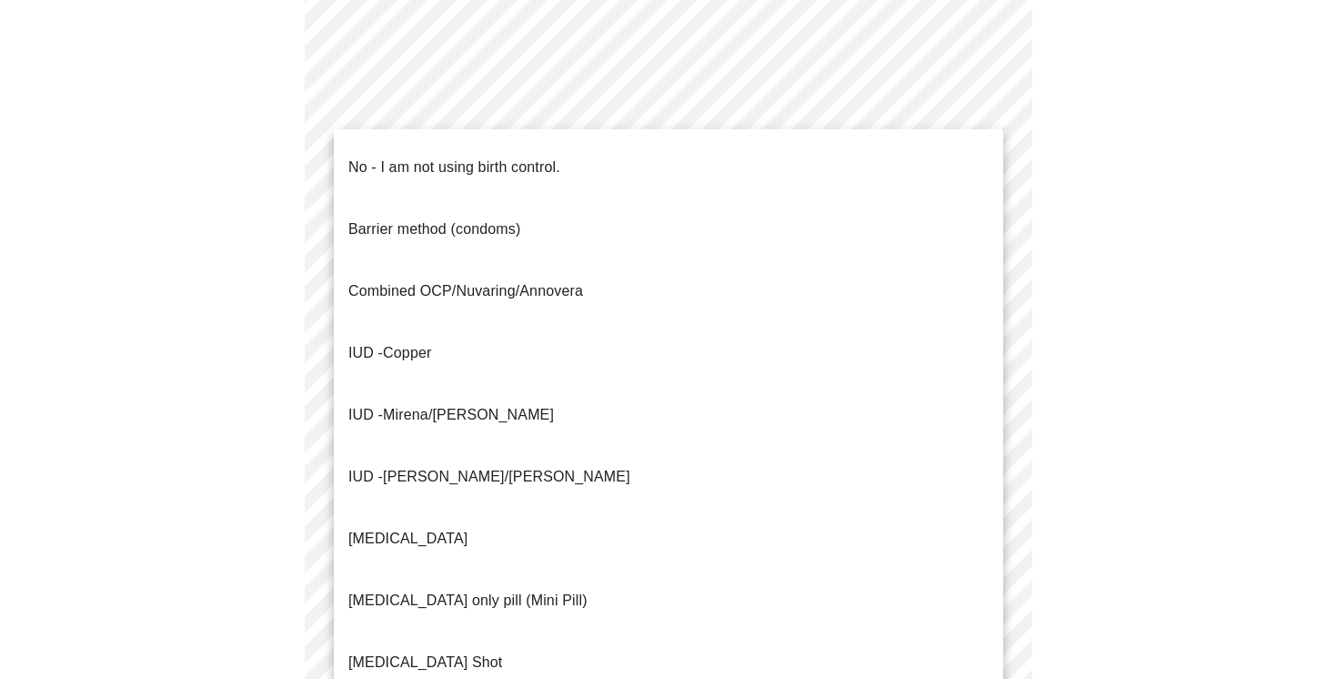
click at [560, 169] on span "No - I am not using birth control." at bounding box center [454, 167] width 212 height 51
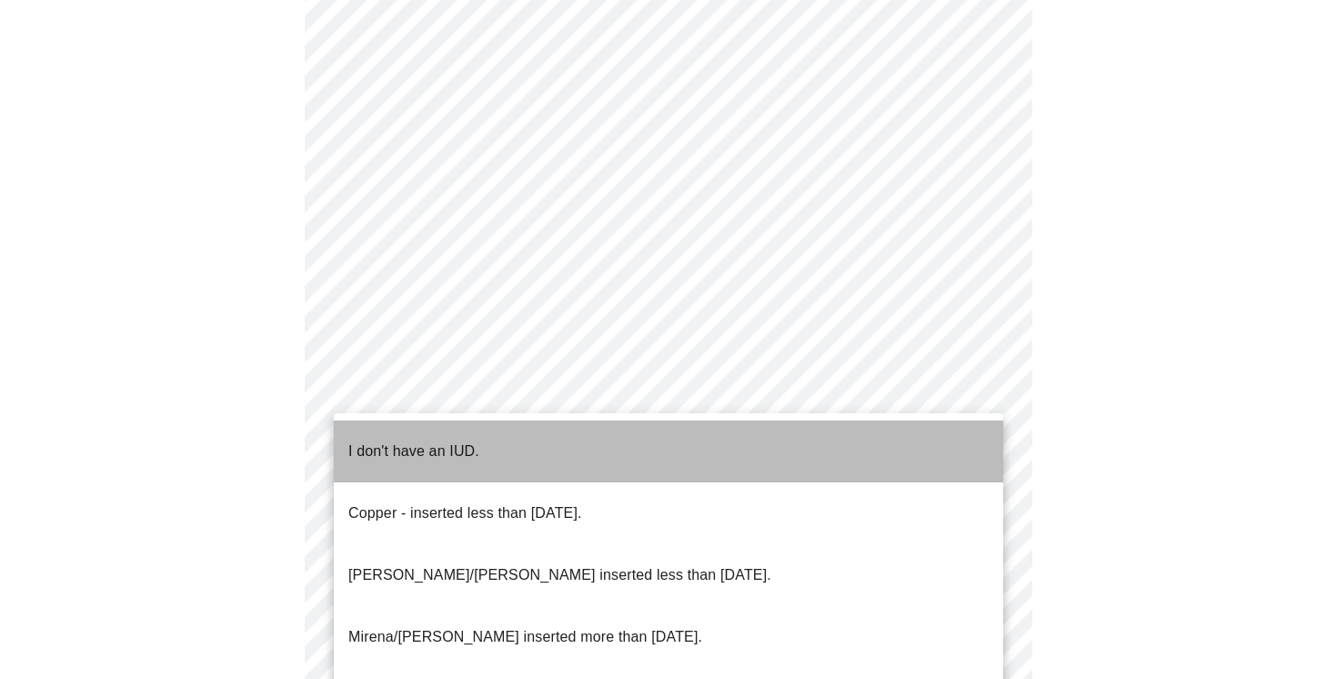
click at [488, 430] on li "I don't have an IUD." at bounding box center [669, 451] width 670 height 62
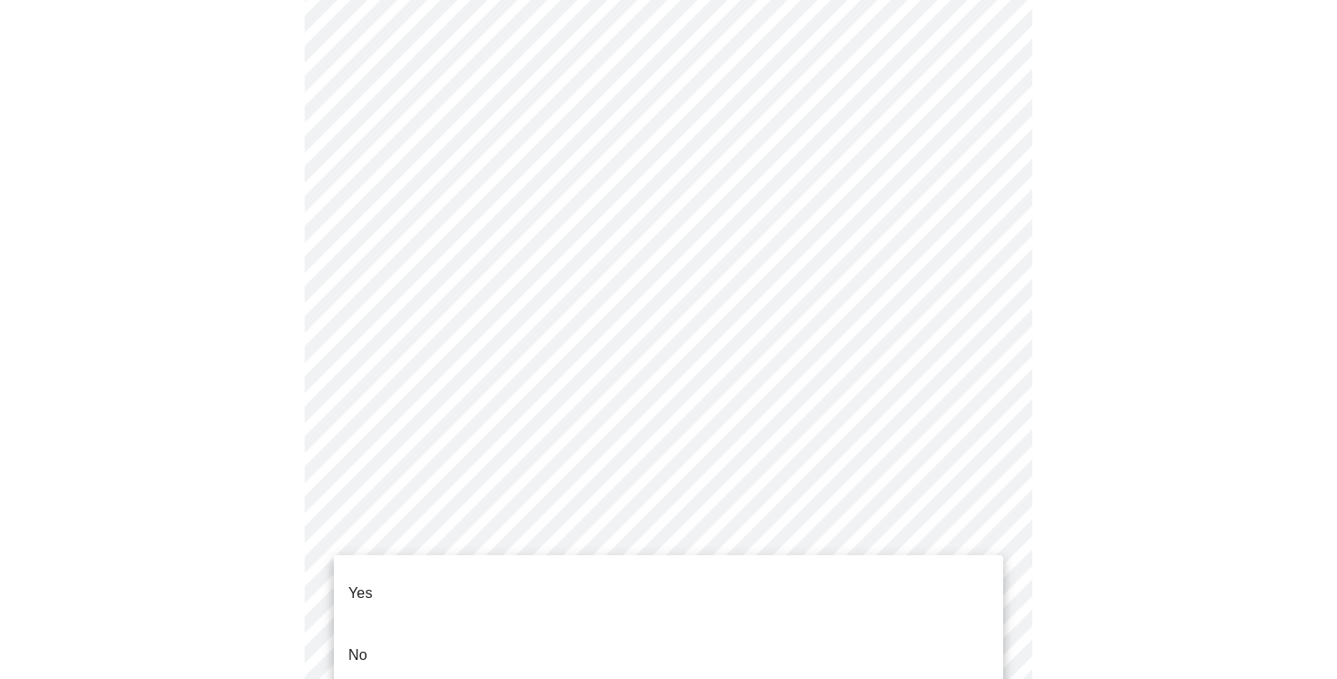
click at [488, 573] on li "Yes" at bounding box center [669, 593] width 670 height 62
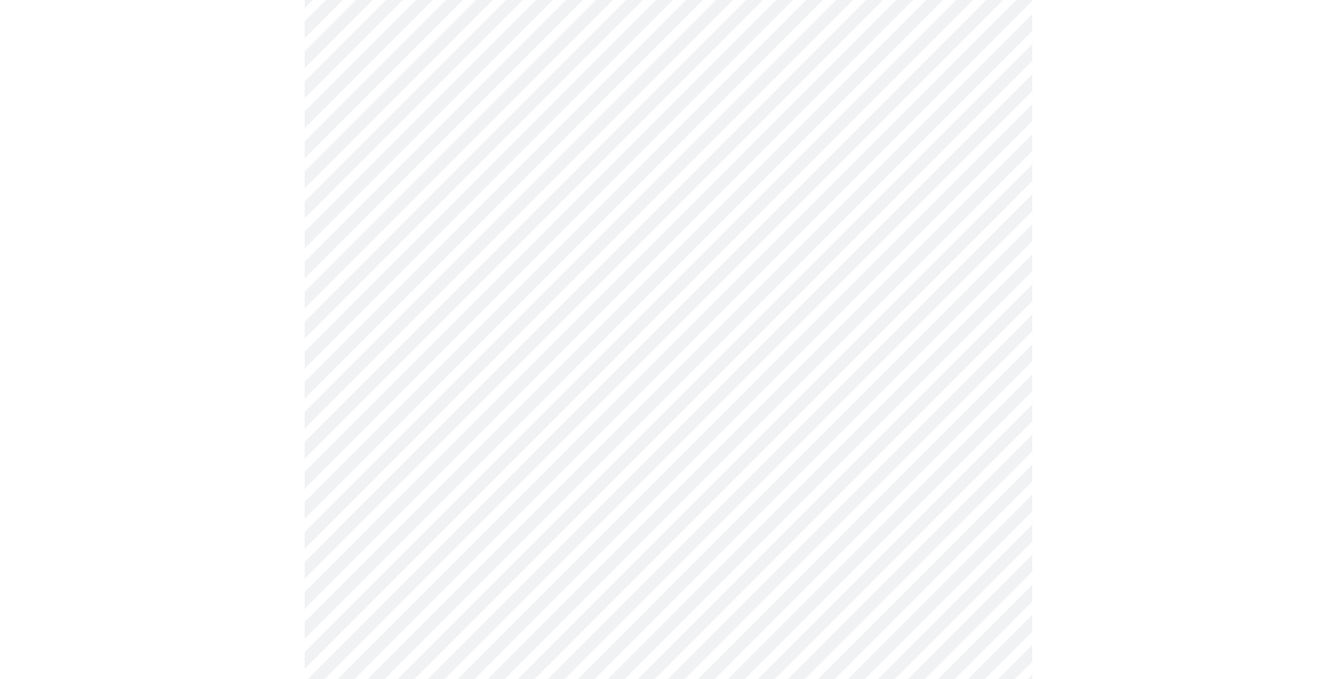
scroll to position [4935, 0]
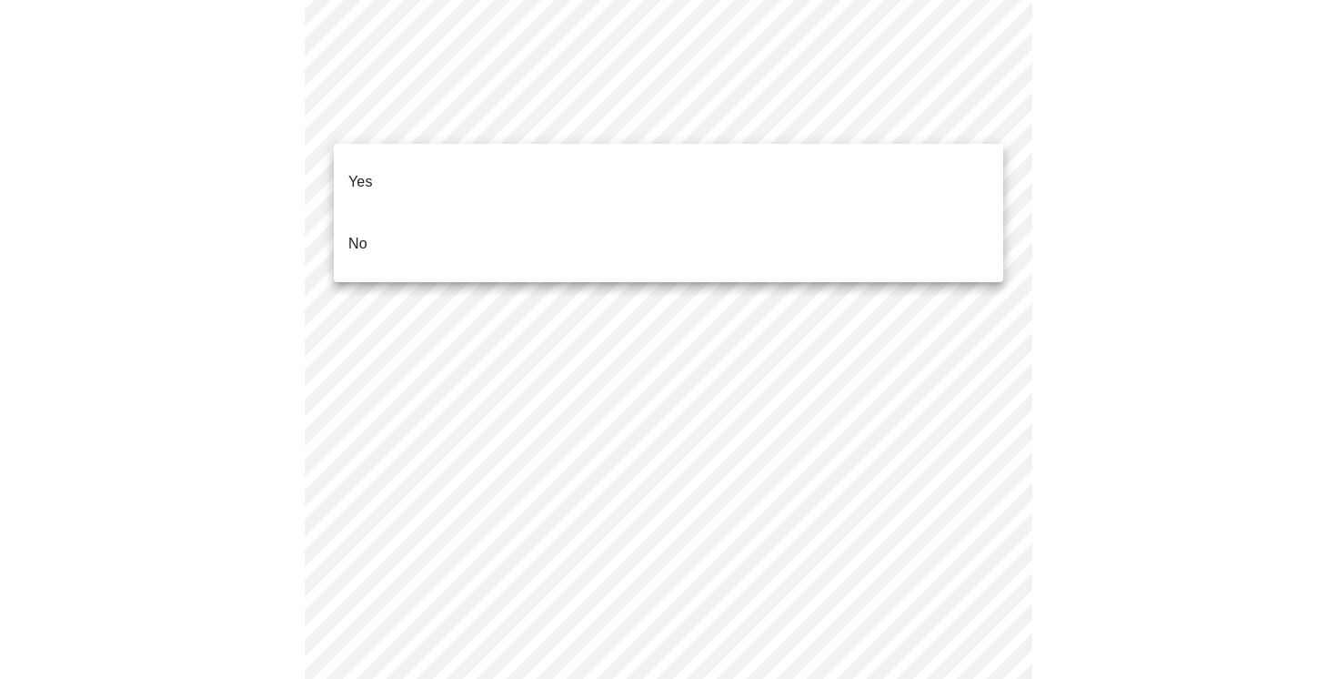
click at [453, 214] on li "No" at bounding box center [669, 244] width 670 height 62
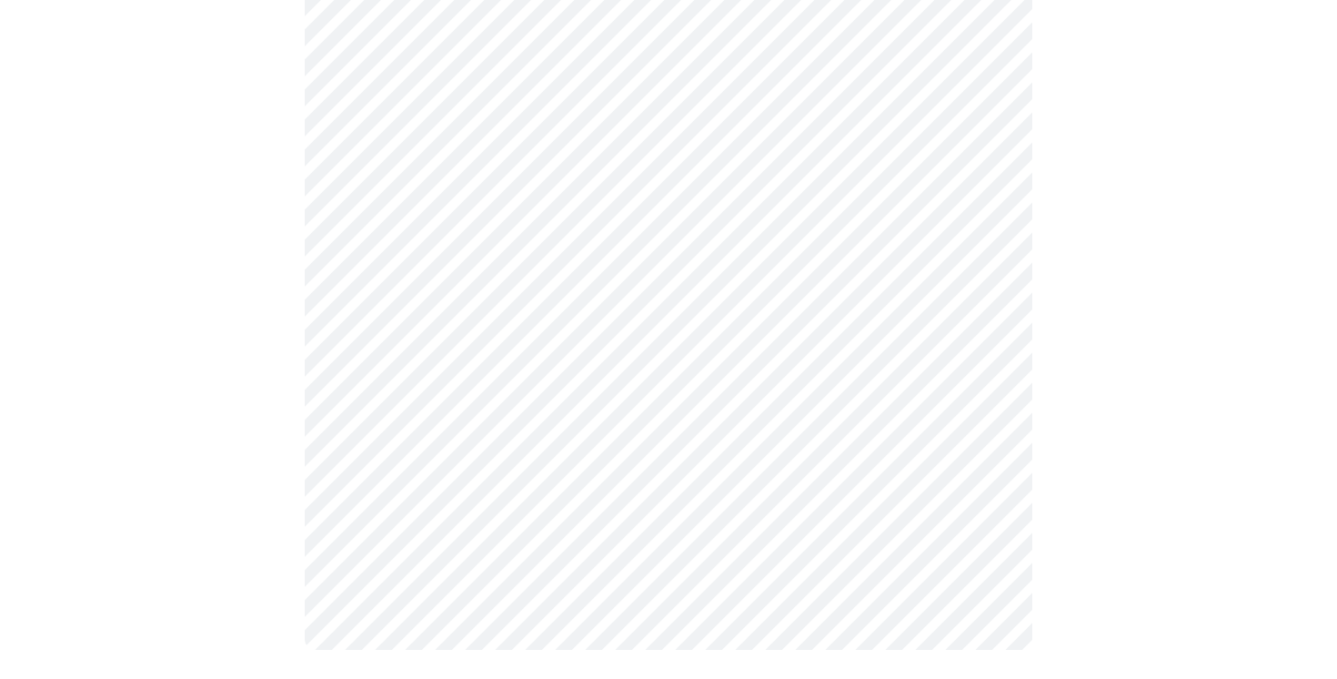
scroll to position [0, 0]
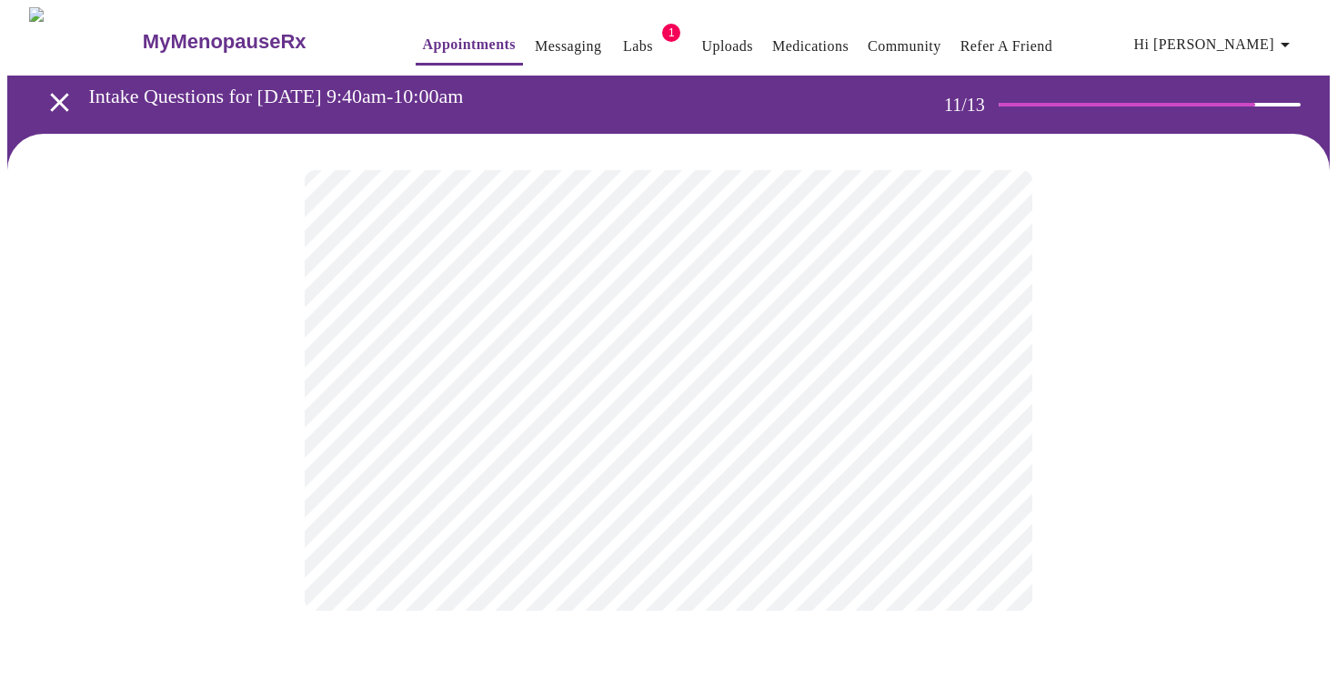
click at [1181, 433] on div at bounding box center [668, 390] width 1323 height 513
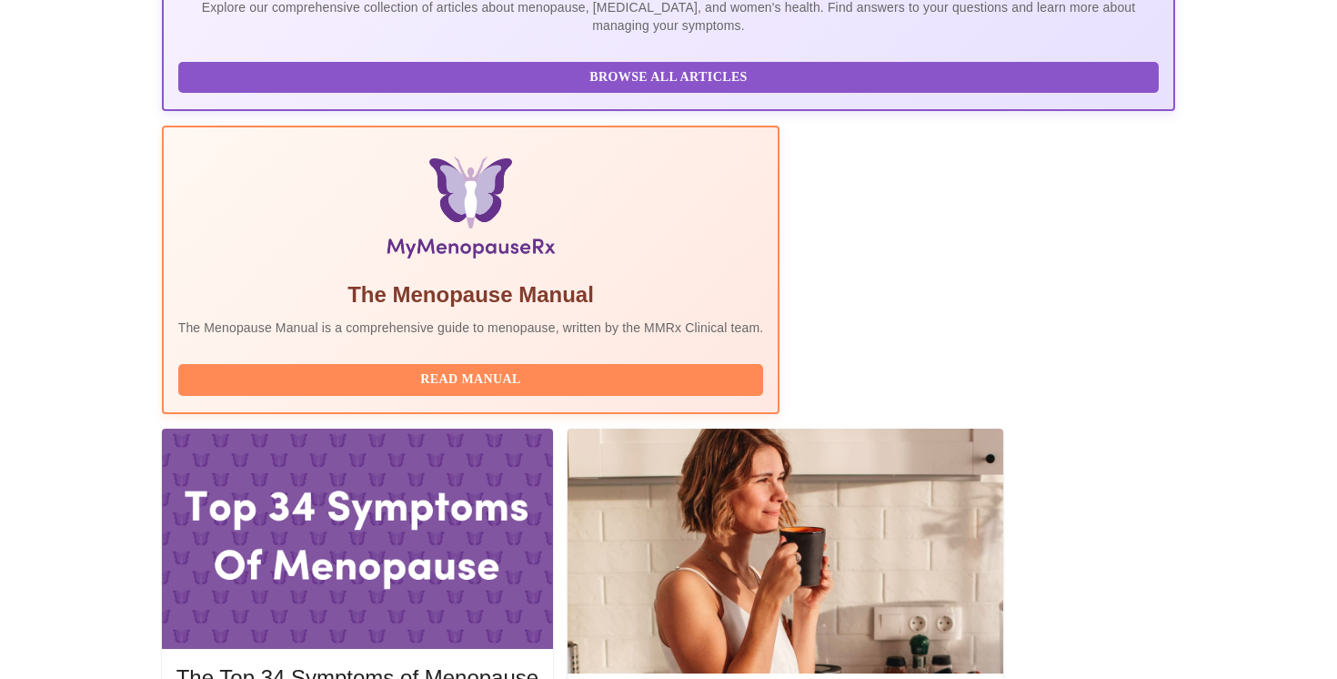
scroll to position [535, 0]
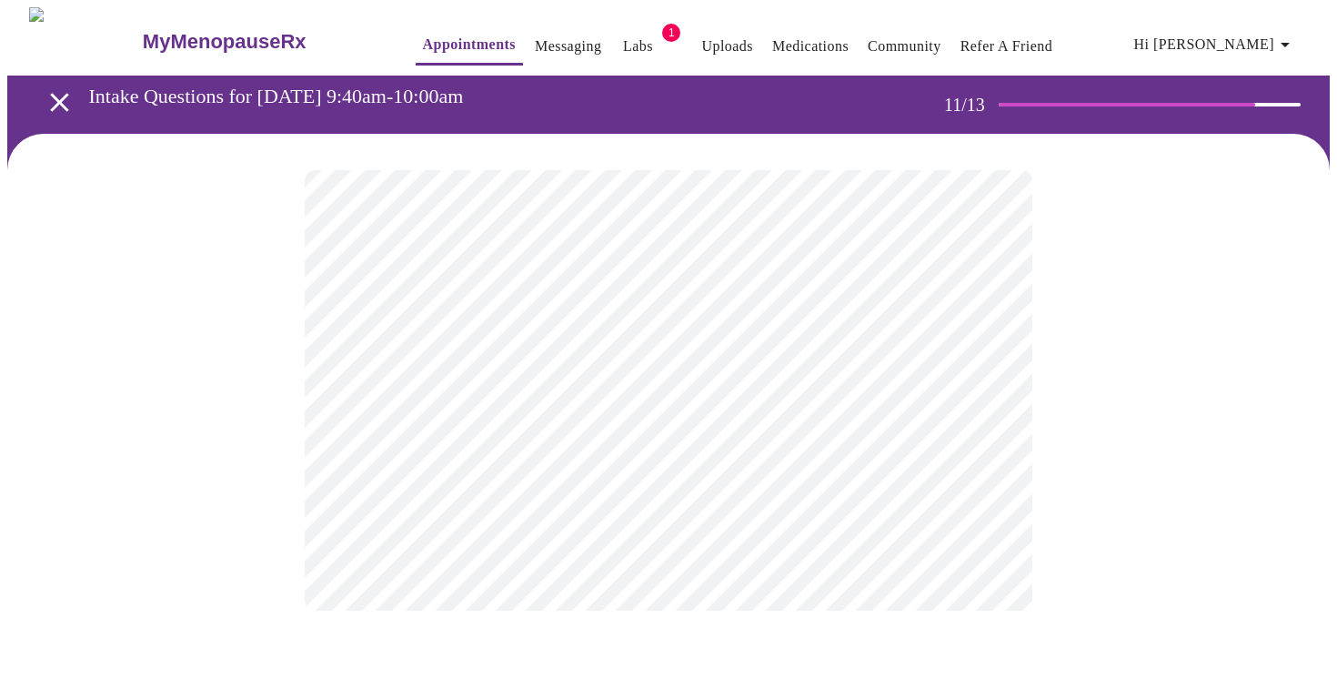
click at [1225, 457] on div at bounding box center [668, 390] width 1323 height 513
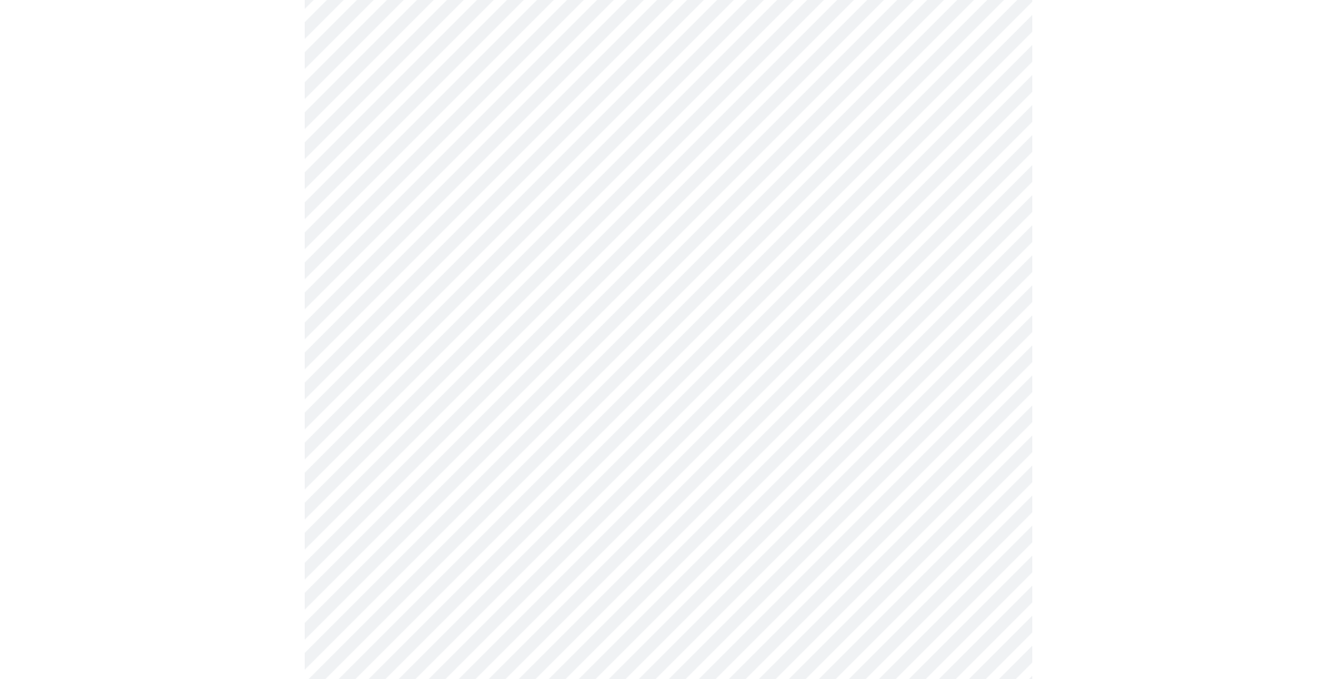
scroll to position [757, 0]
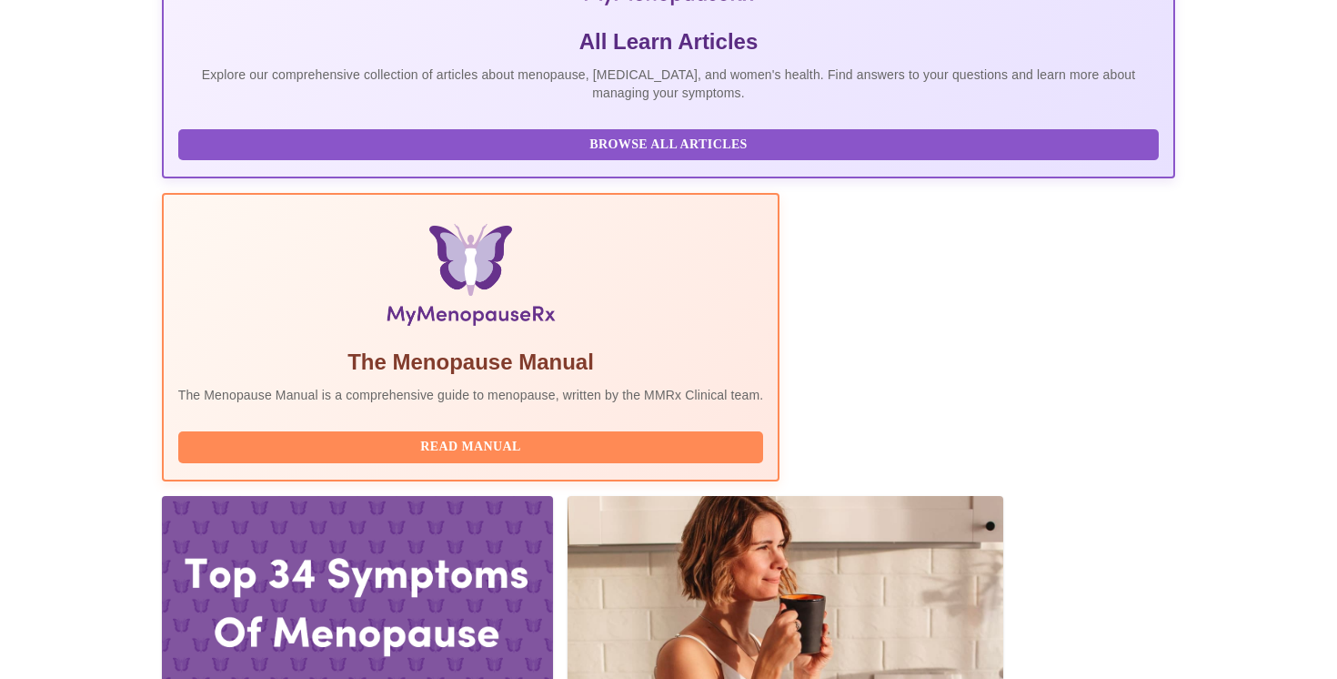
scroll to position [630, 0]
